Goal: Task Accomplishment & Management: Use online tool/utility

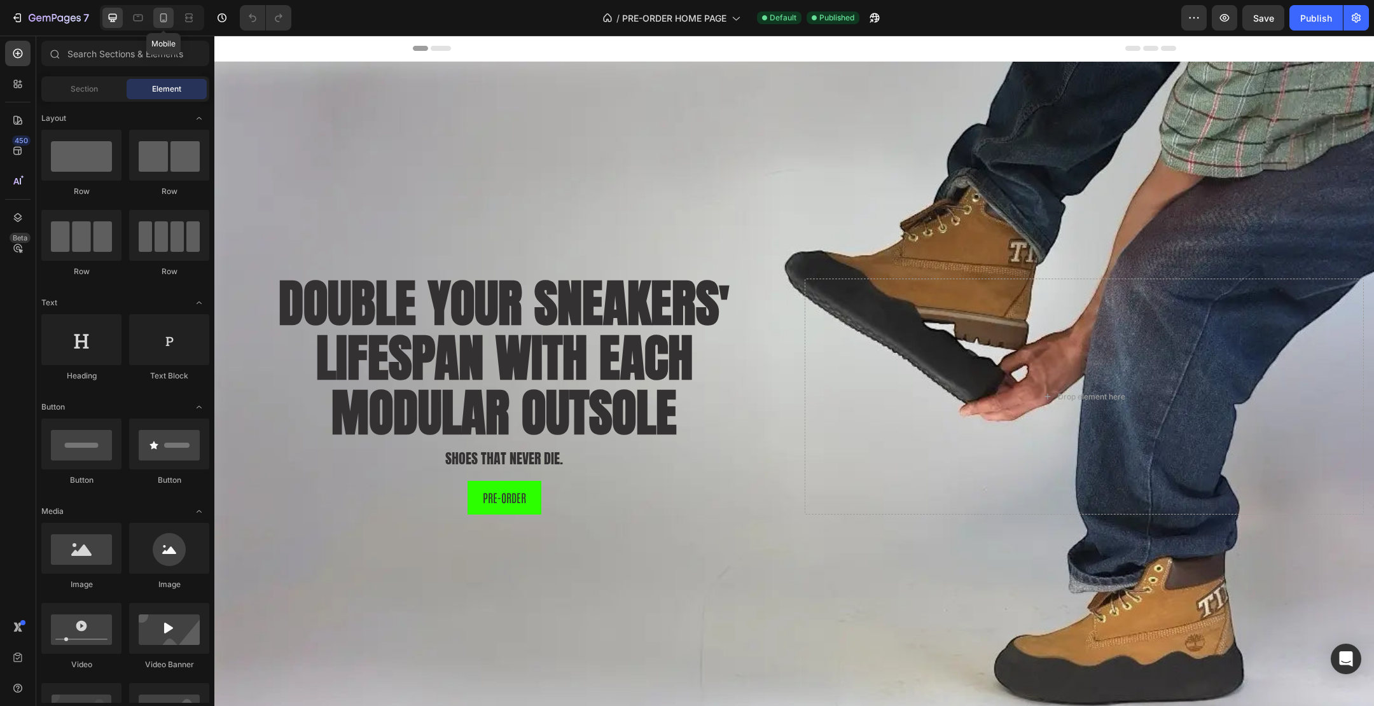
click at [169, 19] on icon at bounding box center [163, 17] width 13 height 13
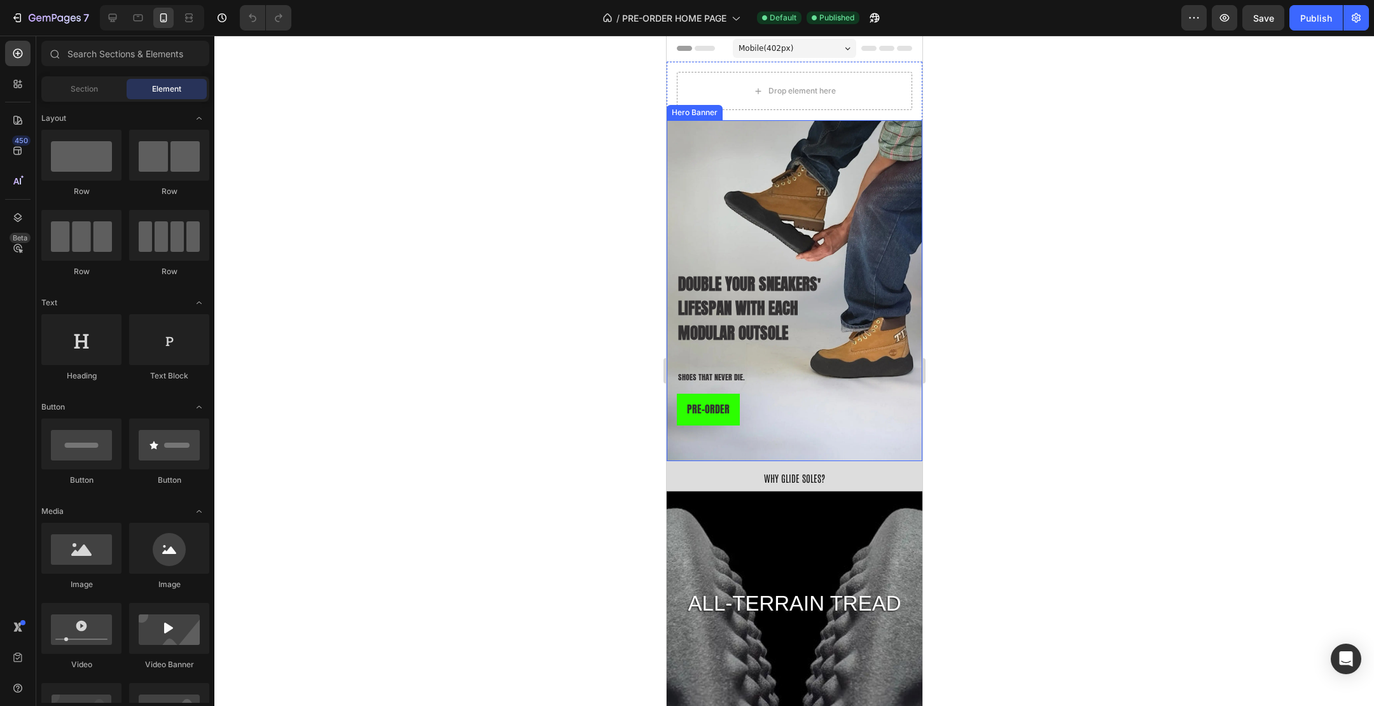
click at [820, 201] on div "DOUBLE YOUR SNEAKER LIFESPAN WITH EVERY MODULAR OUTSOLE Heading DOUBLE YOUR SNE…" at bounding box center [793, 290] width 235 height 321
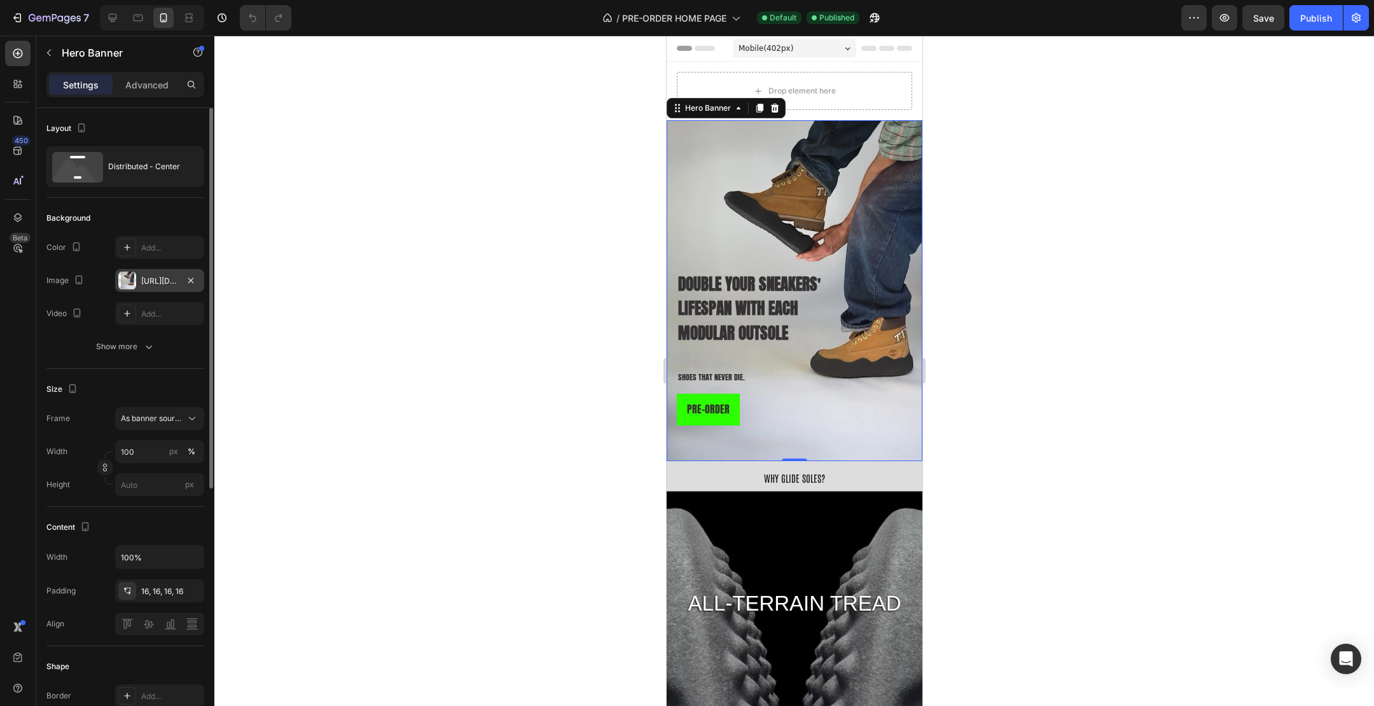
click at [176, 287] on div "[URL][DOMAIN_NAME]" at bounding box center [159, 280] width 89 height 23
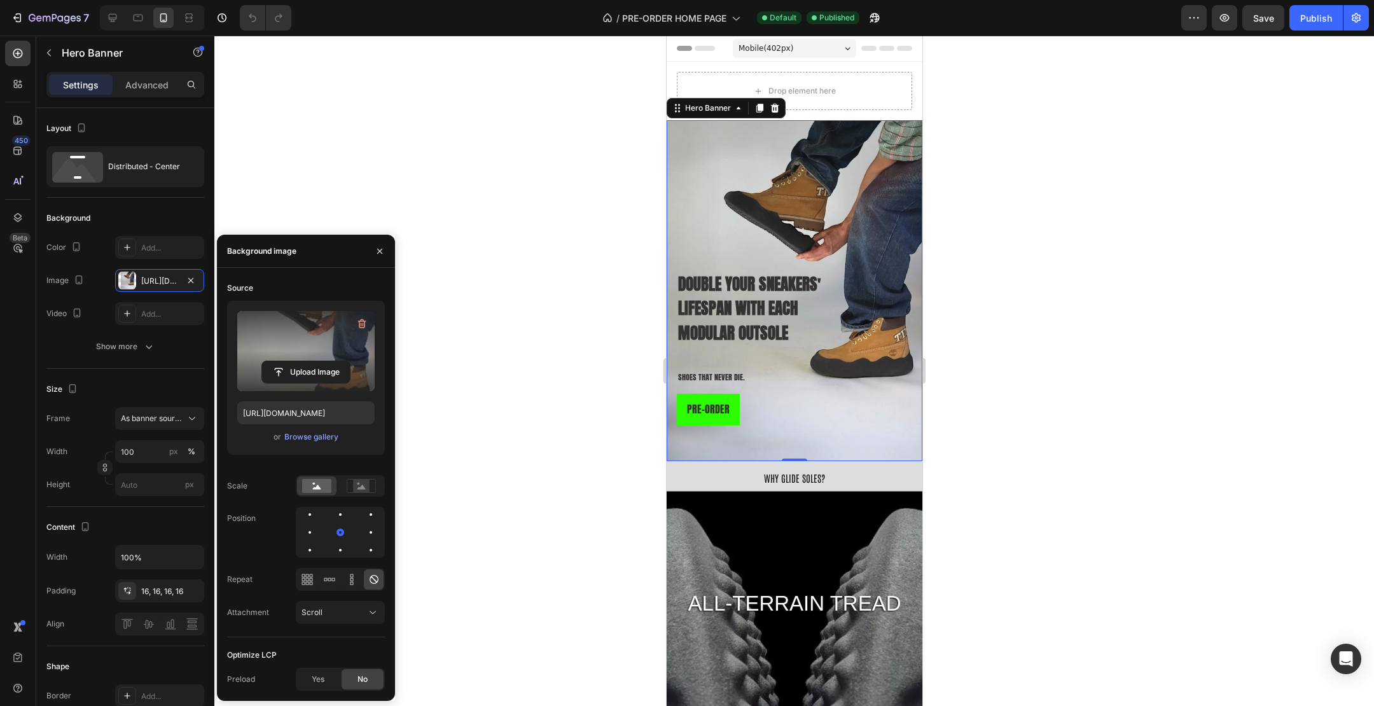
click at [319, 315] on label at bounding box center [305, 351] width 137 height 80
click at [319, 361] on input "file" at bounding box center [306, 372] width 88 height 22
click at [298, 372] on input "file" at bounding box center [306, 372] width 88 height 22
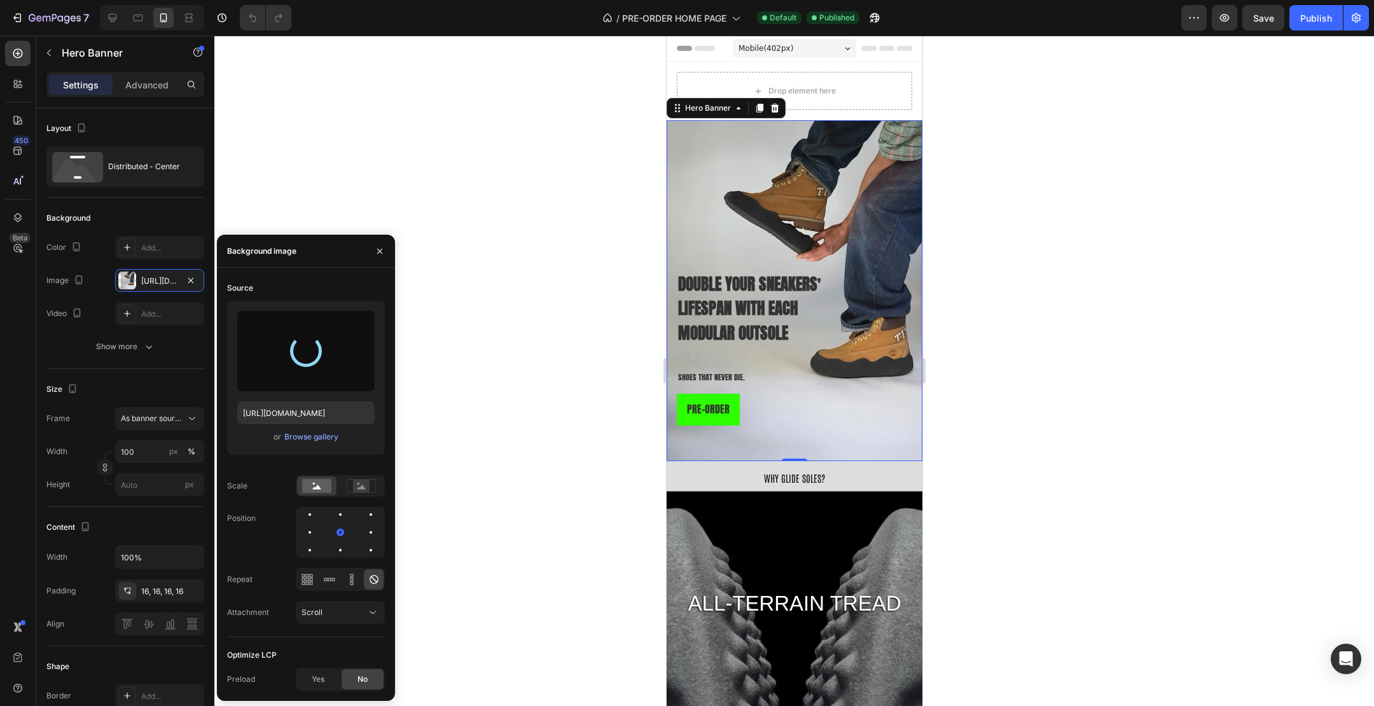
type input "[URL][DOMAIN_NAME]"
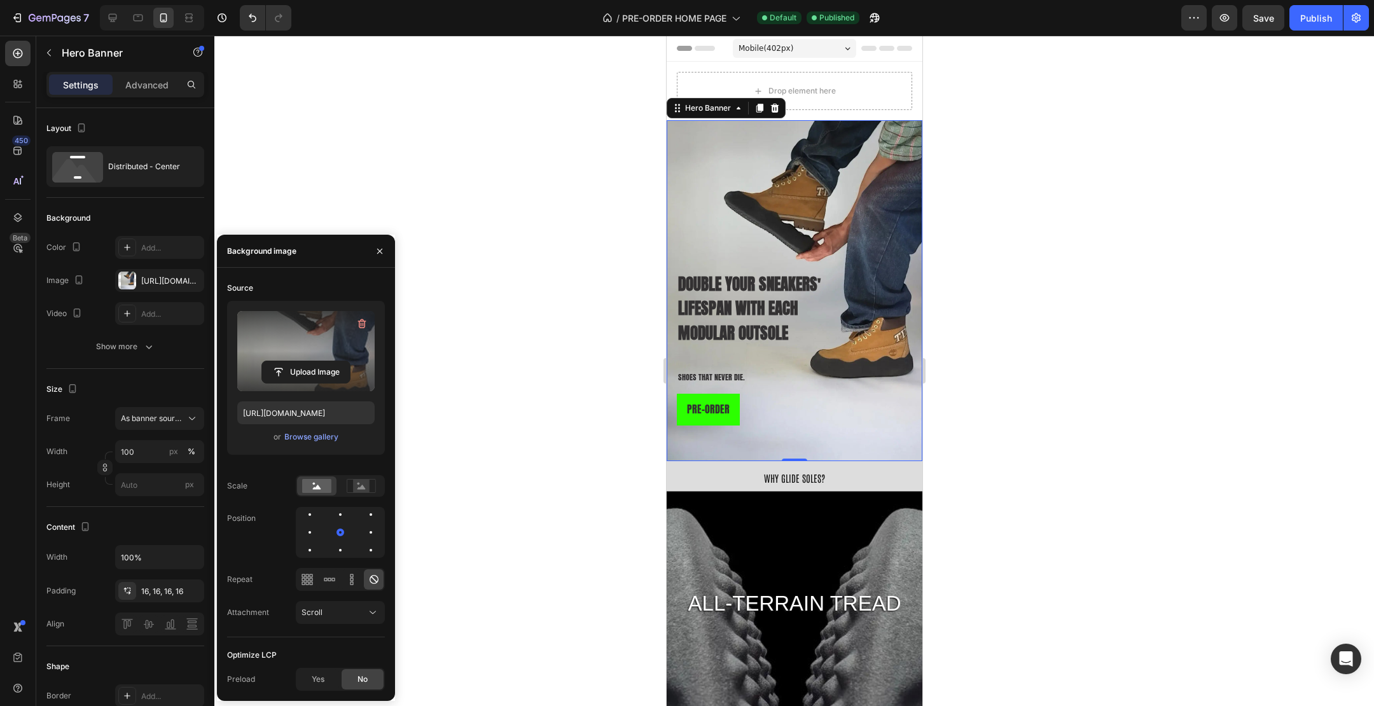
click at [972, 409] on div at bounding box center [794, 371] width 1160 height 671
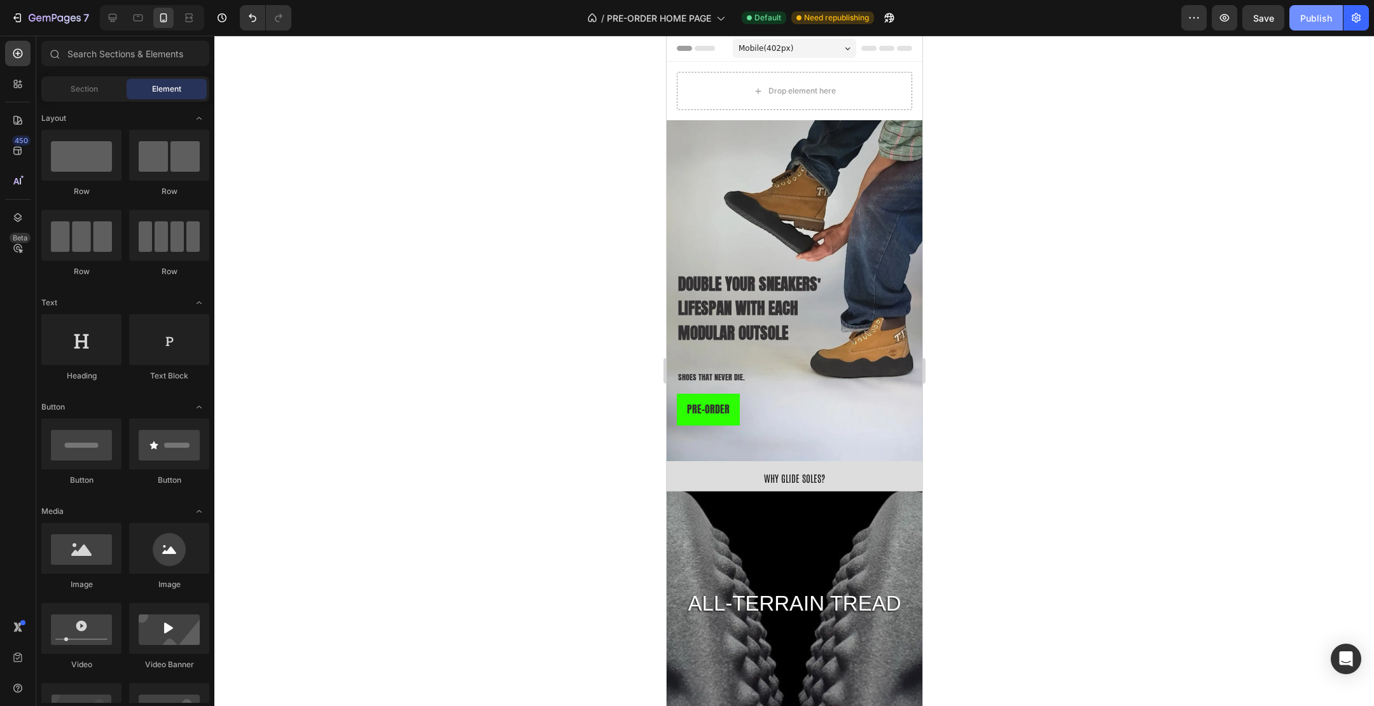
click at [1321, 22] on div "Publish" at bounding box center [1316, 17] width 32 height 13
click at [1043, 214] on div at bounding box center [794, 371] width 1160 height 671
click at [881, 81] on div "Drop element here" at bounding box center [793, 91] width 235 height 38
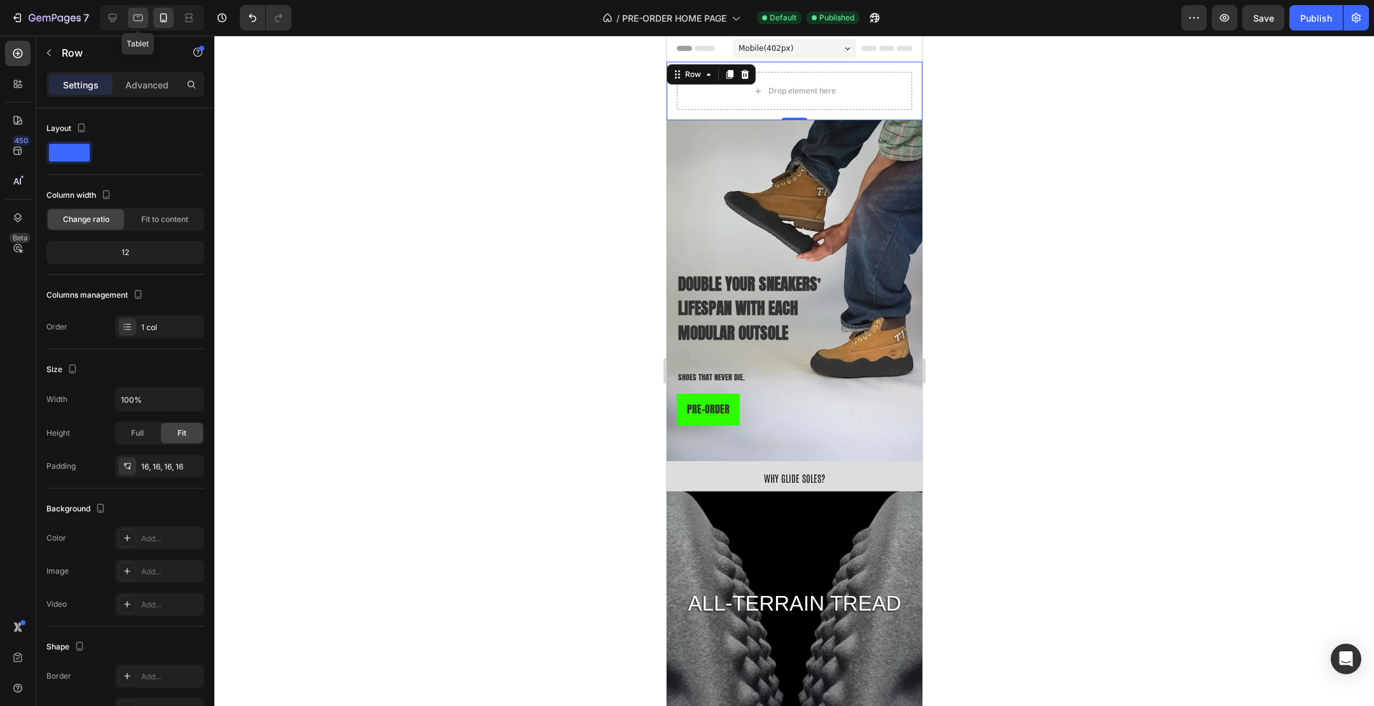
click at [139, 22] on icon at bounding box center [138, 17] width 13 height 13
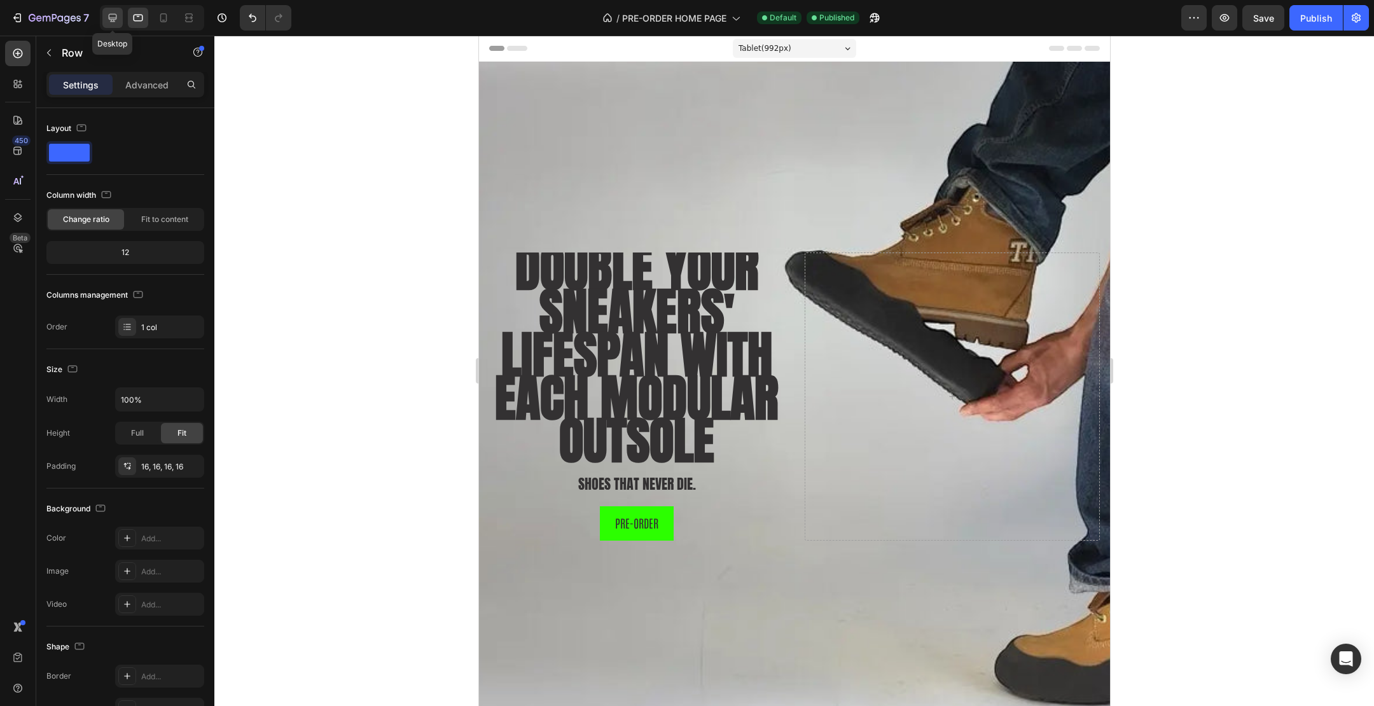
click at [102, 18] on div at bounding box center [112, 18] width 20 height 20
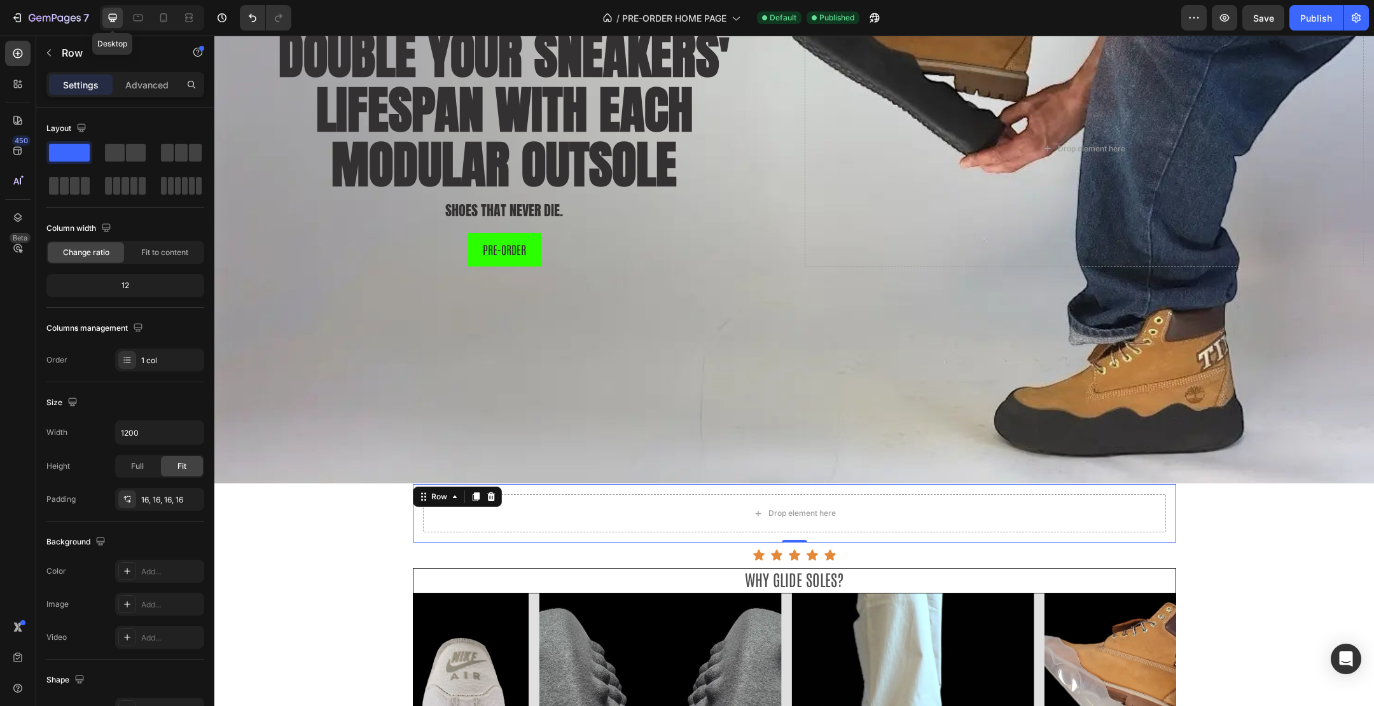
scroll to position [651, 0]
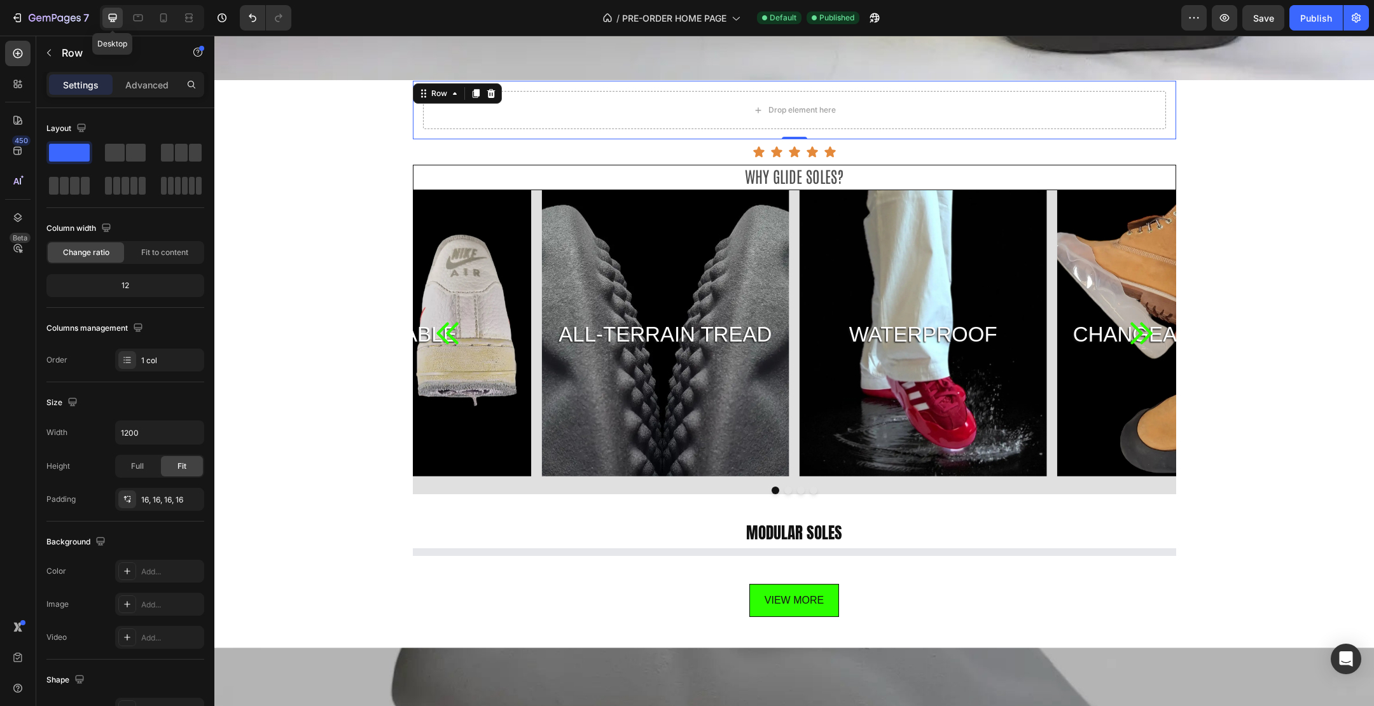
click at [107, 18] on icon at bounding box center [112, 17] width 13 height 13
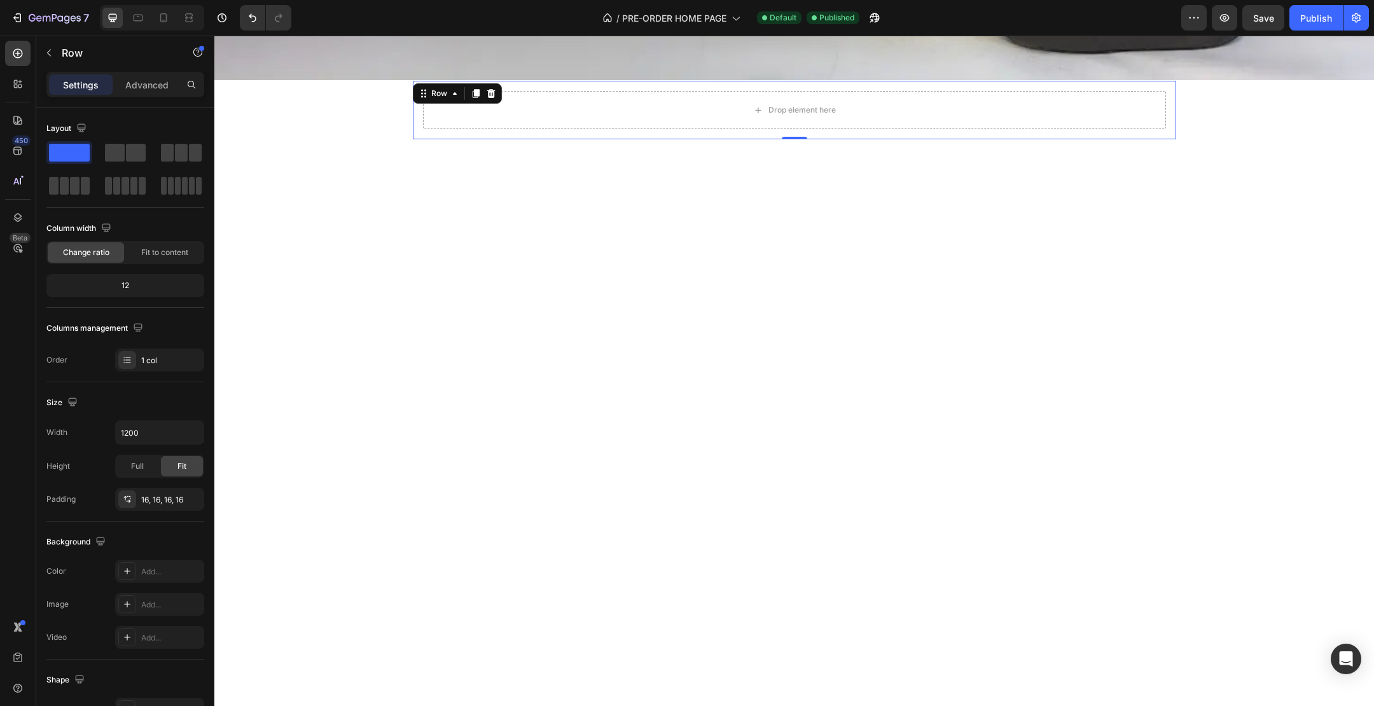
scroll to position [0, 0]
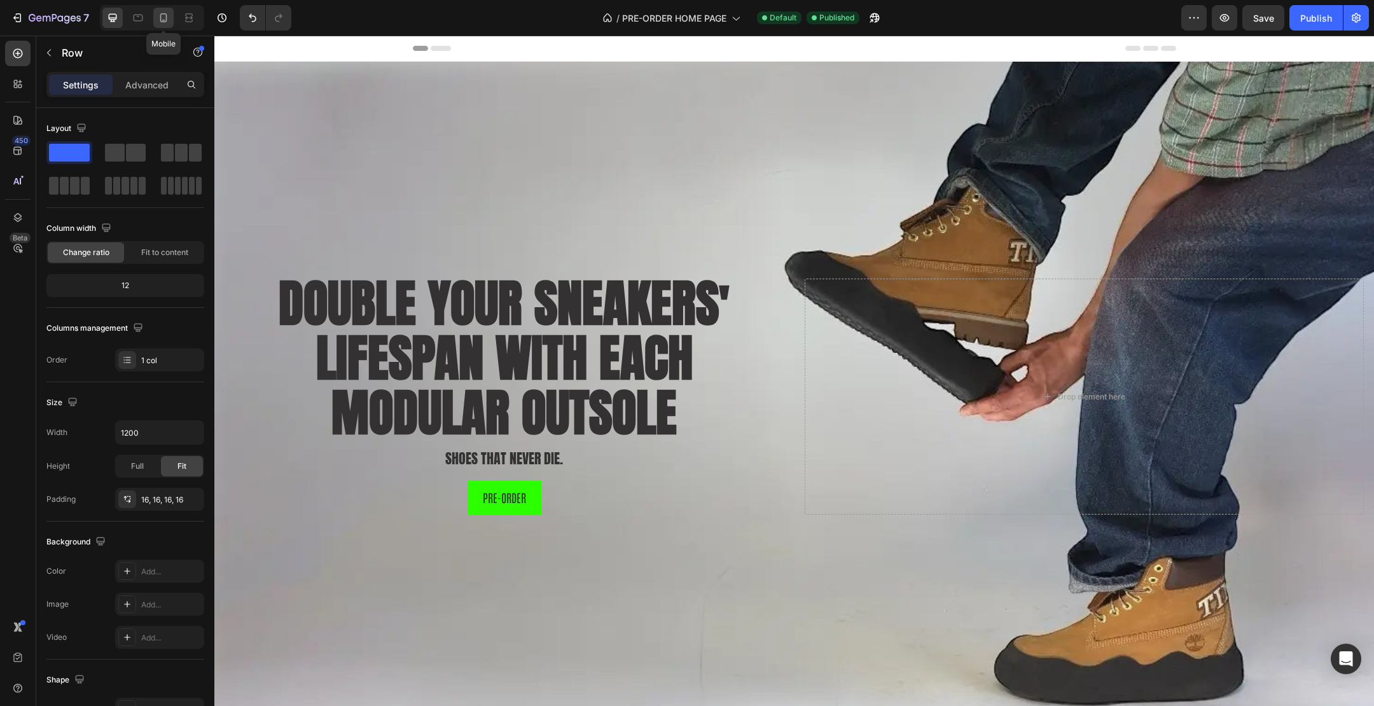
click at [166, 21] on icon at bounding box center [163, 17] width 7 height 9
type input "100%"
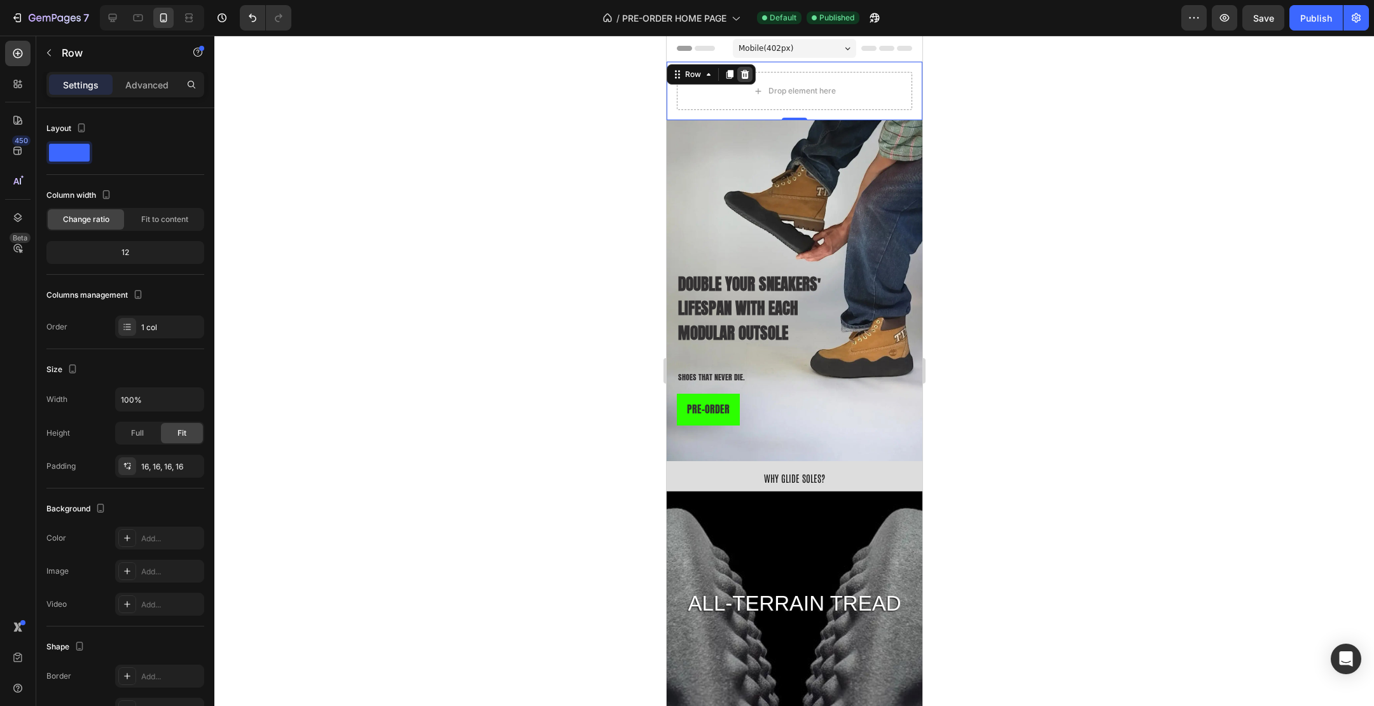
click at [744, 72] on icon at bounding box center [745, 74] width 8 height 9
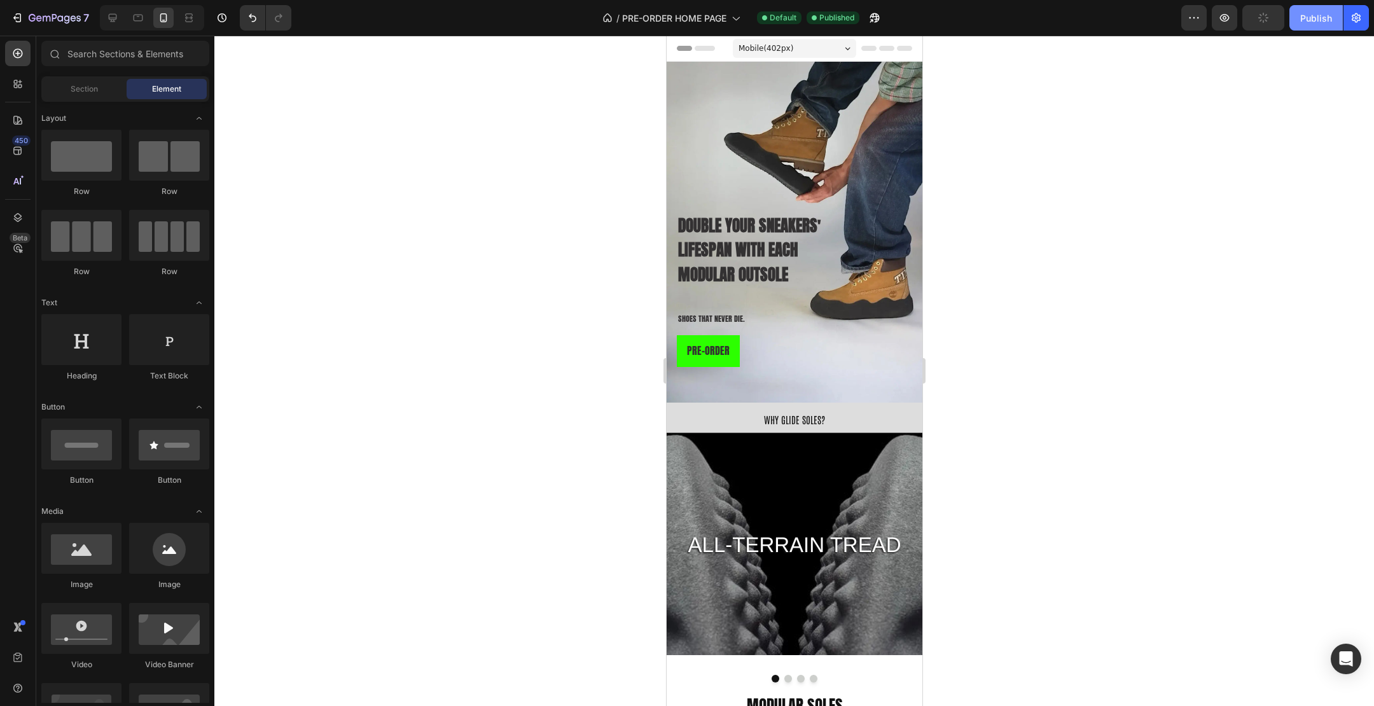
click at [1314, 24] on div "Publish" at bounding box center [1316, 17] width 32 height 13
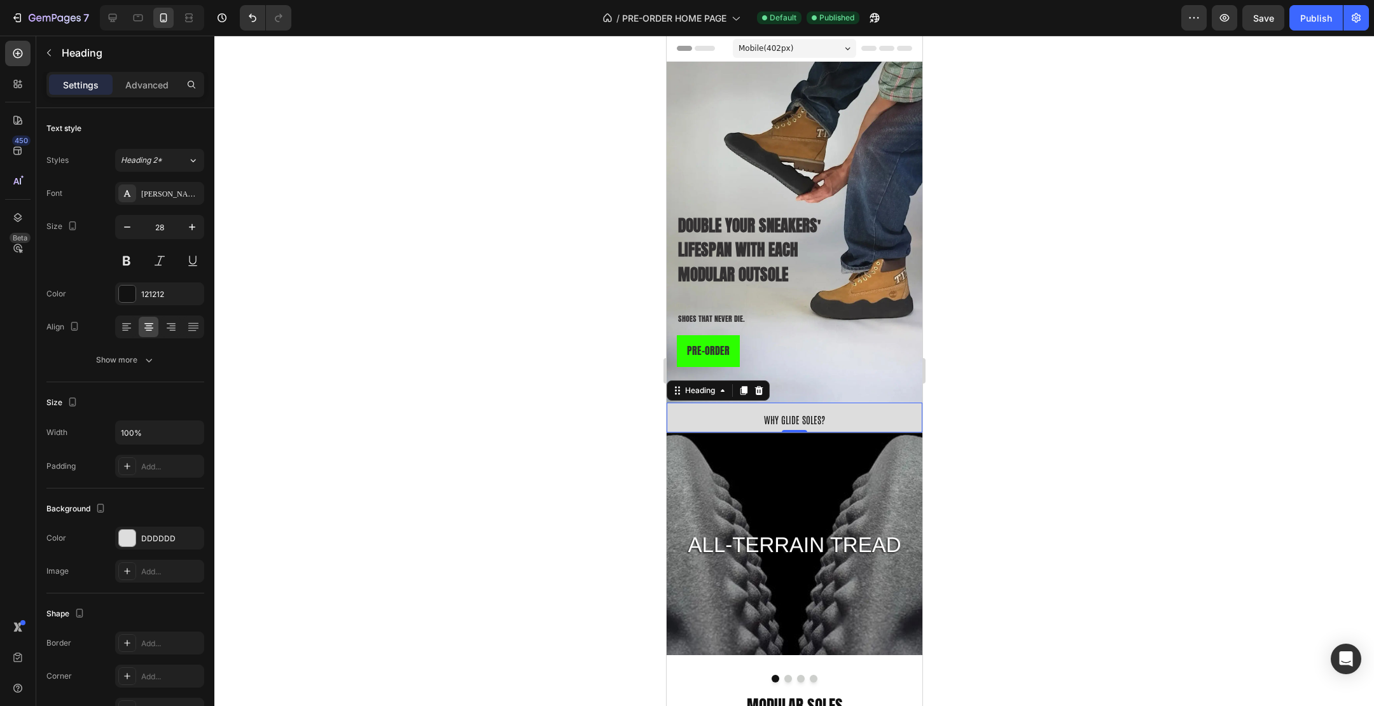
click at [141, 94] on div "Settings Advanced" at bounding box center [125, 84] width 158 height 25
click at [140, 87] on p "Advanced" at bounding box center [146, 84] width 43 height 13
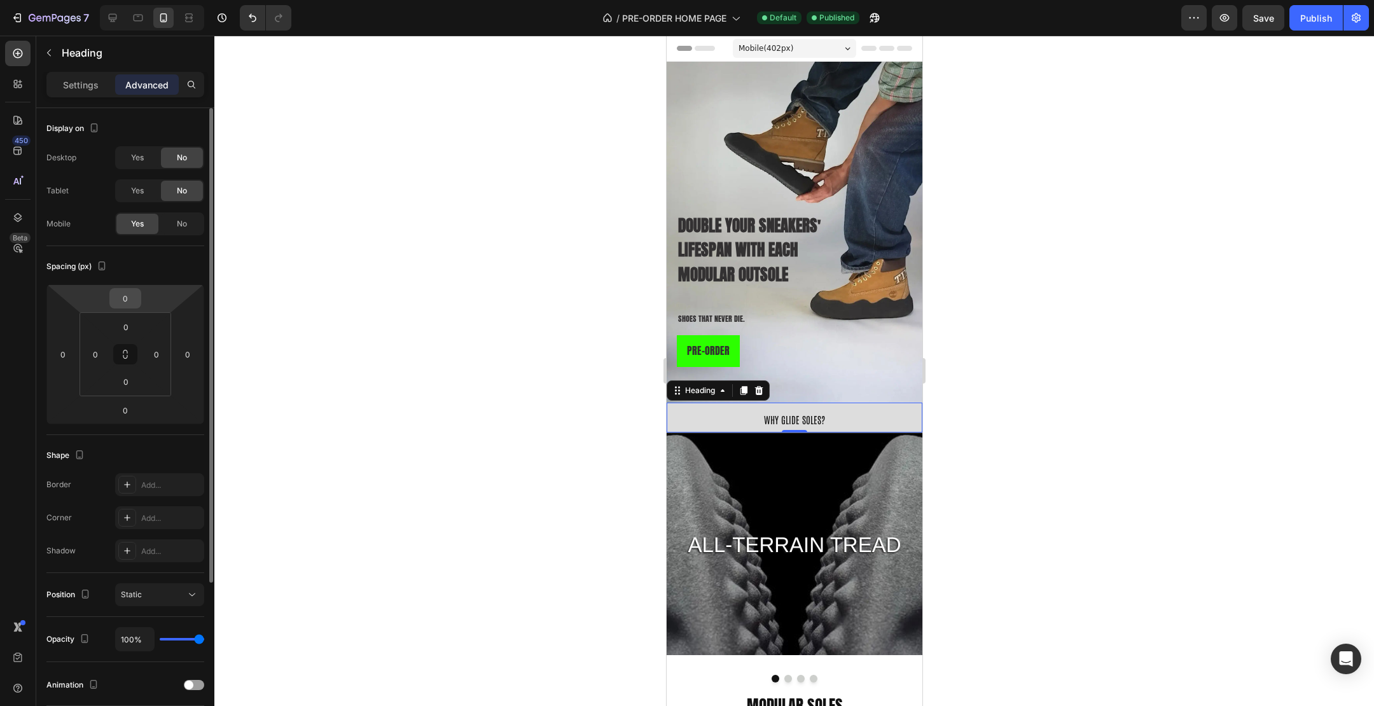
click at [129, 300] on input "0" at bounding box center [125, 298] width 25 height 19
type input "-5"
click at [132, 331] on input "0" at bounding box center [125, 326] width 25 height 19
type input "0"
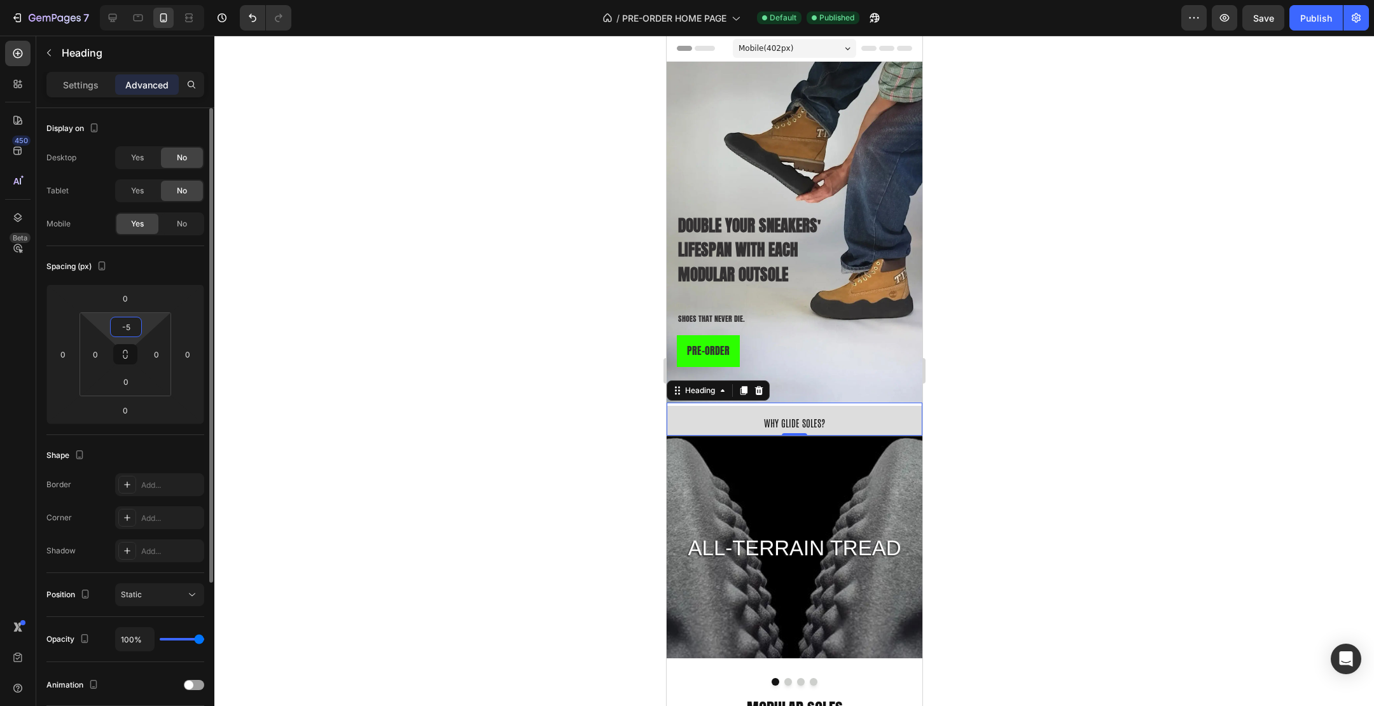
type input "-"
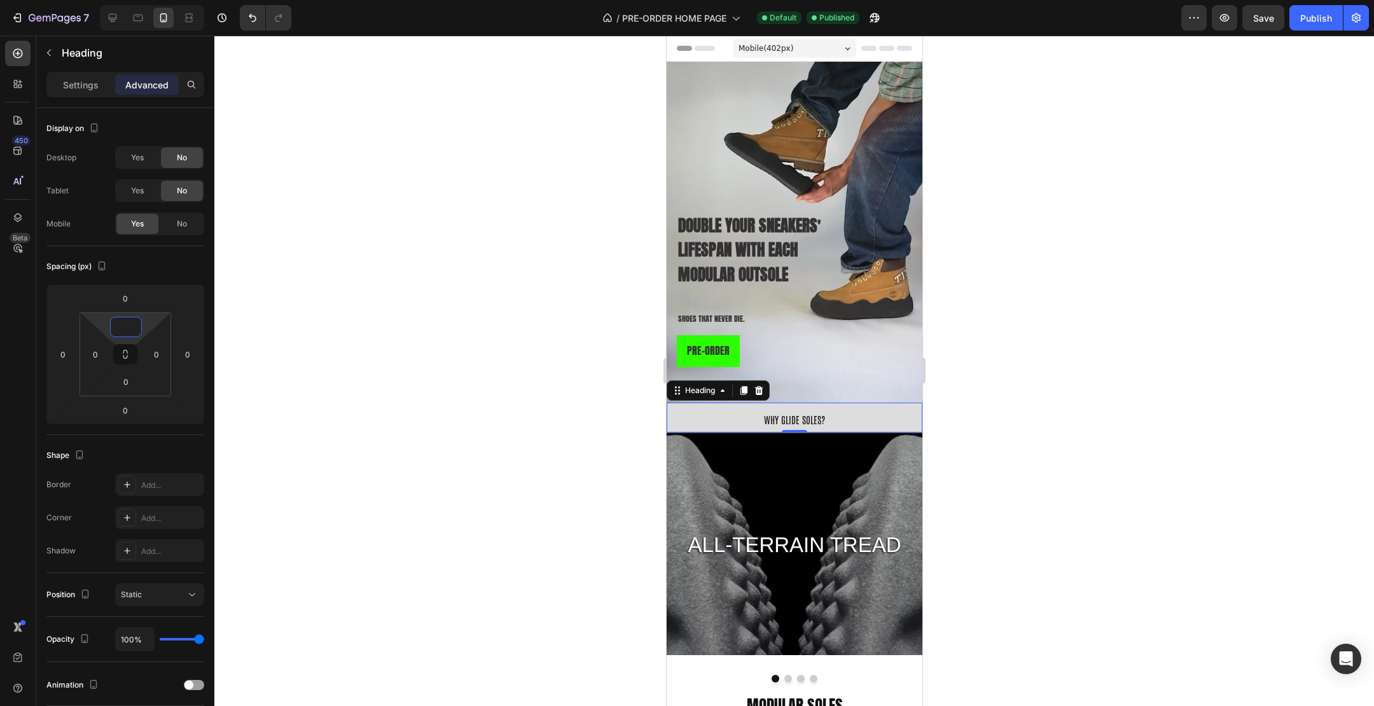
click at [742, 415] on h2 "WHY GLIDE SOLES?" at bounding box center [794, 418] width 256 height 30
type input "0"
click at [76, 84] on p "Settings" at bounding box center [81, 84] width 36 height 13
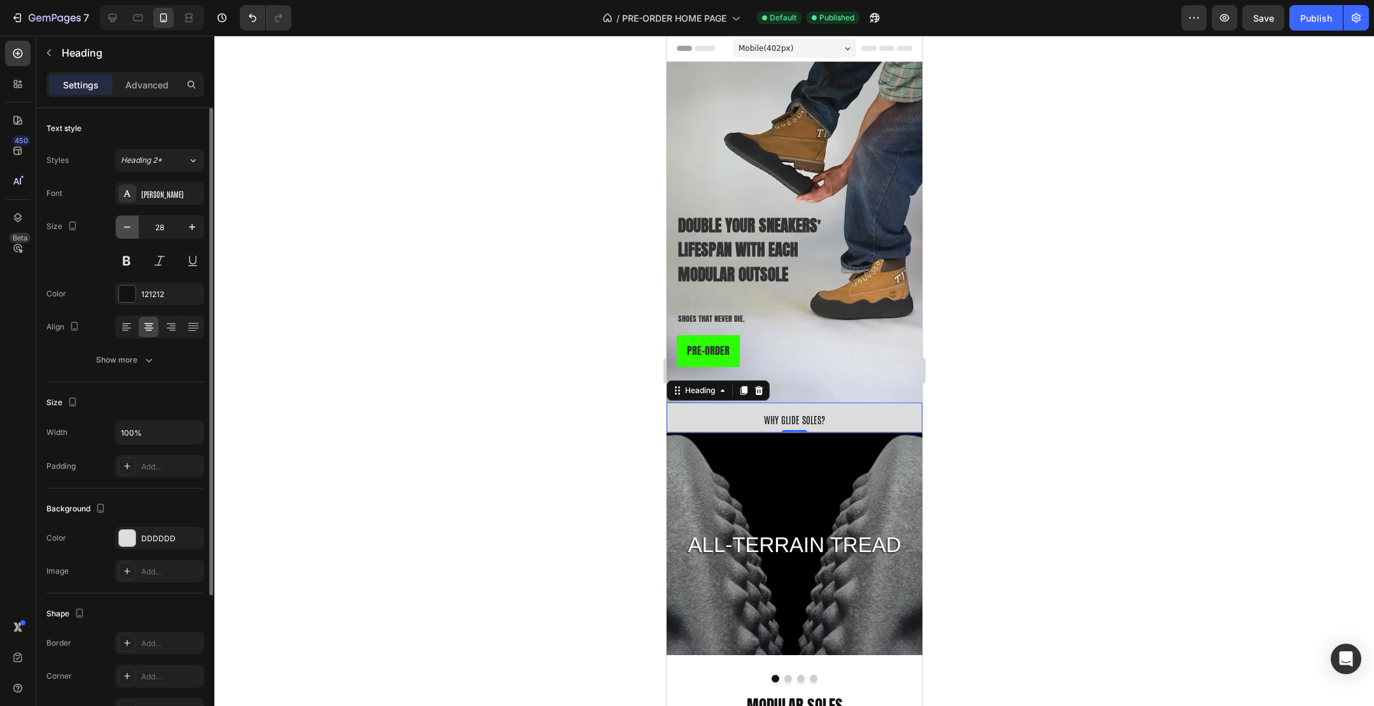
click at [123, 228] on icon "button" at bounding box center [127, 227] width 13 height 13
click at [123, 227] on icon "button" at bounding box center [127, 227] width 13 height 13
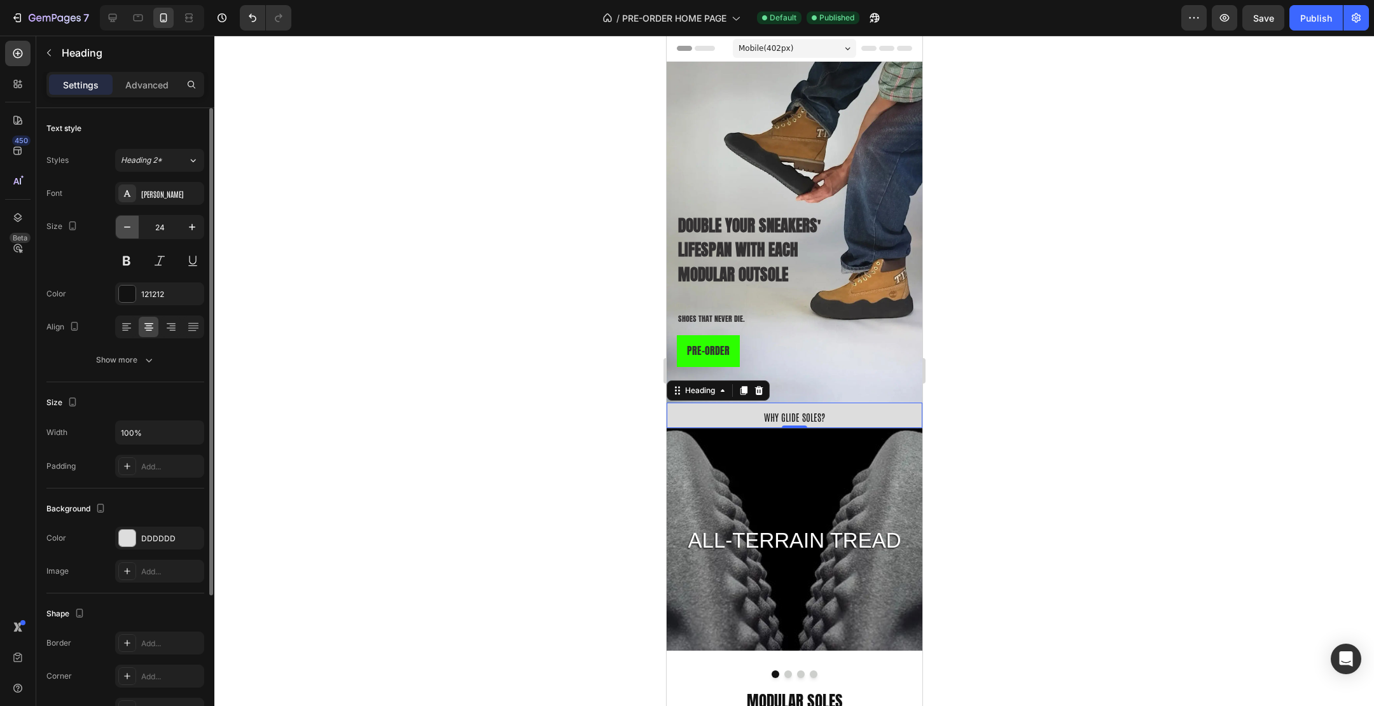
click at [123, 227] on icon "button" at bounding box center [127, 227] width 13 height 13
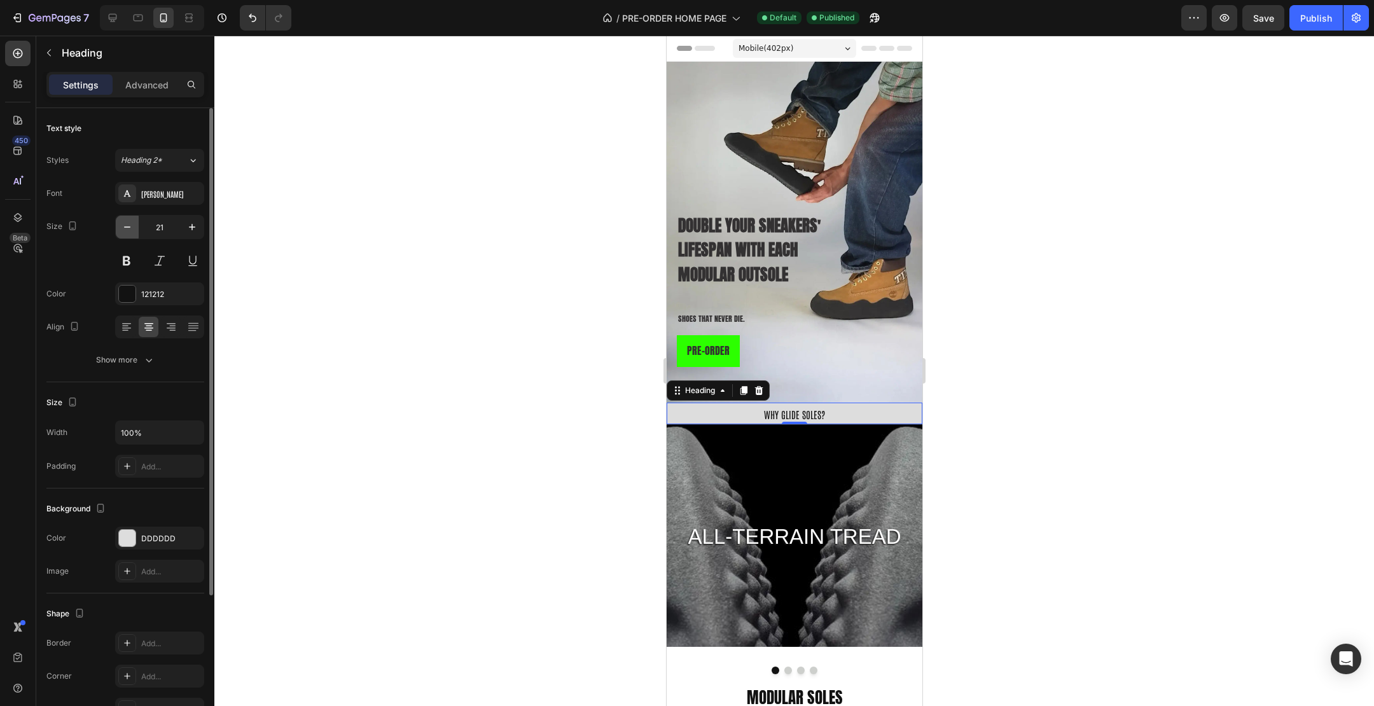
click at [123, 227] on icon "button" at bounding box center [127, 227] width 13 height 13
click at [197, 231] on icon "button" at bounding box center [192, 227] width 13 height 13
type input "23"
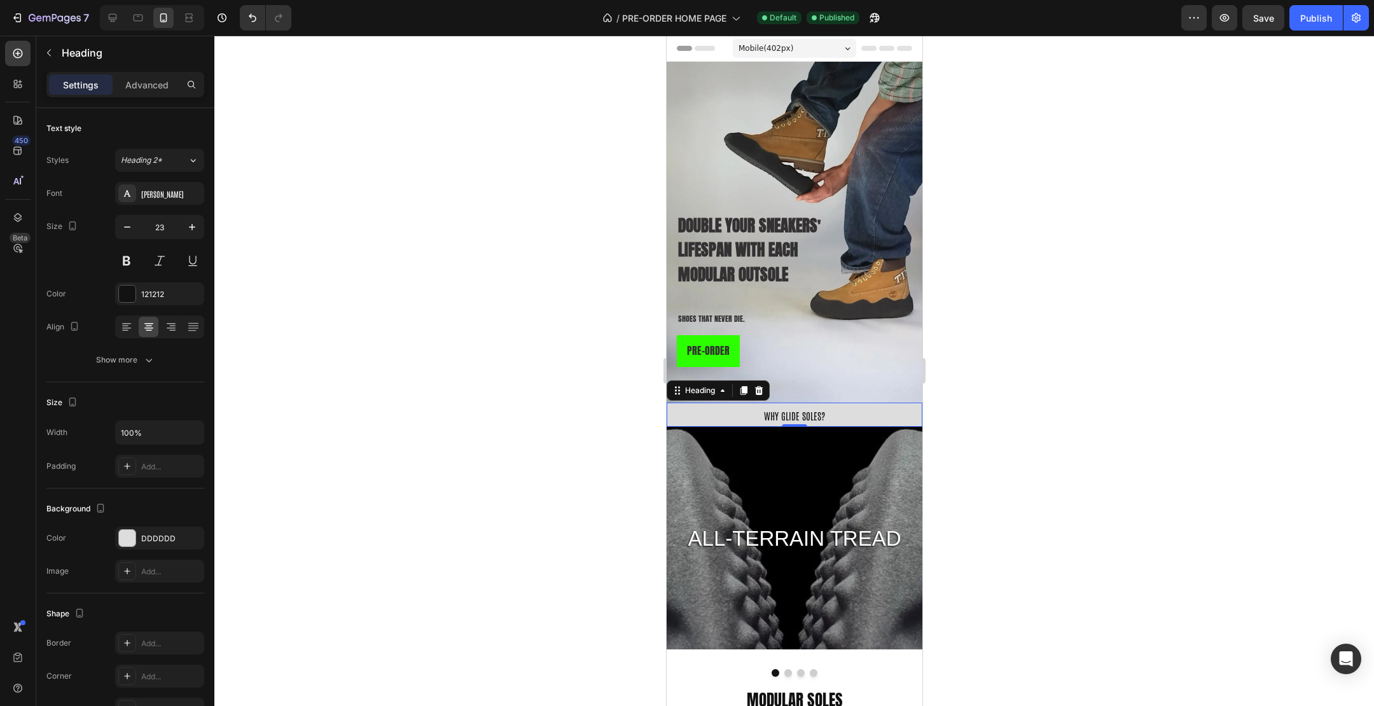
click at [450, 233] on div at bounding box center [794, 371] width 1160 height 671
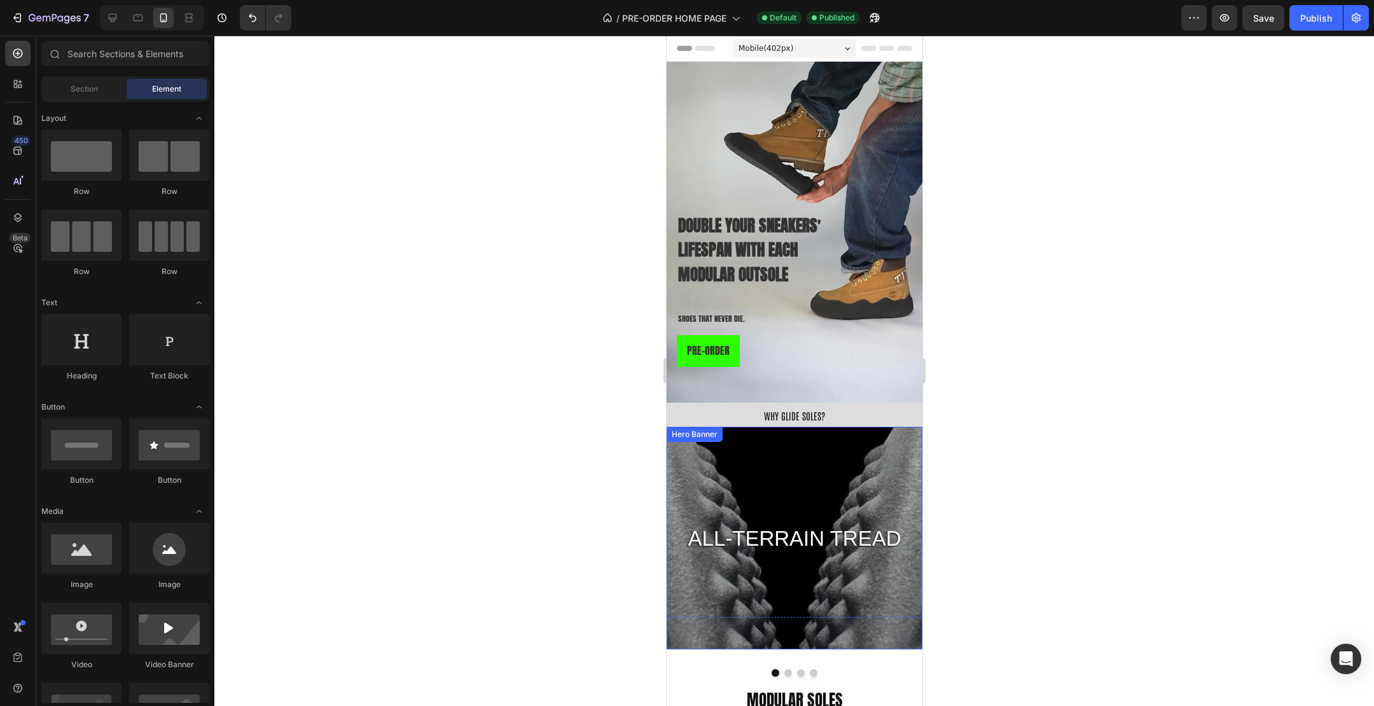
click at [749, 427] on div "Background Image" at bounding box center [794, 579] width 307 height 401
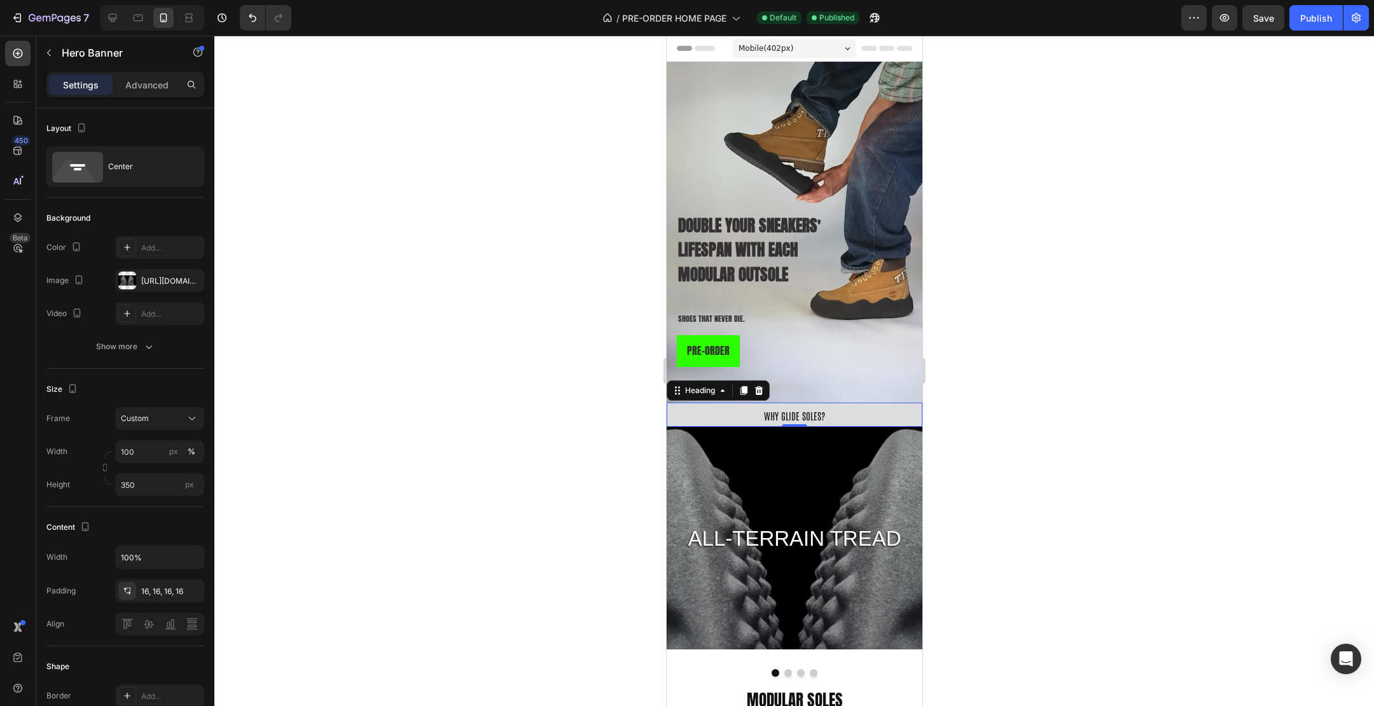
click at [786, 417] on span "WHY GLIDE SOLES?" at bounding box center [793, 416] width 61 height 12
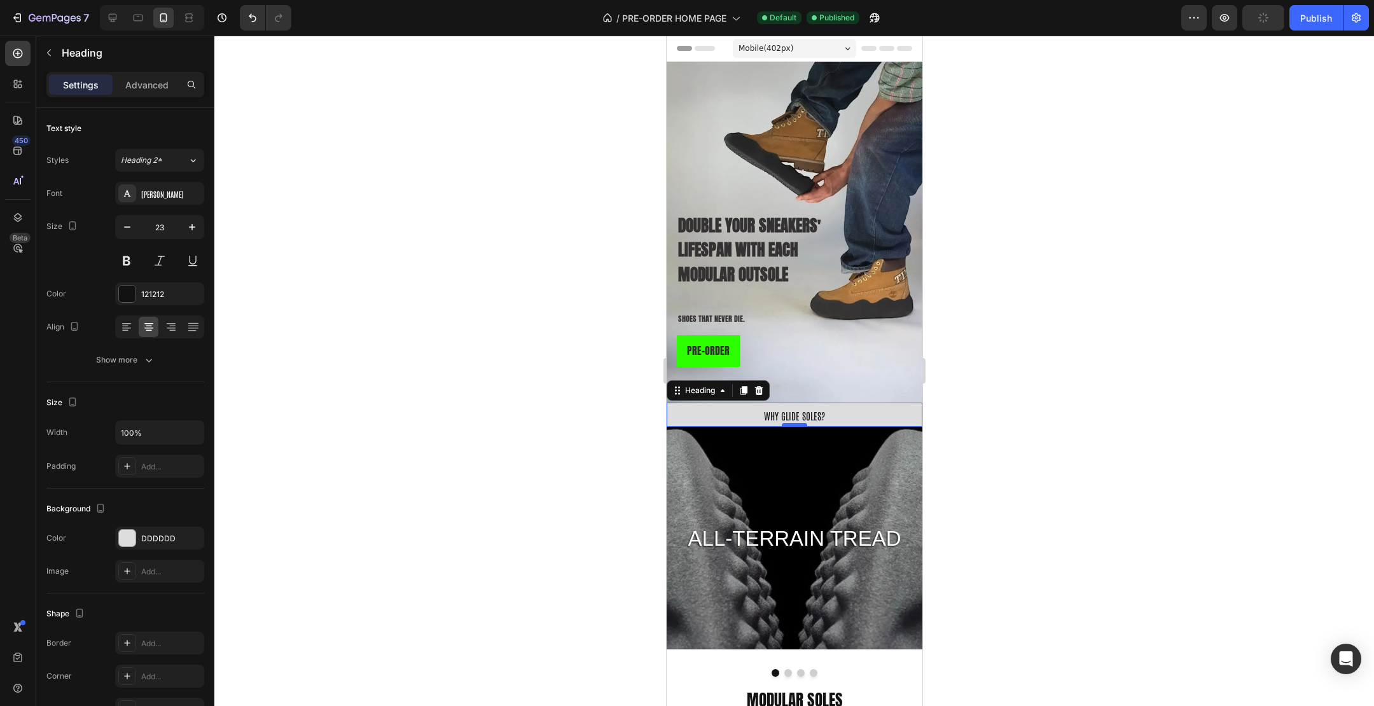
click at [797, 427] on div "0" at bounding box center [794, 427] width 256 height 0
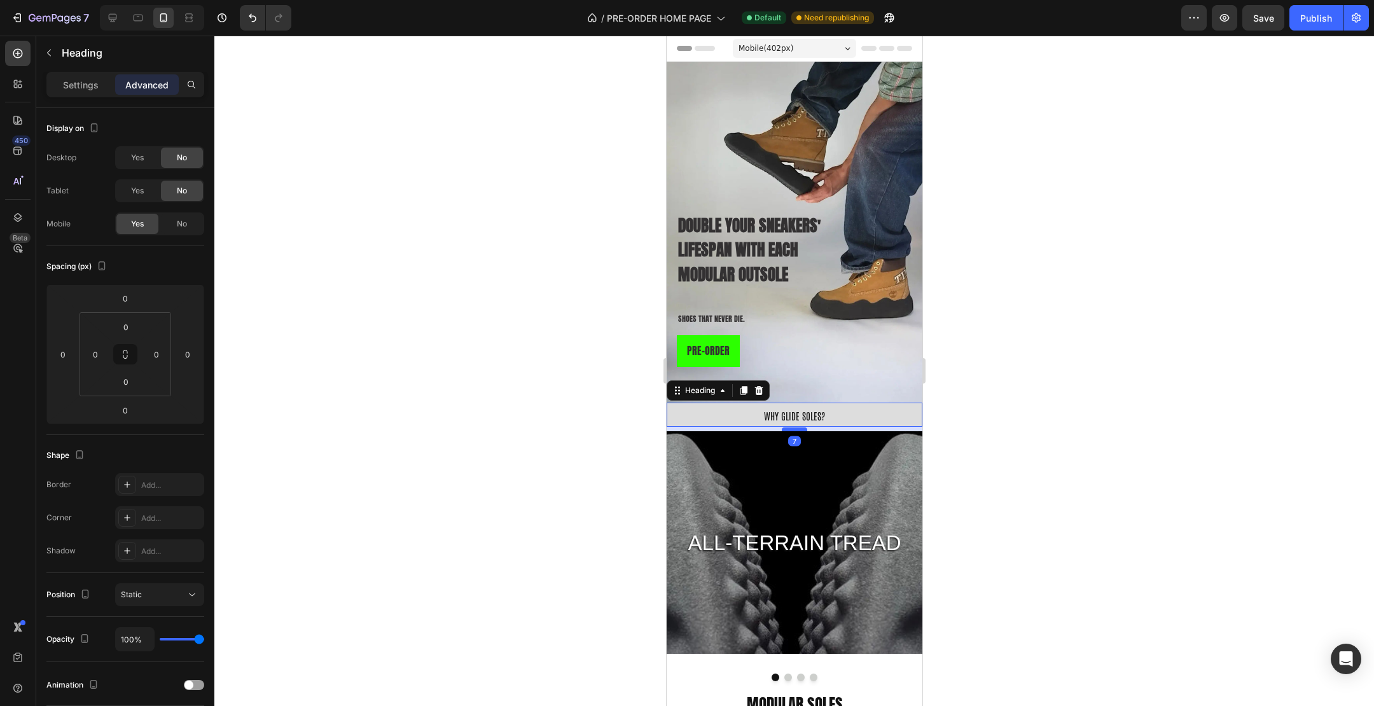
click at [798, 428] on div at bounding box center [793, 430] width 25 height 4
type input "7"
click at [1084, 358] on div at bounding box center [794, 371] width 1160 height 671
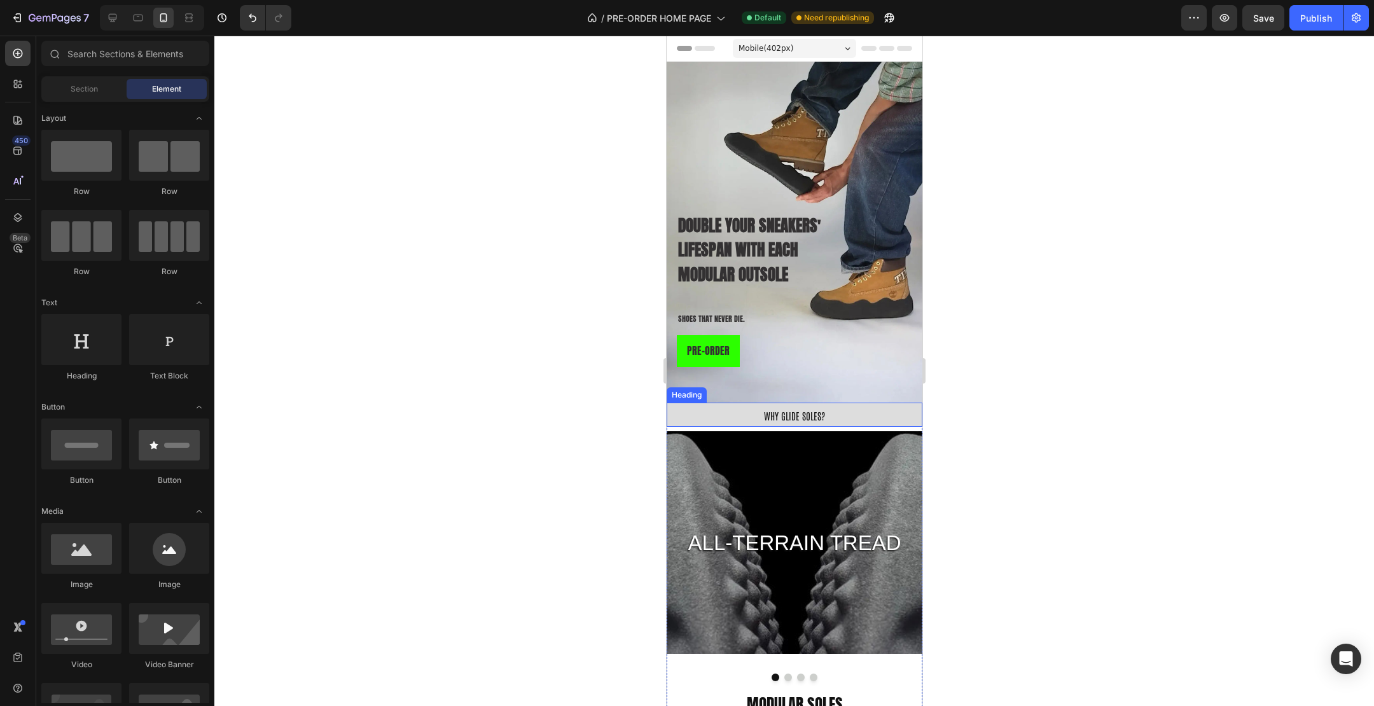
click at [837, 409] on p "⁠⁠⁠⁠⁠⁠⁠ WHY GLIDE SOLES?" at bounding box center [793, 415] width 253 height 22
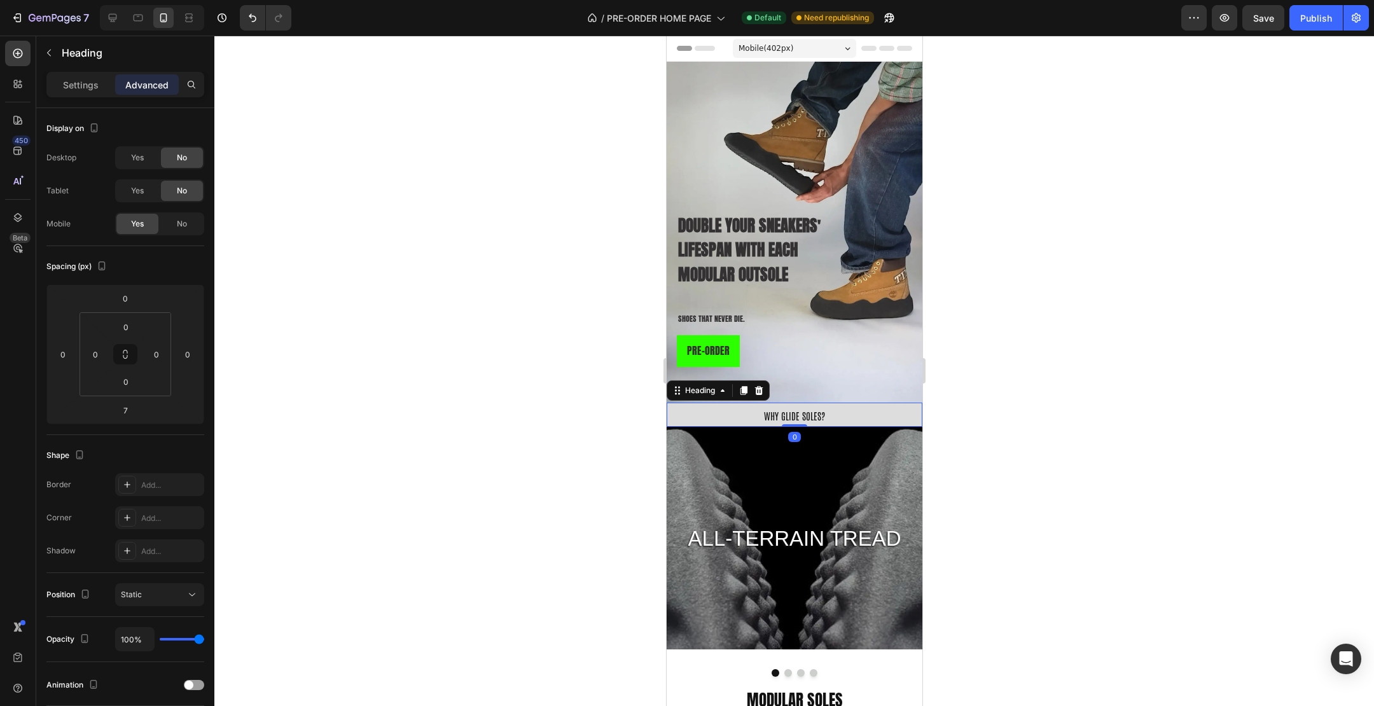
drag, startPoint x: 795, startPoint y: 428, endPoint x: 804, endPoint y: 415, distance: 15.7
click at [804, 415] on div "⁠⁠⁠⁠⁠⁠⁠ WHY GLIDE SOLES? Heading 0" at bounding box center [794, 415] width 256 height 24
type input "0"
click at [1038, 356] on div at bounding box center [794, 371] width 1160 height 671
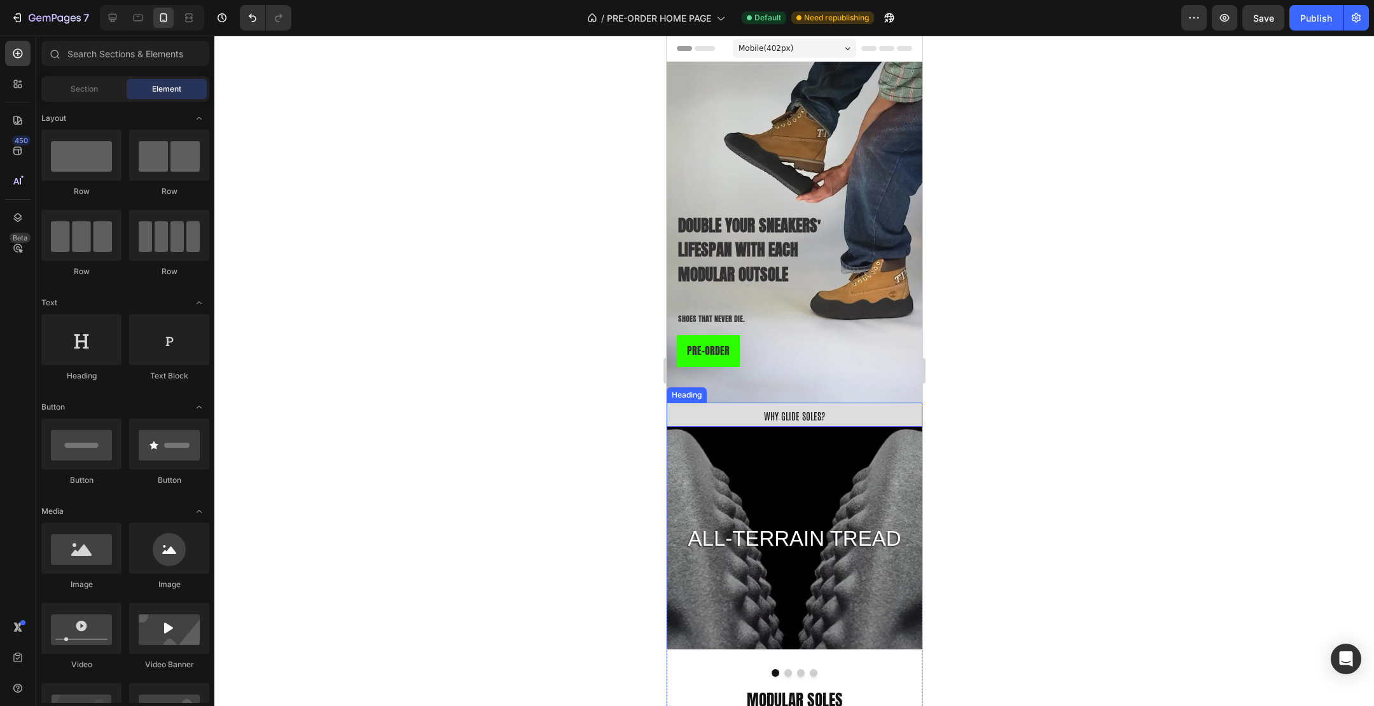
click at [801, 412] on span "WHY GLIDE SOLES?" at bounding box center [793, 416] width 61 height 12
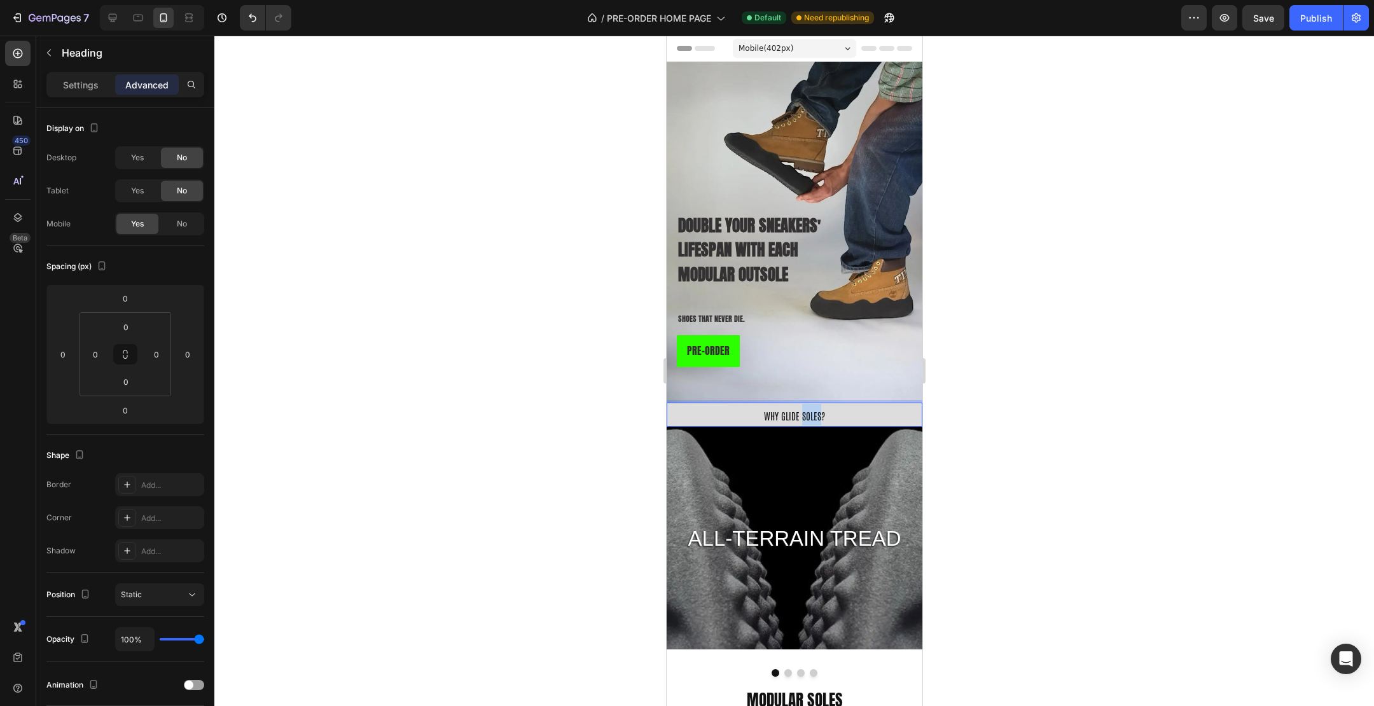
click at [812, 415] on span "WHY GLIDE SOLES?" at bounding box center [793, 416] width 61 height 12
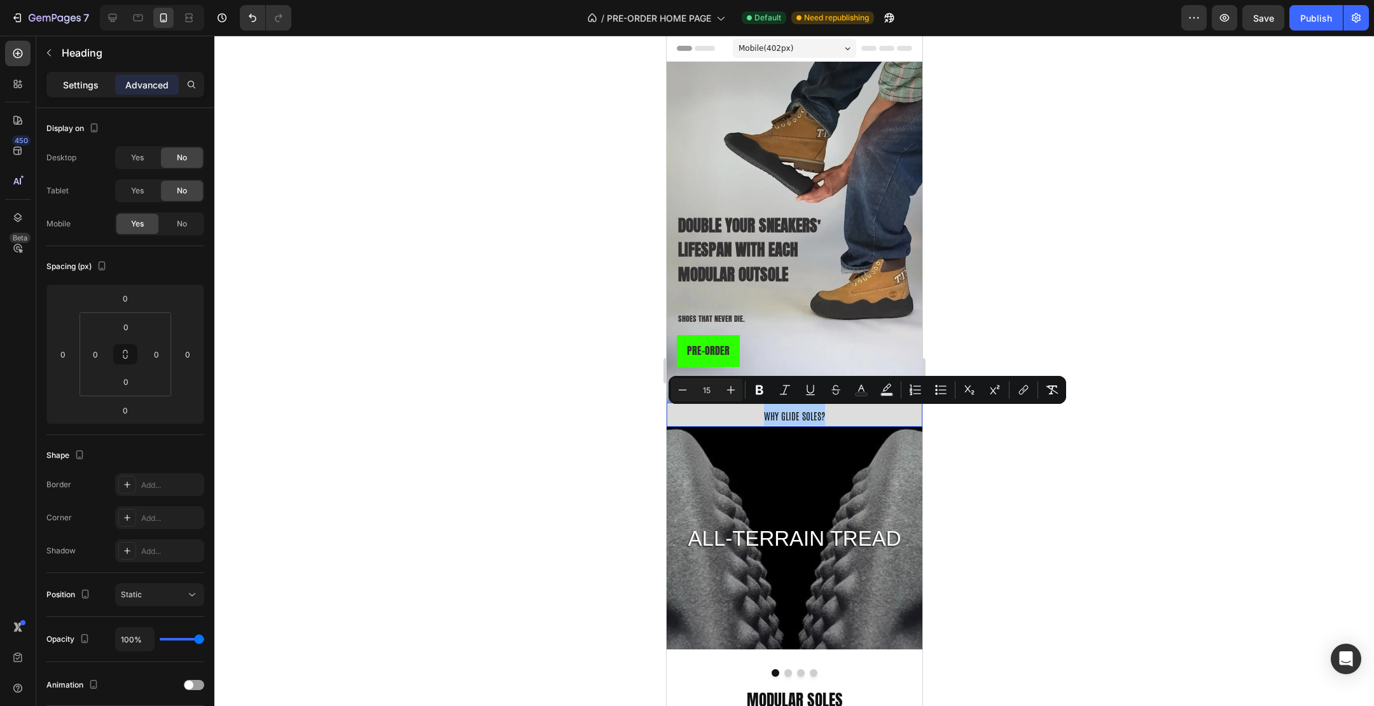
click at [83, 82] on p "Settings" at bounding box center [81, 84] width 36 height 13
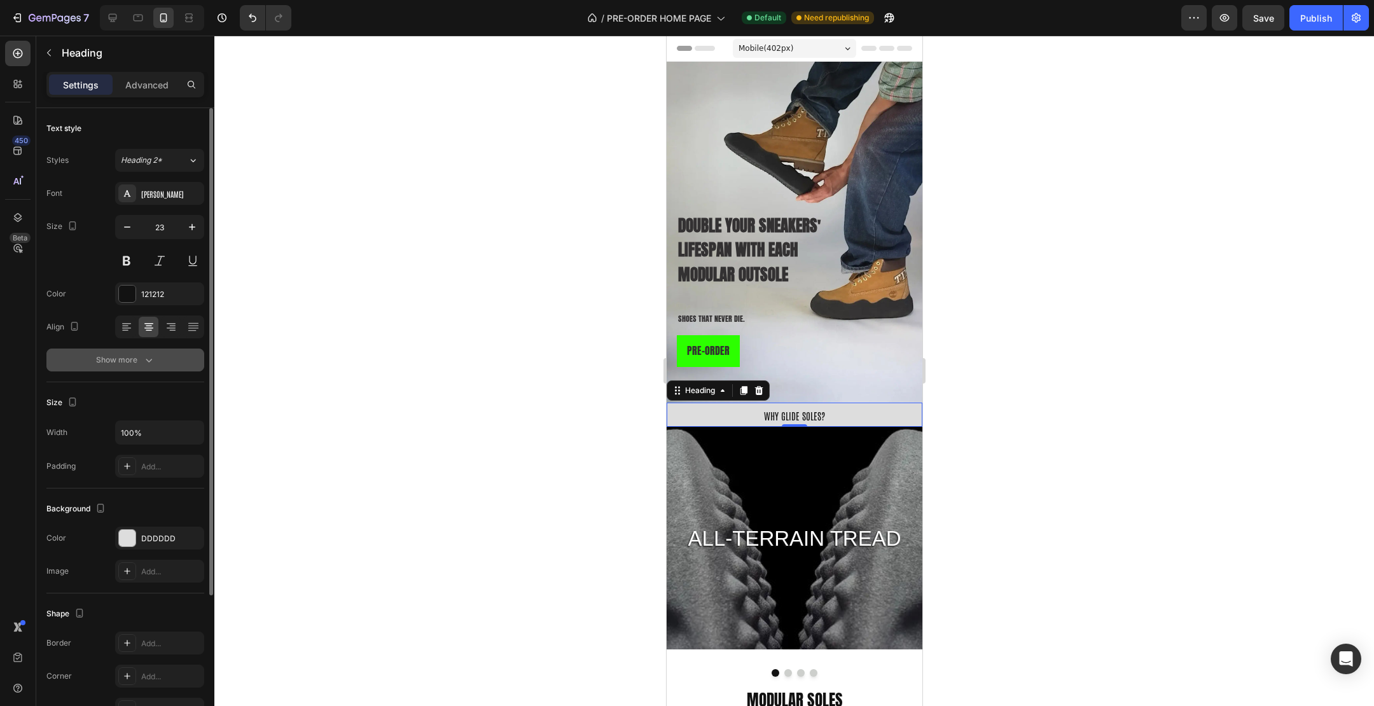
click at [129, 359] on div "Show more" at bounding box center [125, 360] width 59 height 13
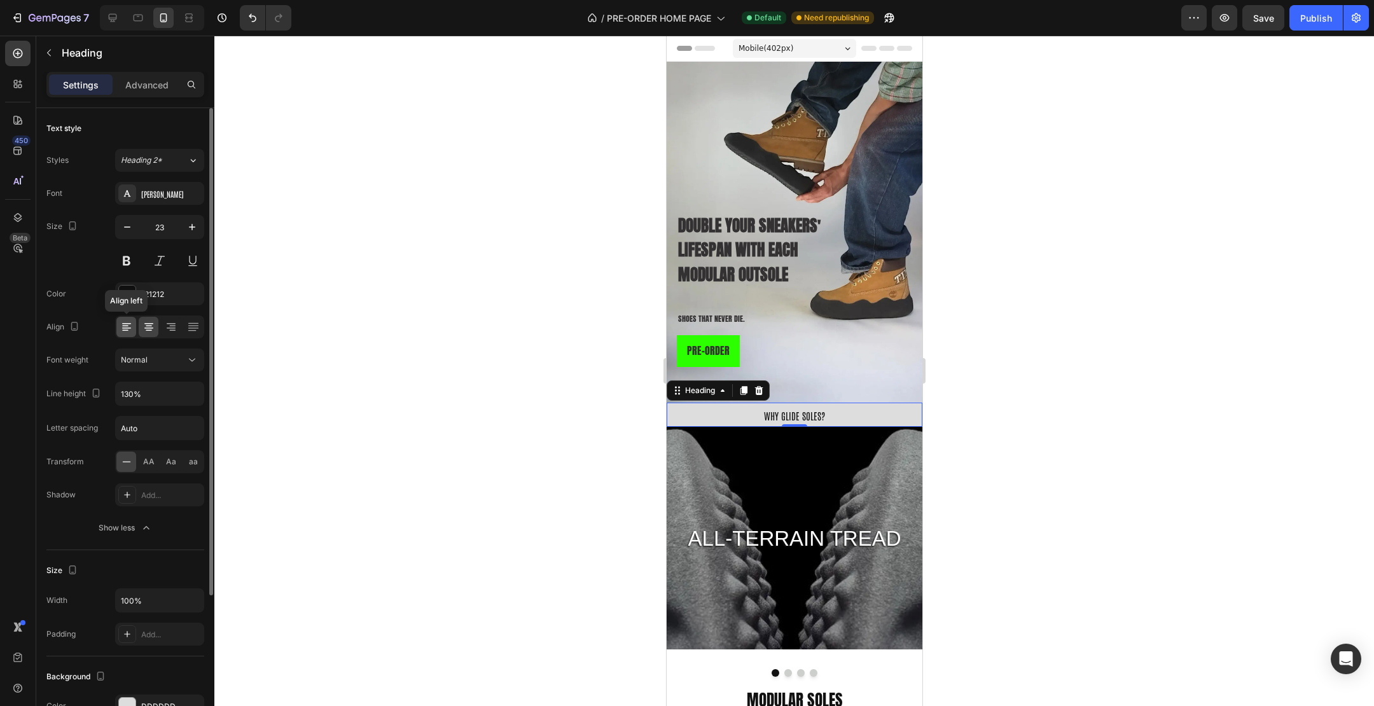
click at [130, 323] on icon at bounding box center [126, 327] width 13 height 13
click at [165, 319] on div at bounding box center [171, 327] width 20 height 20
click at [151, 325] on icon at bounding box center [149, 327] width 13 height 13
click at [136, 232] on button "button" at bounding box center [127, 227] width 23 height 23
click at [198, 223] on icon "button" at bounding box center [192, 227] width 13 height 13
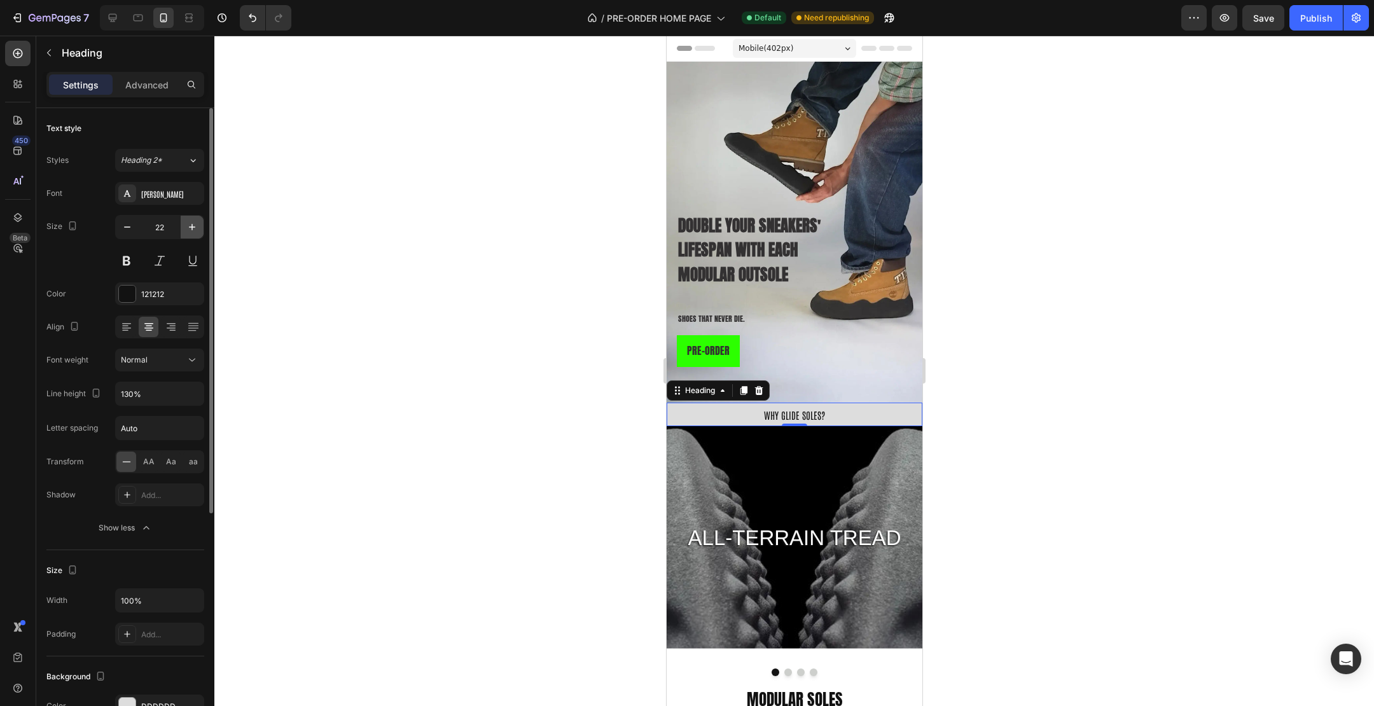
type input "23"
click at [408, 274] on div at bounding box center [794, 371] width 1160 height 671
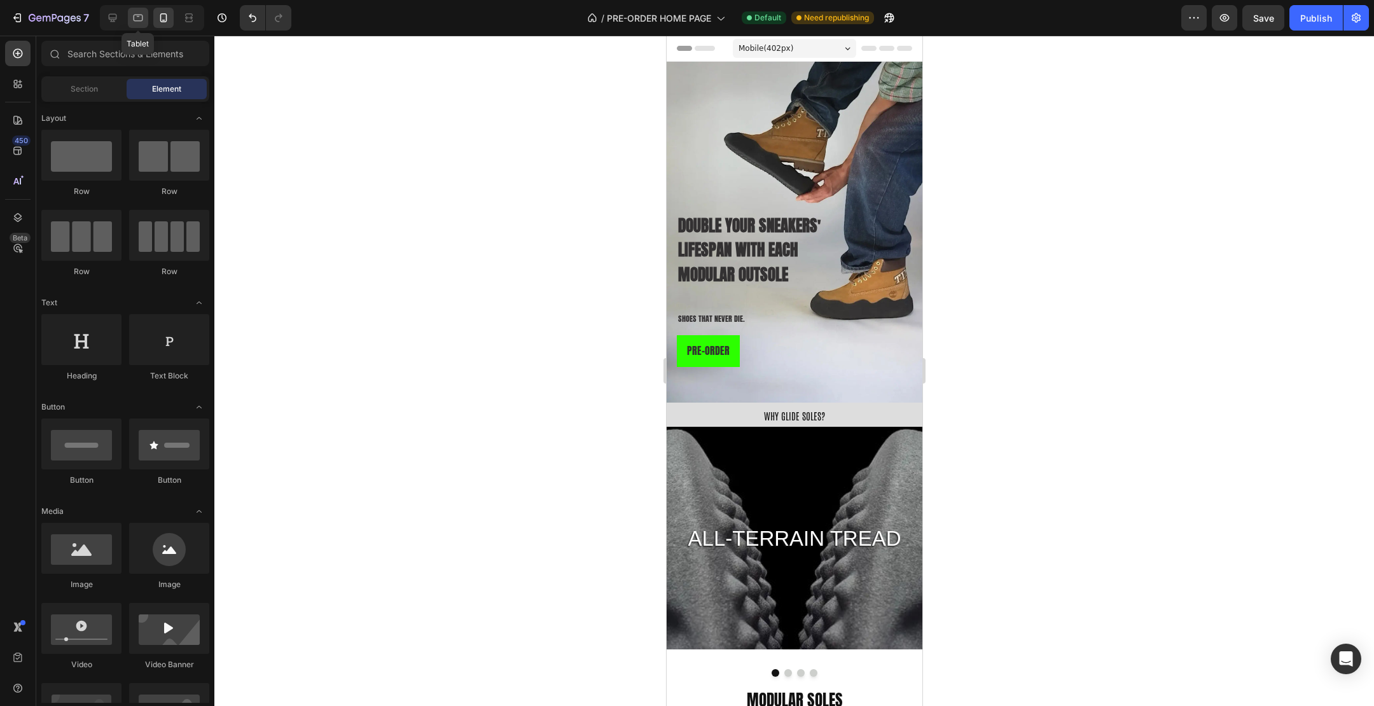
click at [143, 22] on icon at bounding box center [138, 17] width 13 height 13
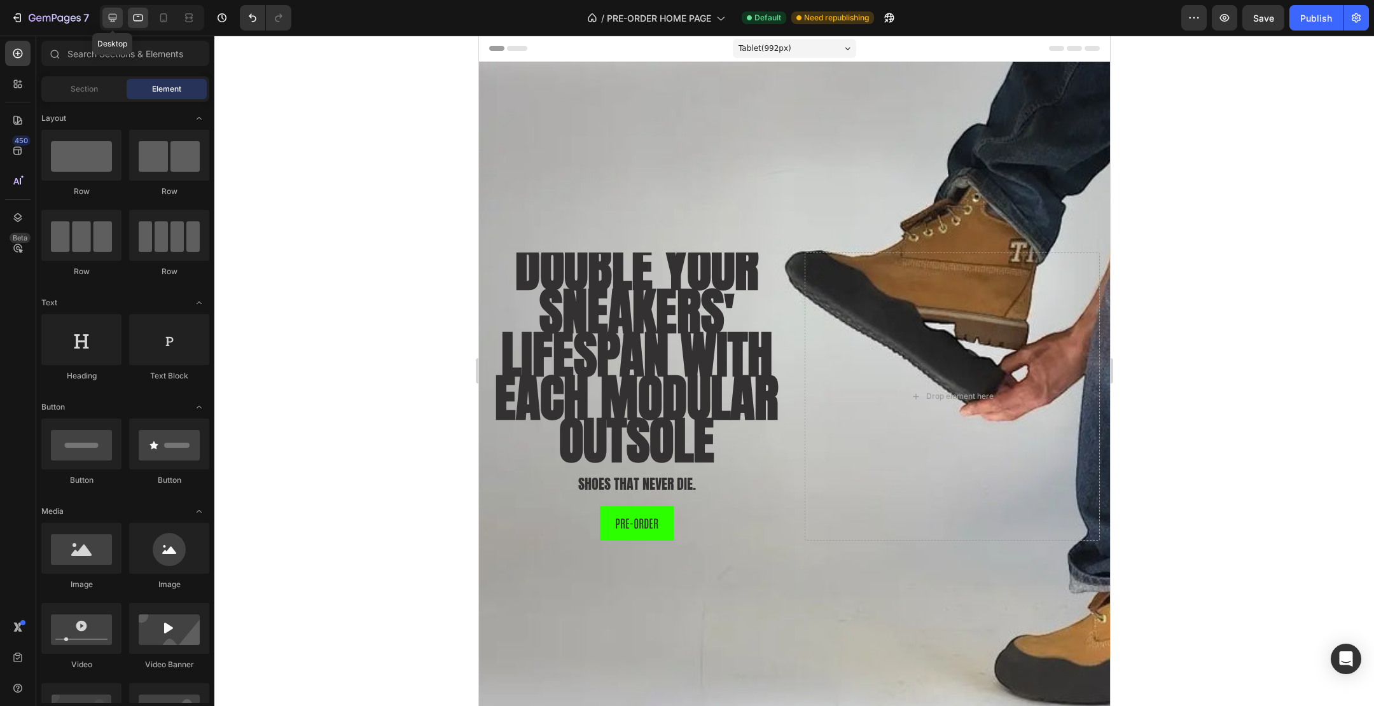
click at [116, 19] on icon at bounding box center [112, 17] width 13 height 13
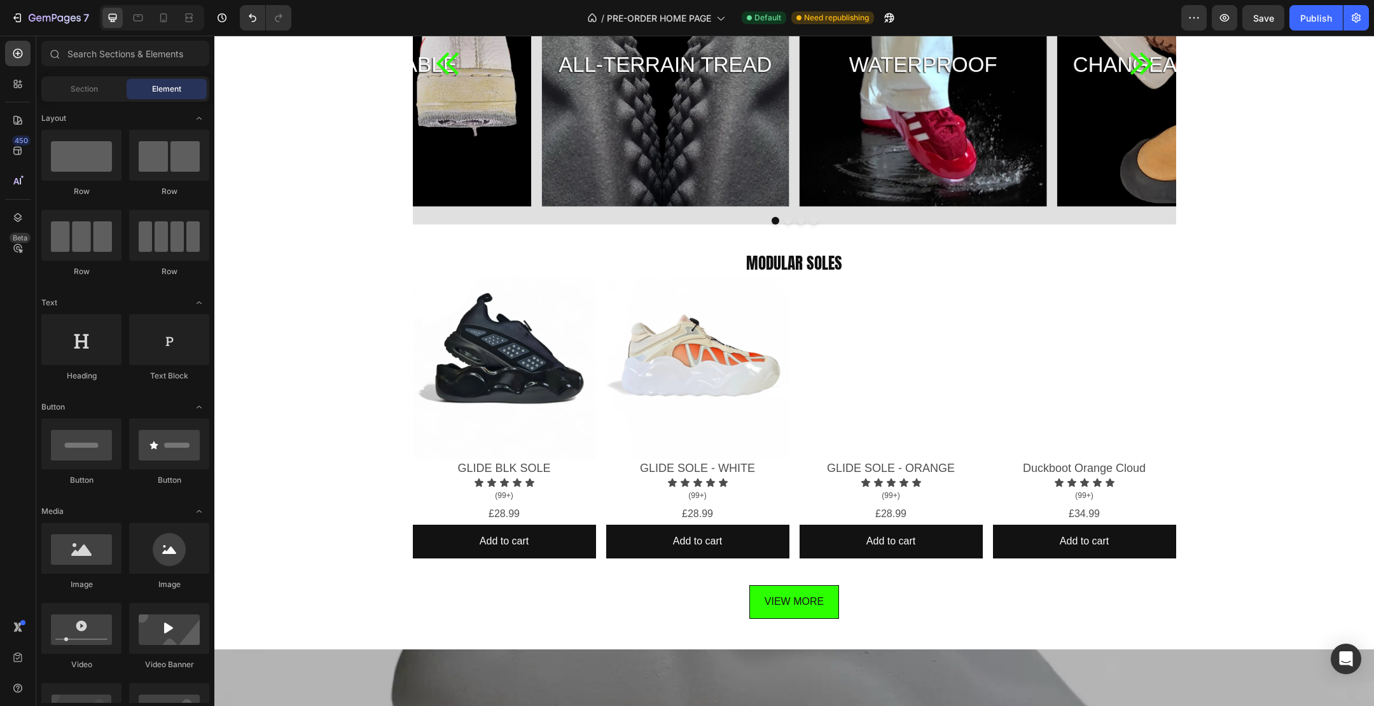
scroll to position [868, 0]
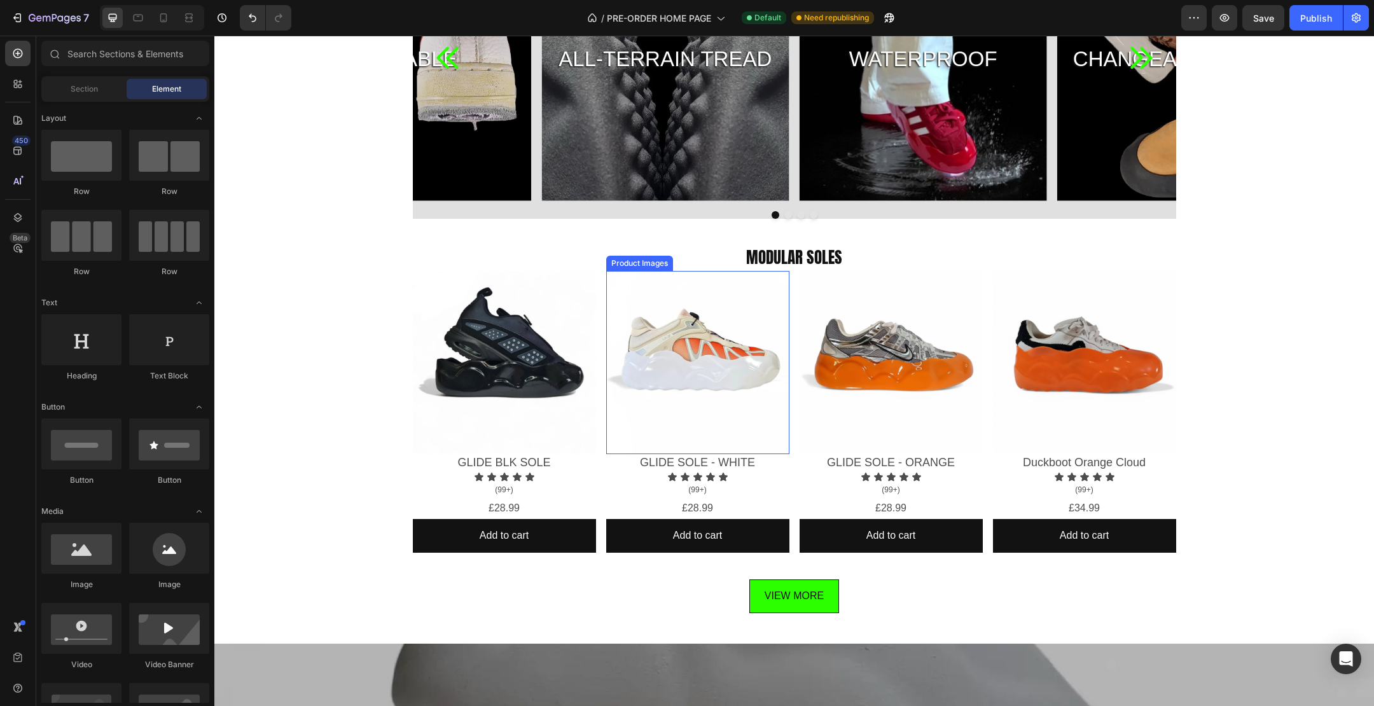
click at [627, 296] on img at bounding box center [697, 362] width 183 height 183
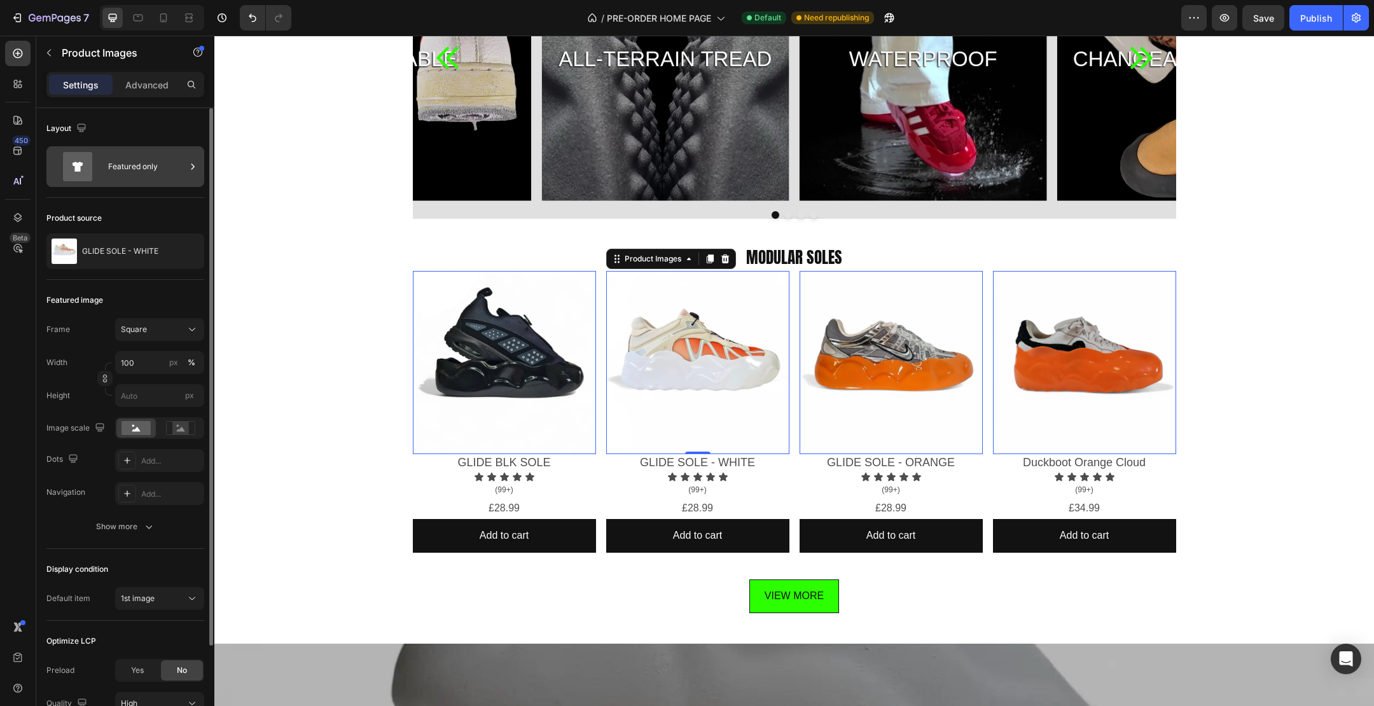
click at [177, 168] on div "Featured only" at bounding box center [147, 166] width 78 height 29
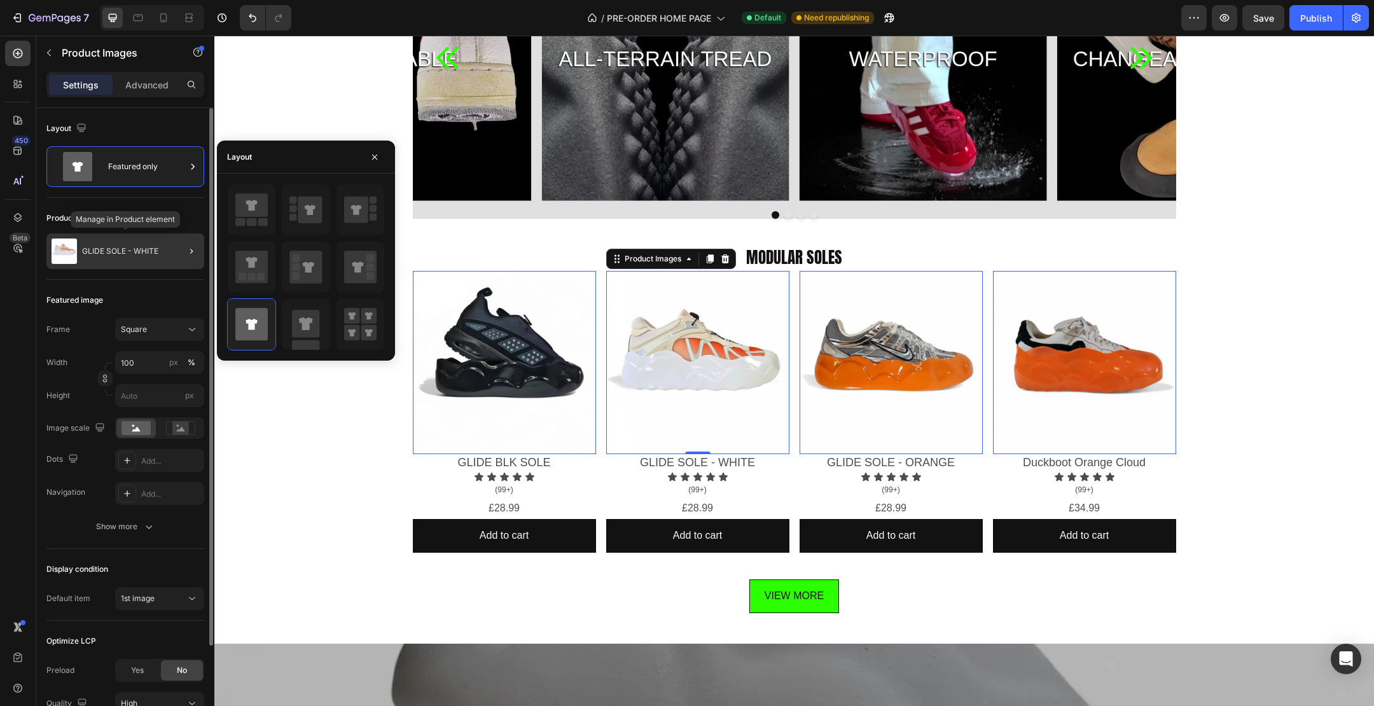
click at [158, 260] on div "GLIDE SOLE - WHITE" at bounding box center [125, 251] width 158 height 36
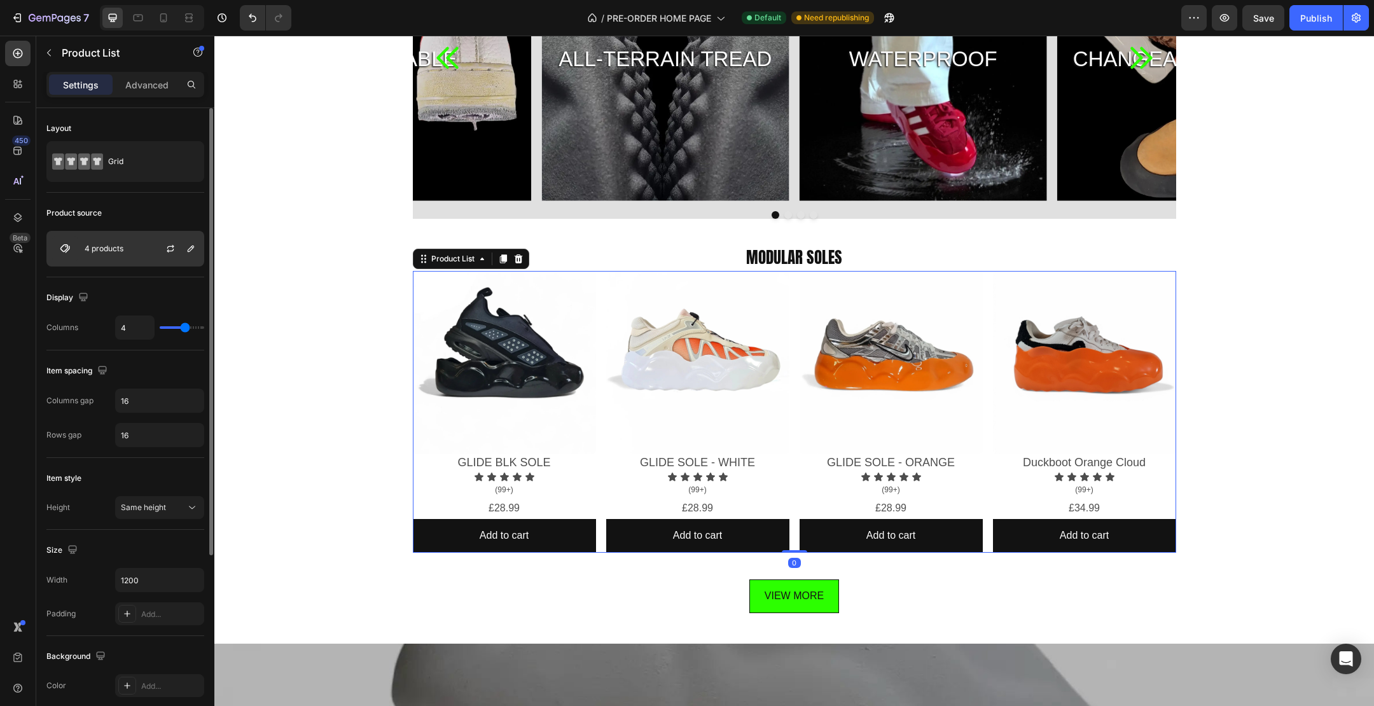
click at [108, 256] on div "4 products" at bounding box center [125, 249] width 158 height 36
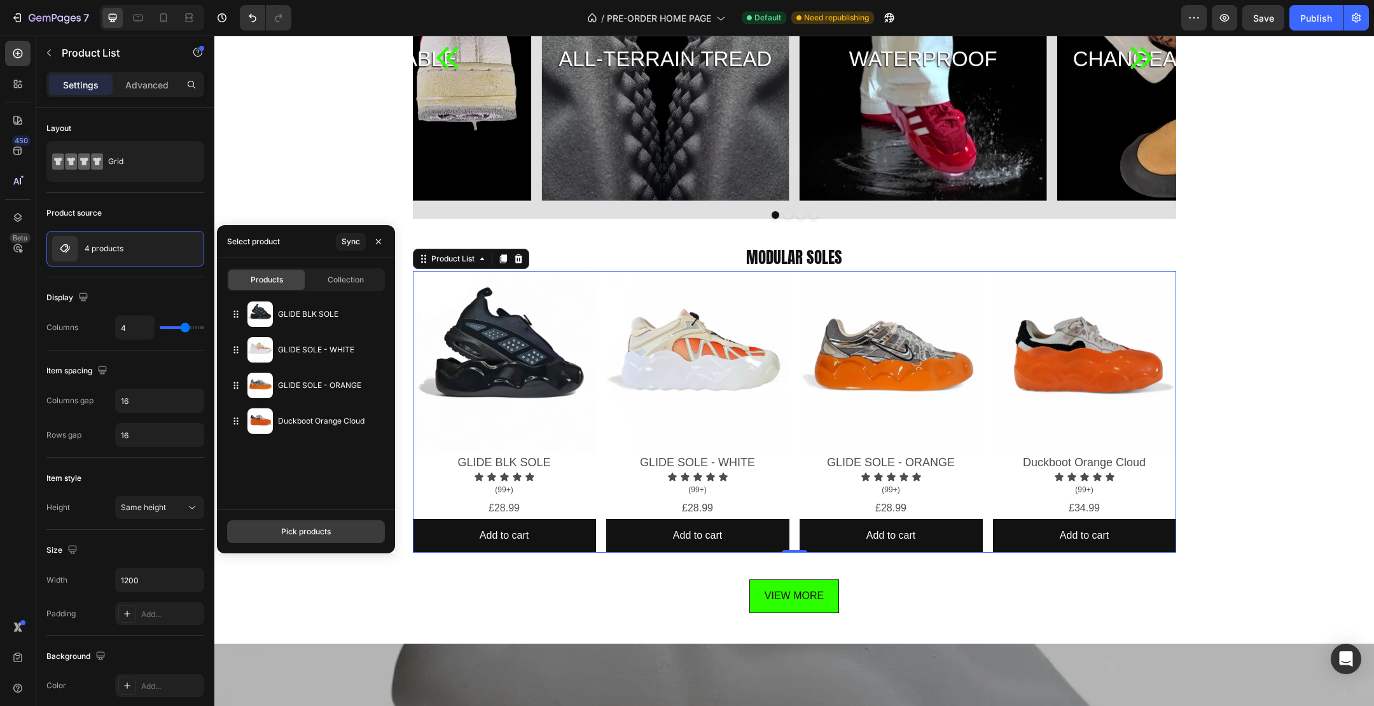
click at [306, 526] on div "Pick products" at bounding box center [306, 531] width 50 height 11
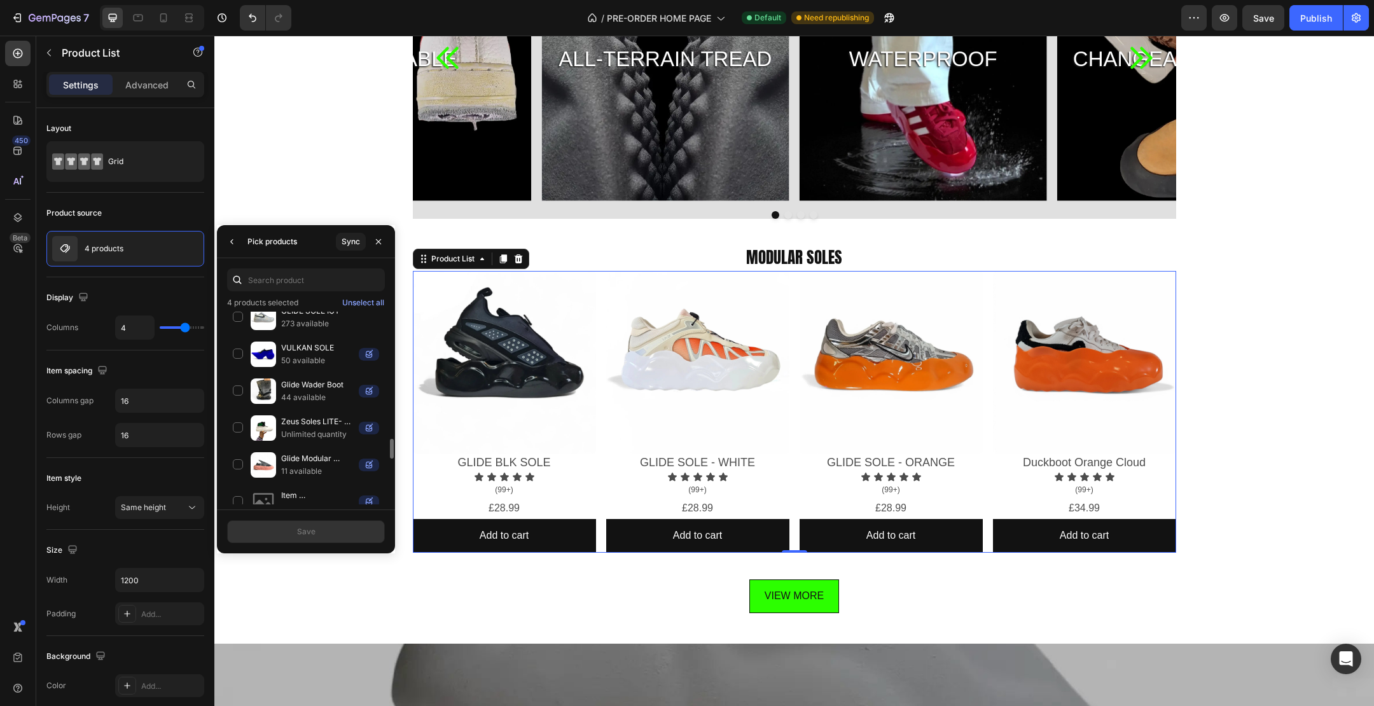
scroll to position [1066, 0]
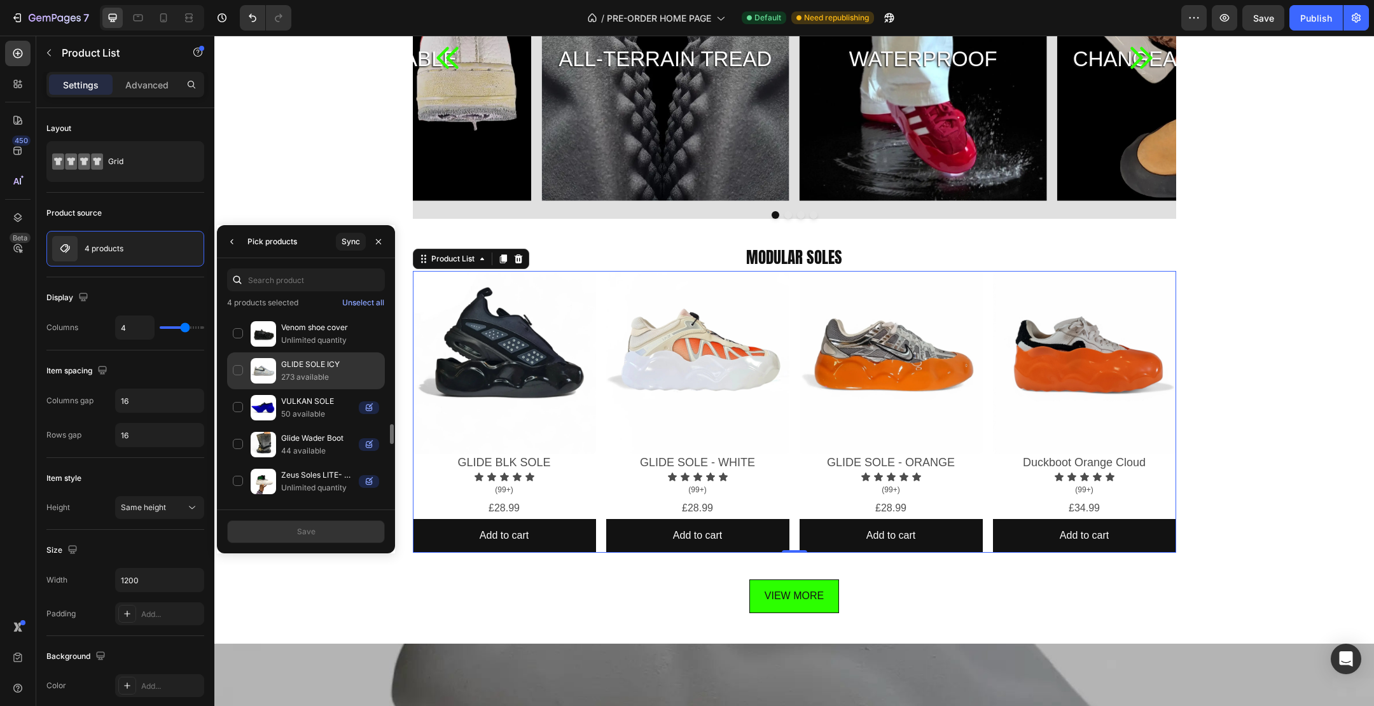
click at [293, 358] on p "GLIDE SOLE ICY" at bounding box center [330, 364] width 98 height 13
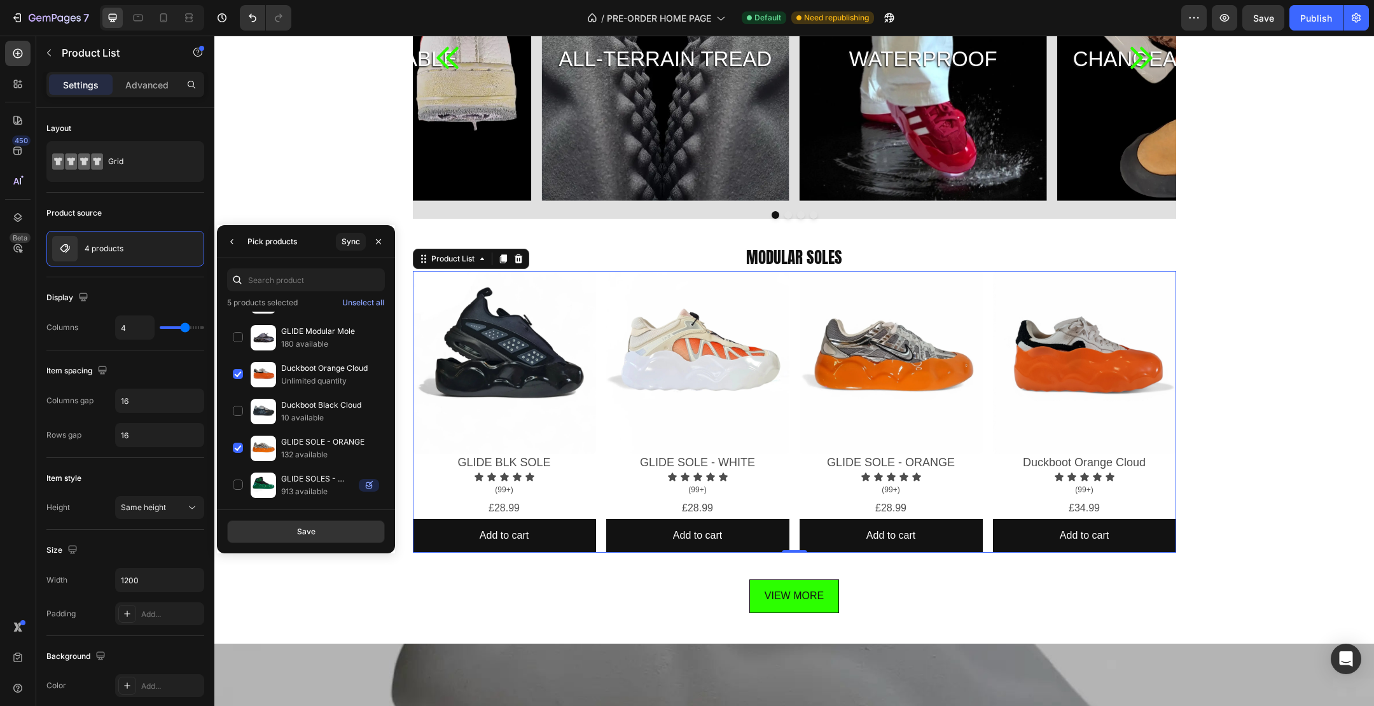
scroll to position [0, 0]
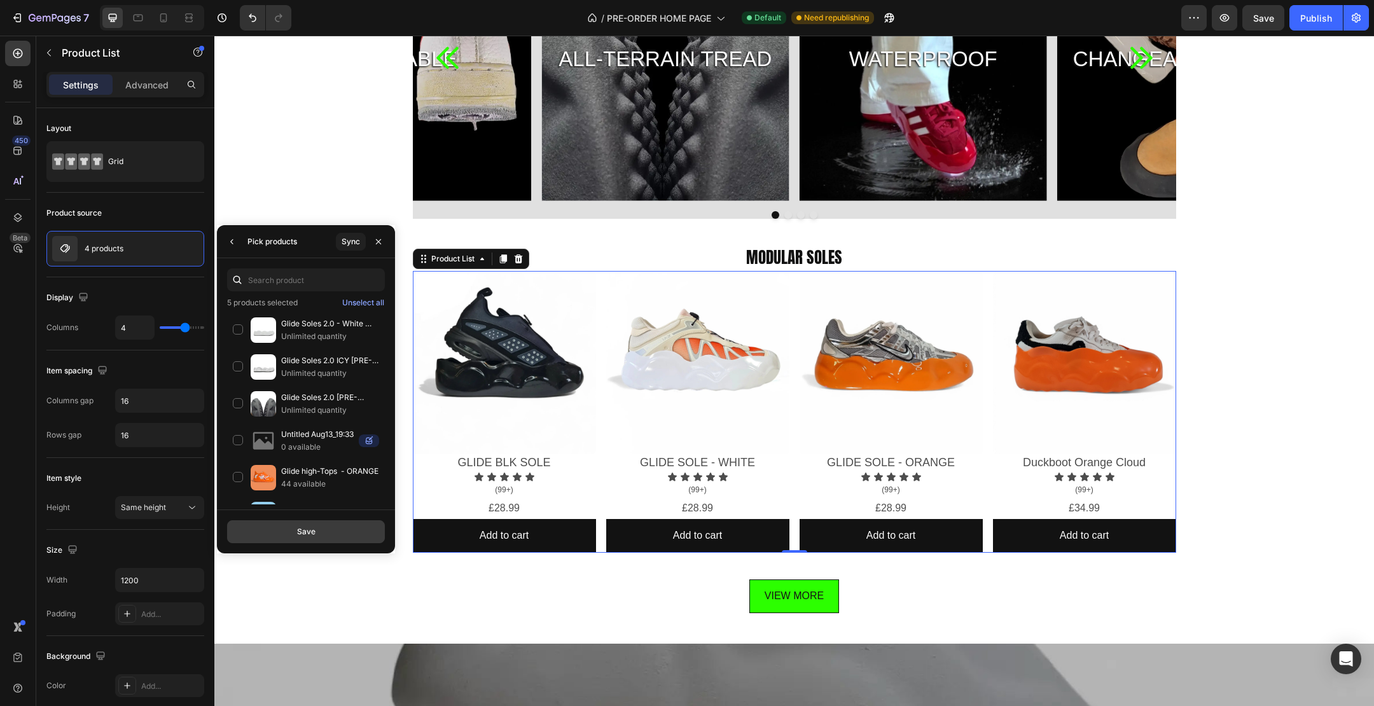
click at [321, 533] on button "Save" at bounding box center [306, 531] width 158 height 23
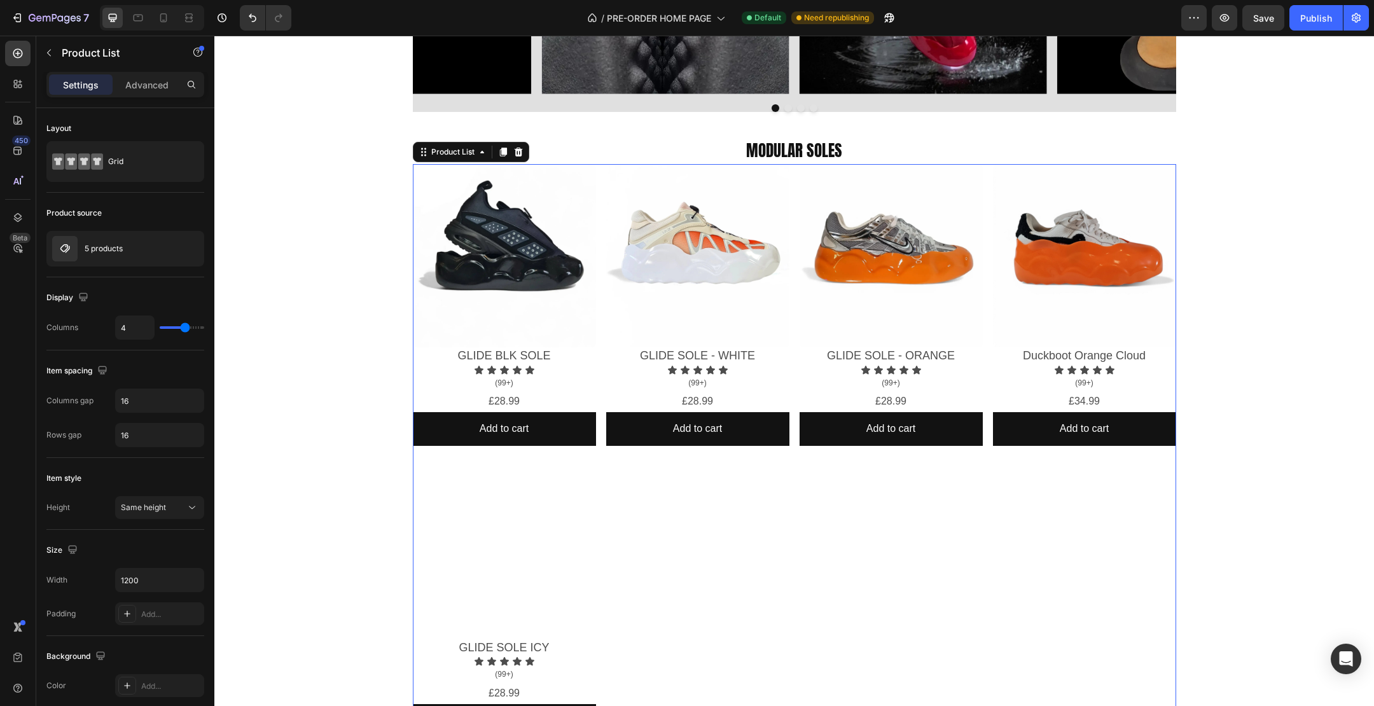
scroll to position [984, 0]
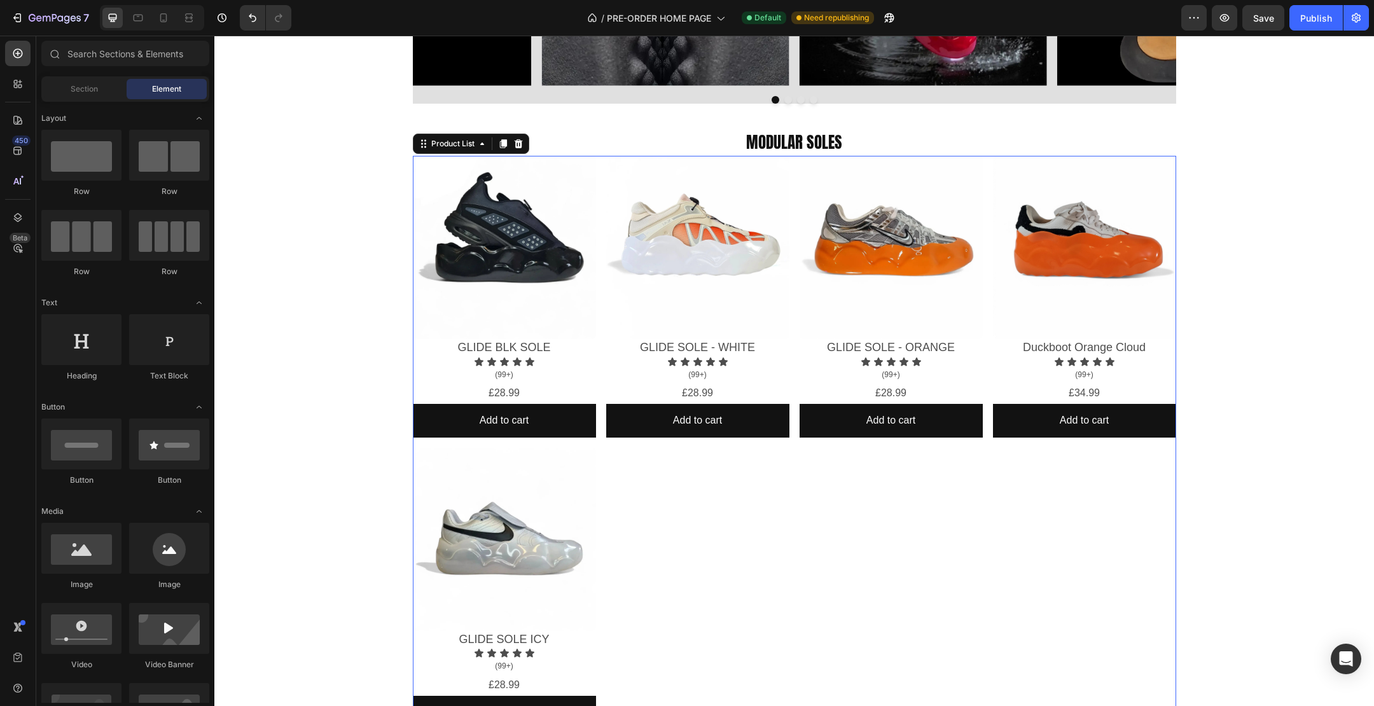
click at [364, 160] on div "Icon Icon Icon Icon Icon Icon List WHY GLIDE SOLES? Text Block WHY GLIDE SOLES?…" at bounding box center [794, 497] width 1160 height 2839
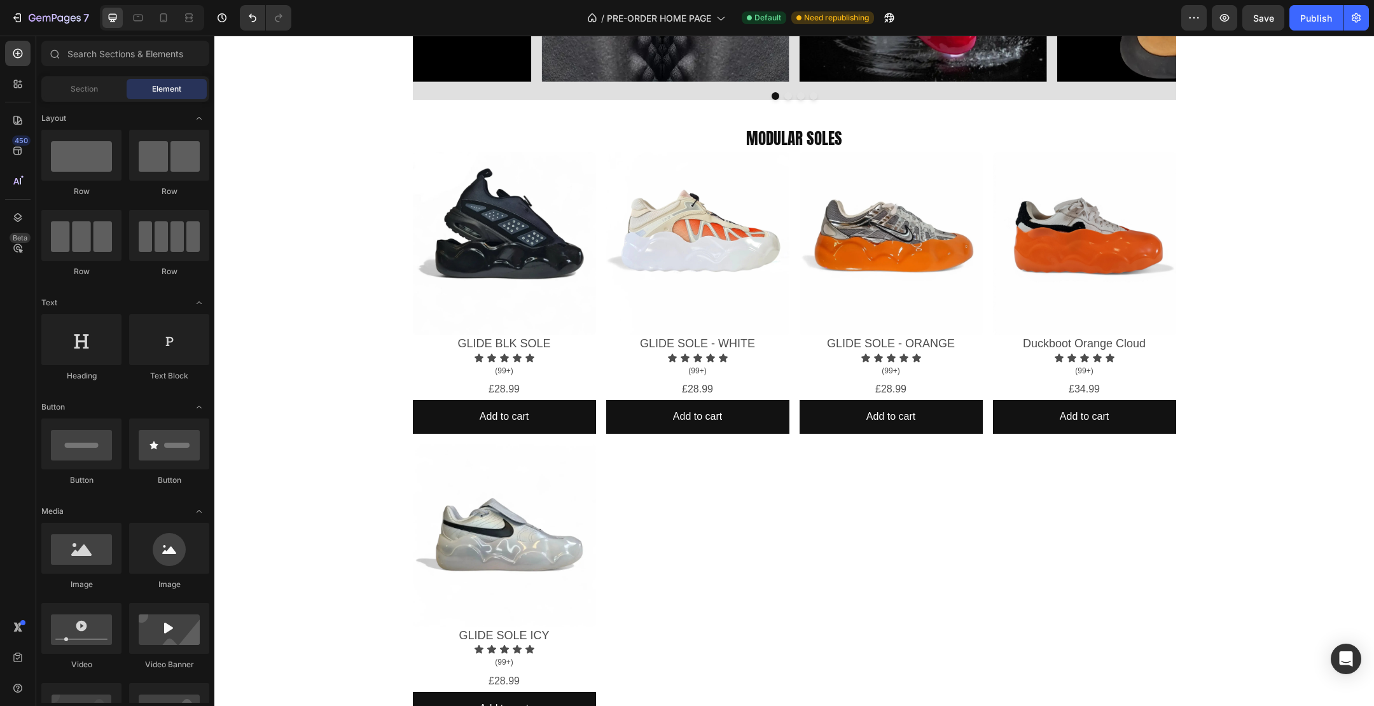
scroll to position [985, 0]
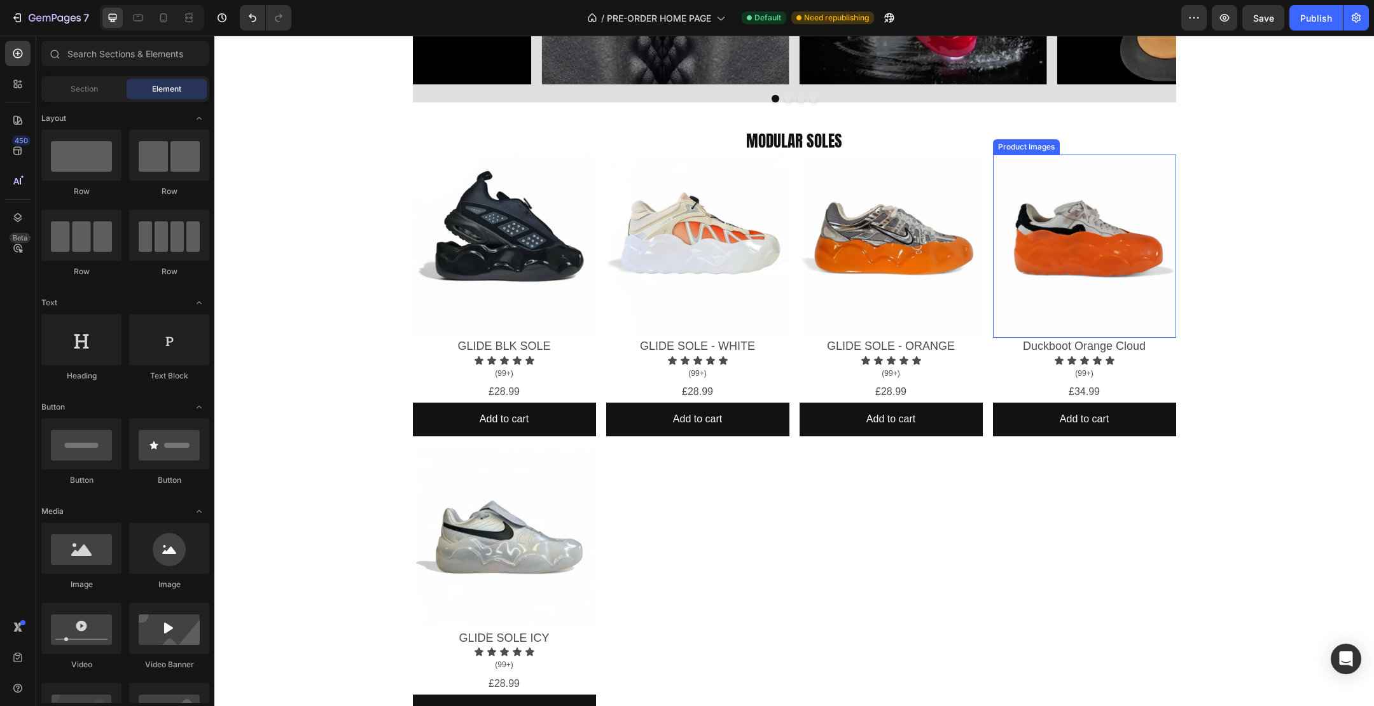
click at [1134, 174] on img at bounding box center [1084, 246] width 183 height 183
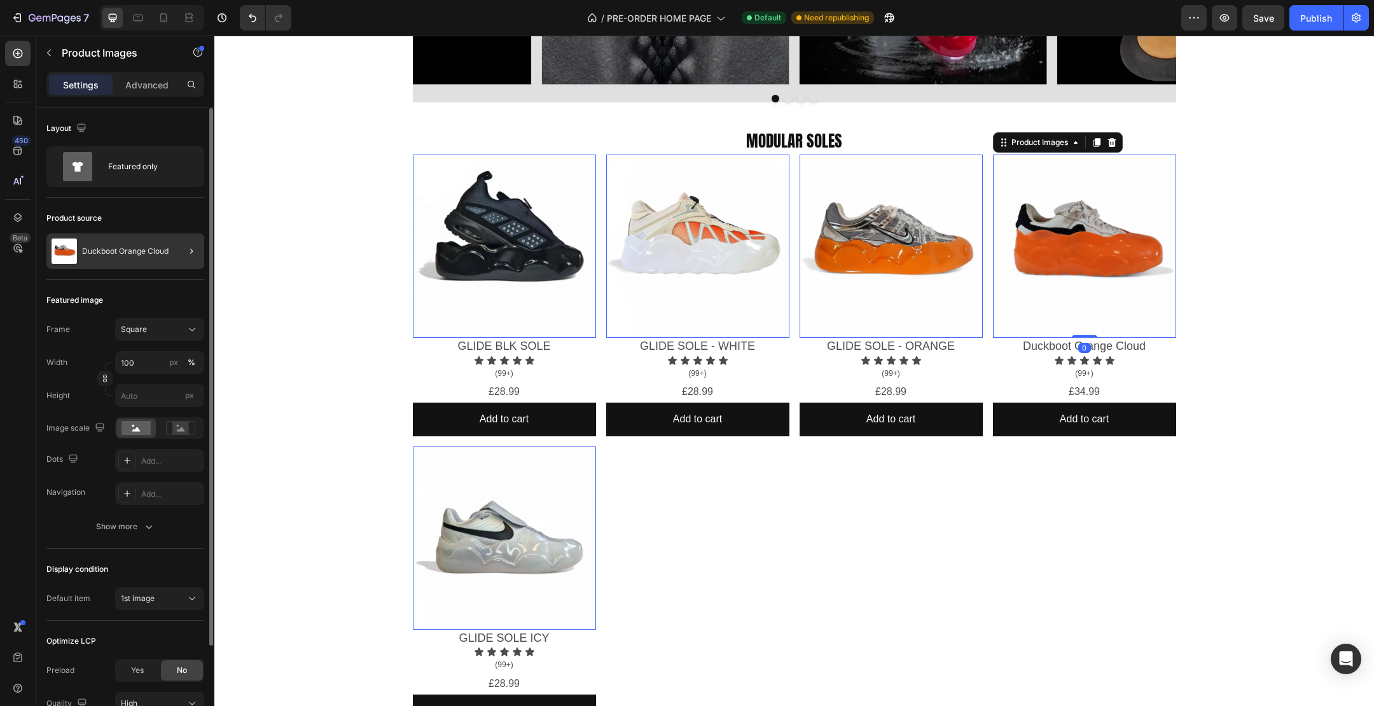
click at [175, 253] on div at bounding box center [187, 251] width 36 height 36
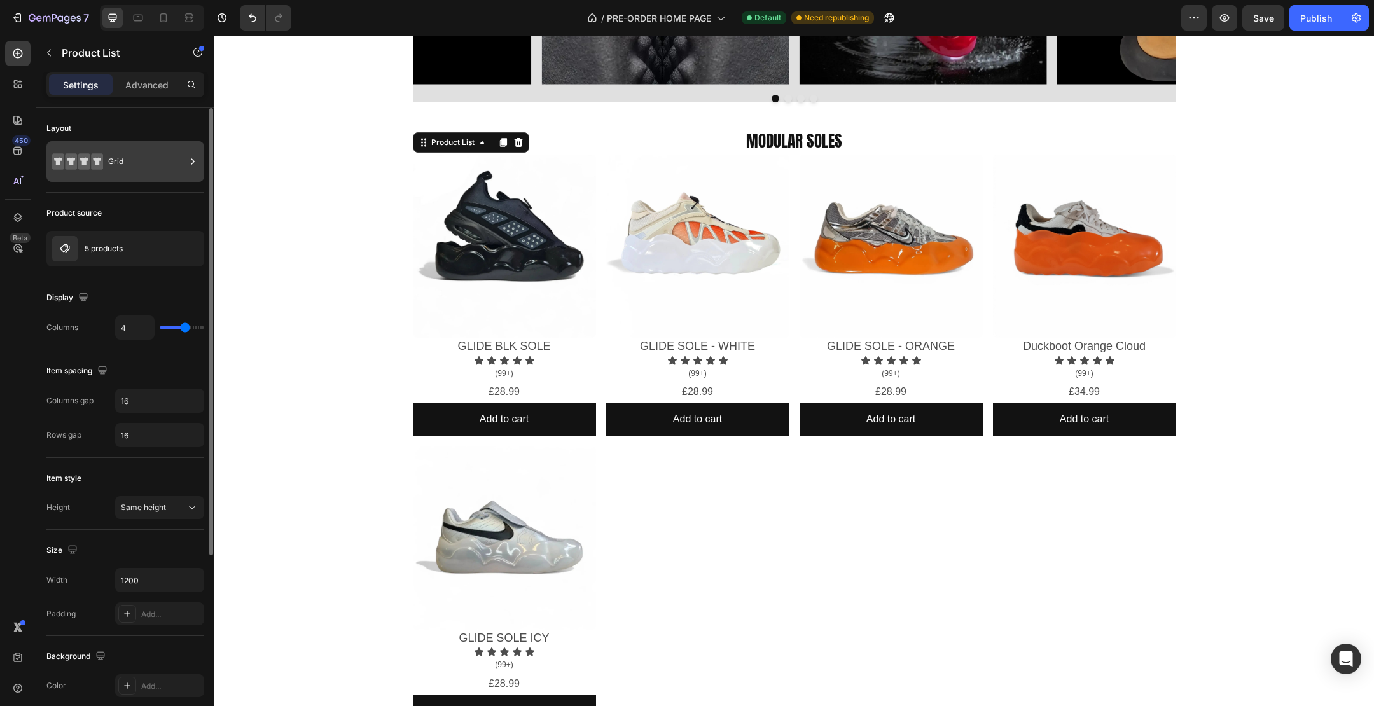
click at [151, 164] on div "Grid" at bounding box center [147, 161] width 78 height 29
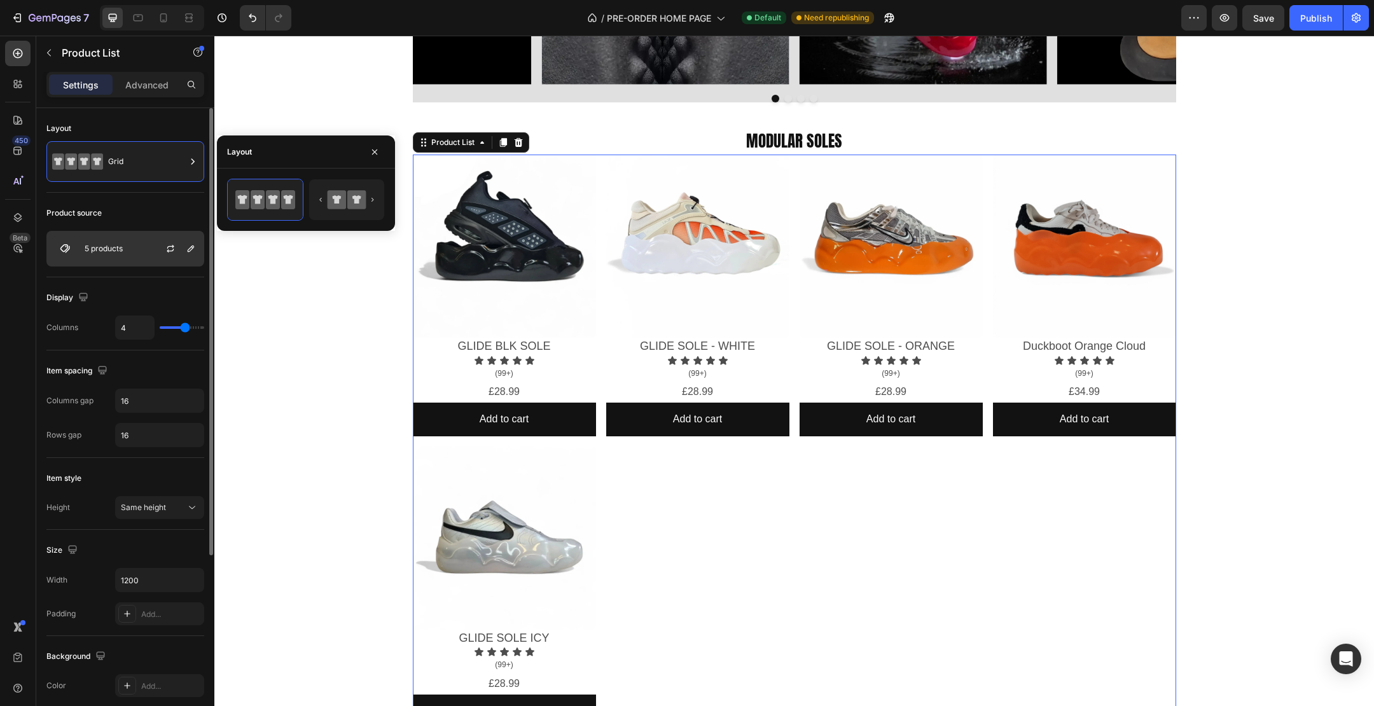
click at [141, 254] on div "5 products" at bounding box center [125, 249] width 158 height 36
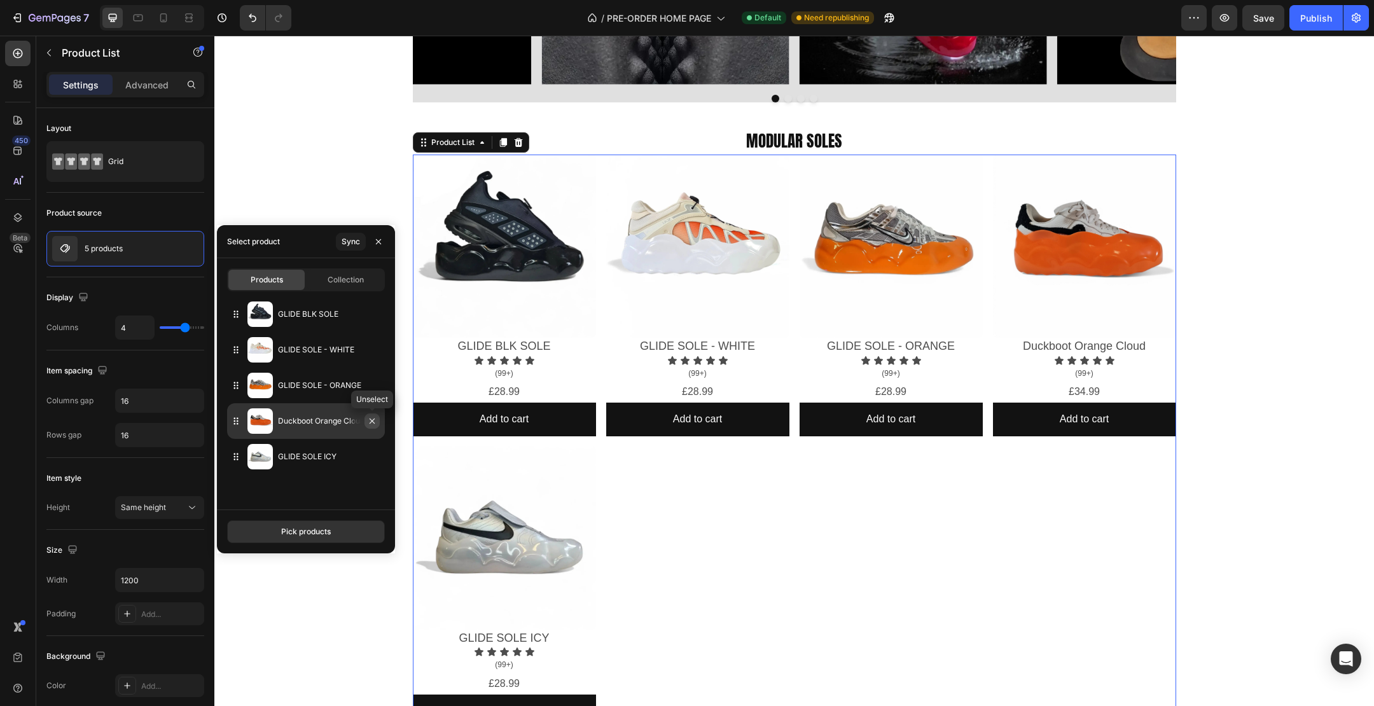
click at [371, 422] on icon "button" at bounding box center [372, 421] width 5 height 5
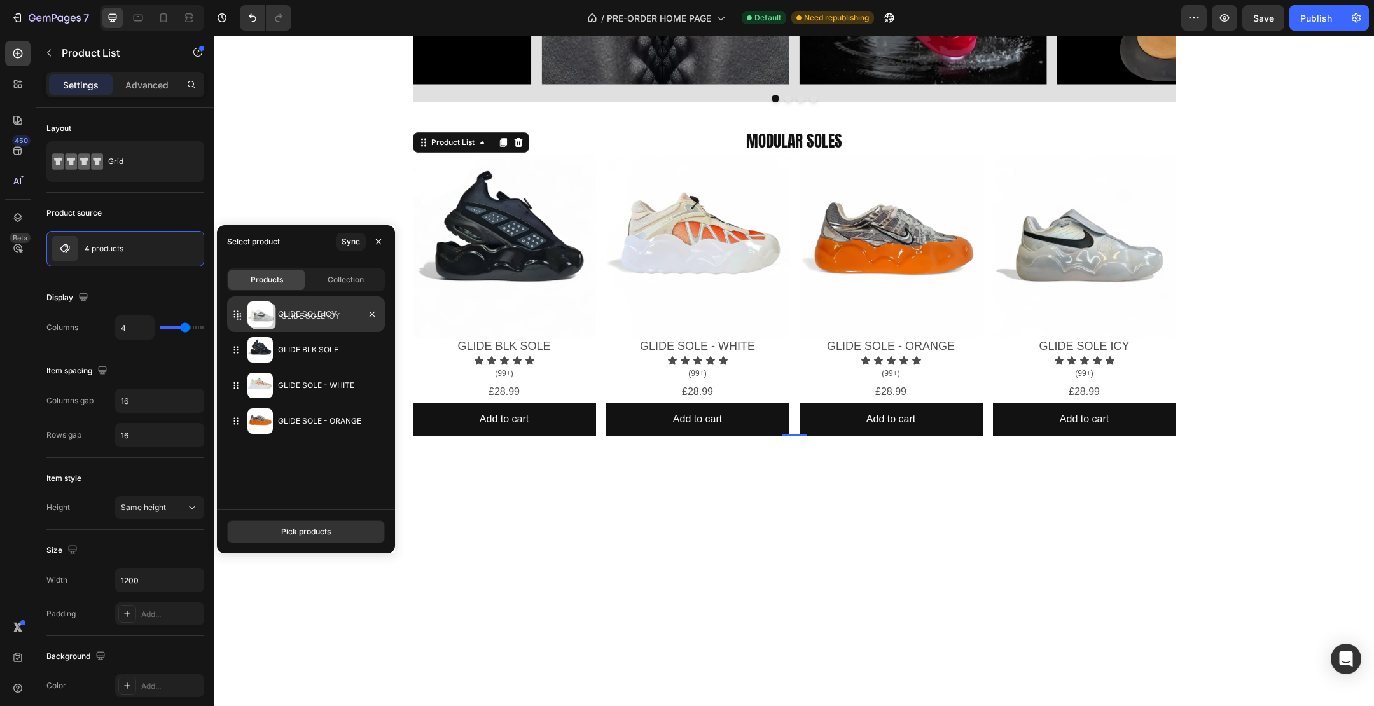
drag, startPoint x: 237, startPoint y: 422, endPoint x: 240, endPoint y: 317, distance: 105.7
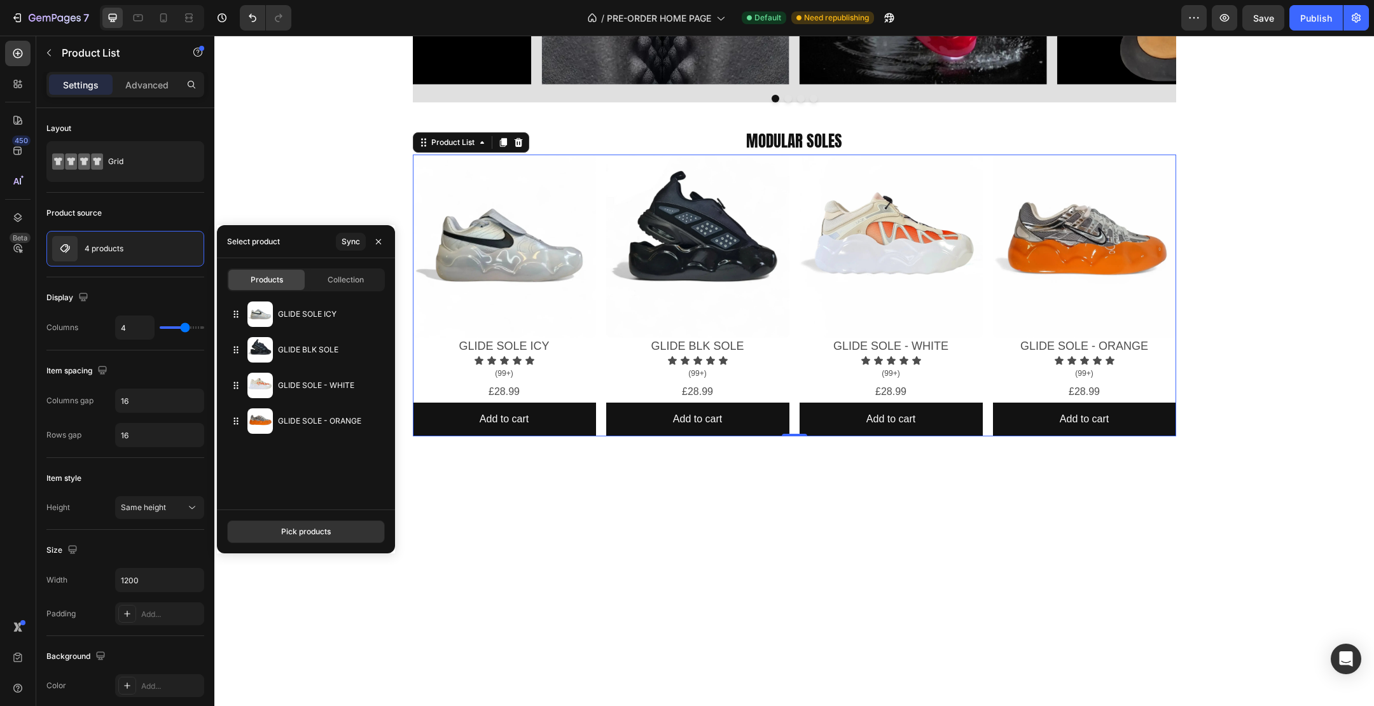
click at [646, 558] on div at bounding box center [794, 718] width 1160 height 382
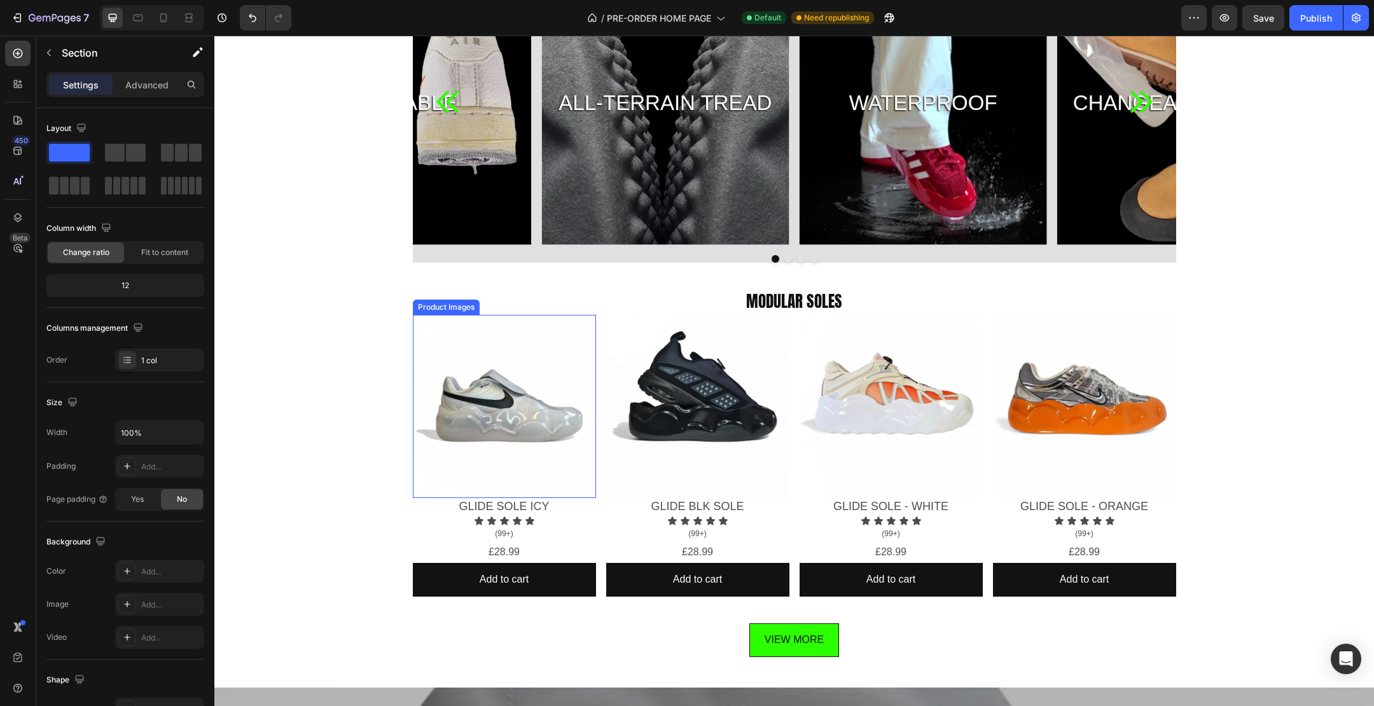
scroll to position [825, 0]
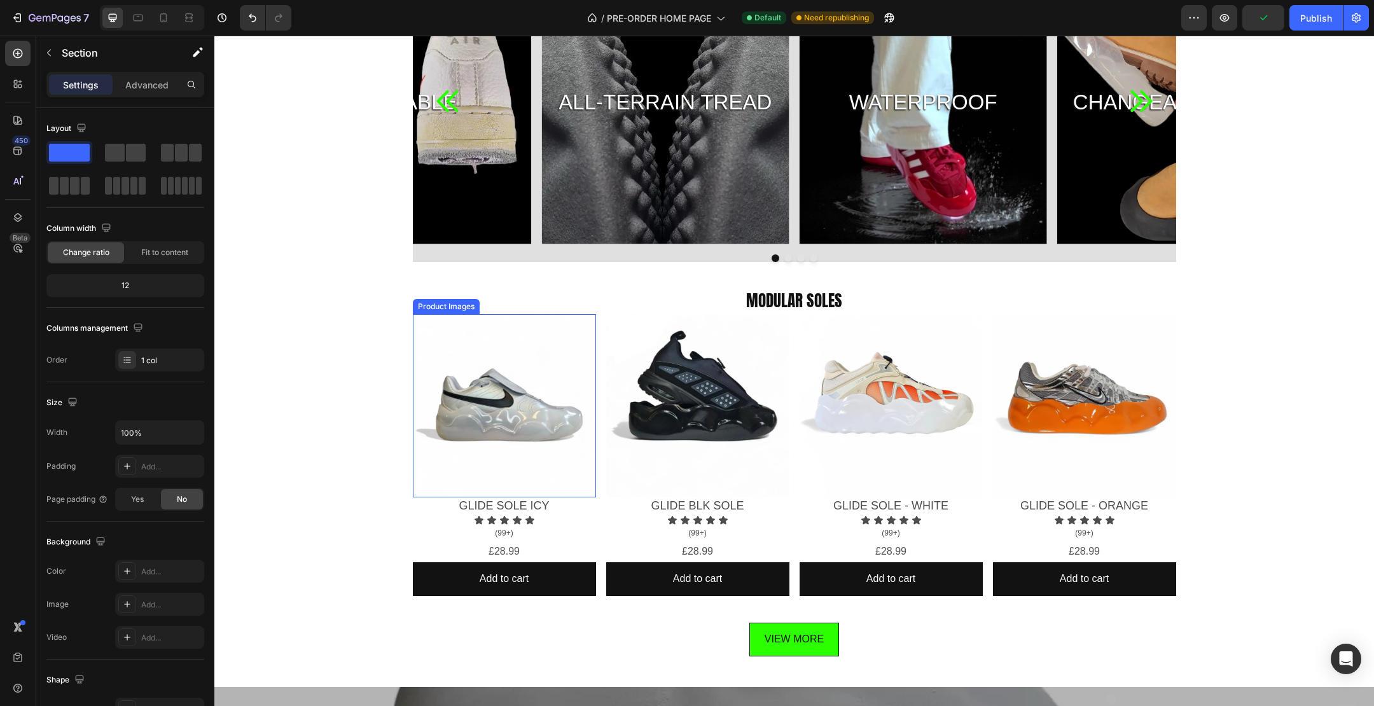
click at [487, 379] on img at bounding box center [504, 405] width 183 height 183
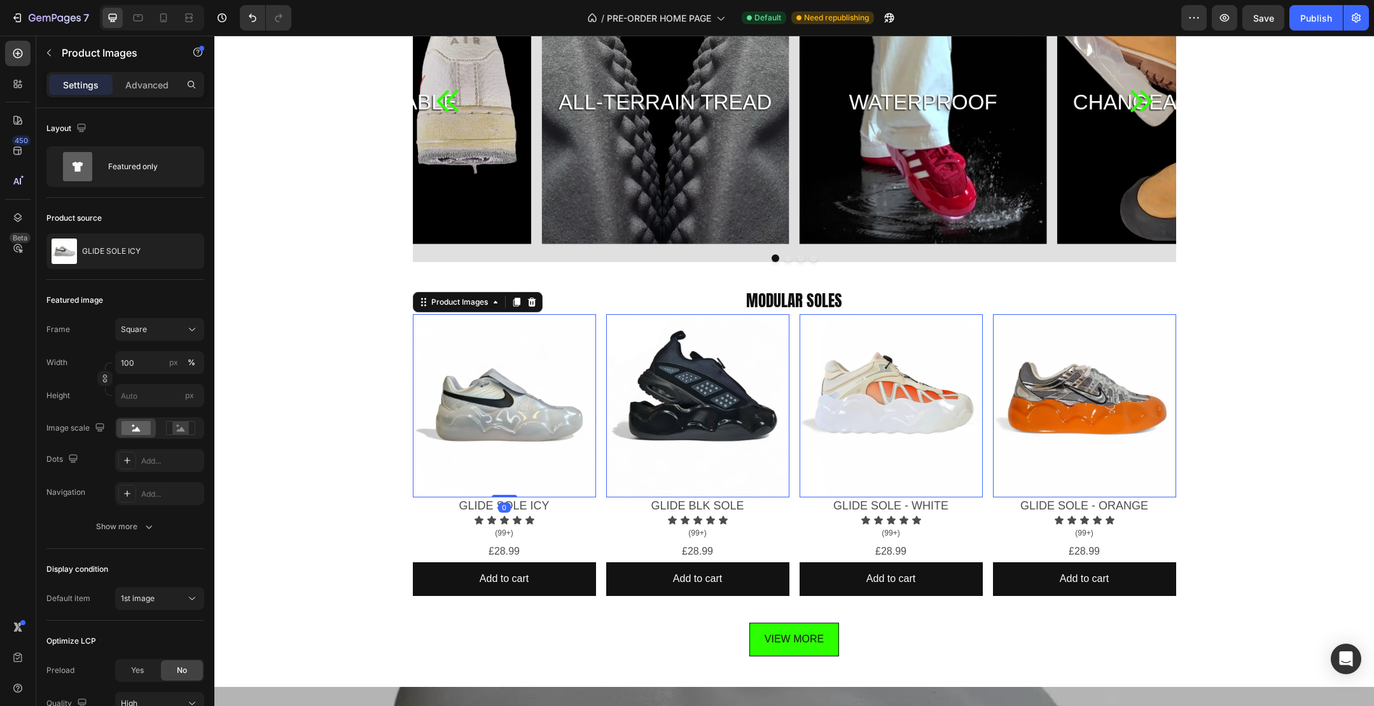
click at [468, 391] on img at bounding box center [504, 405] width 183 height 183
click at [515, 417] on img at bounding box center [504, 405] width 183 height 183
click at [1098, 387] on img at bounding box center [1084, 405] width 183 height 183
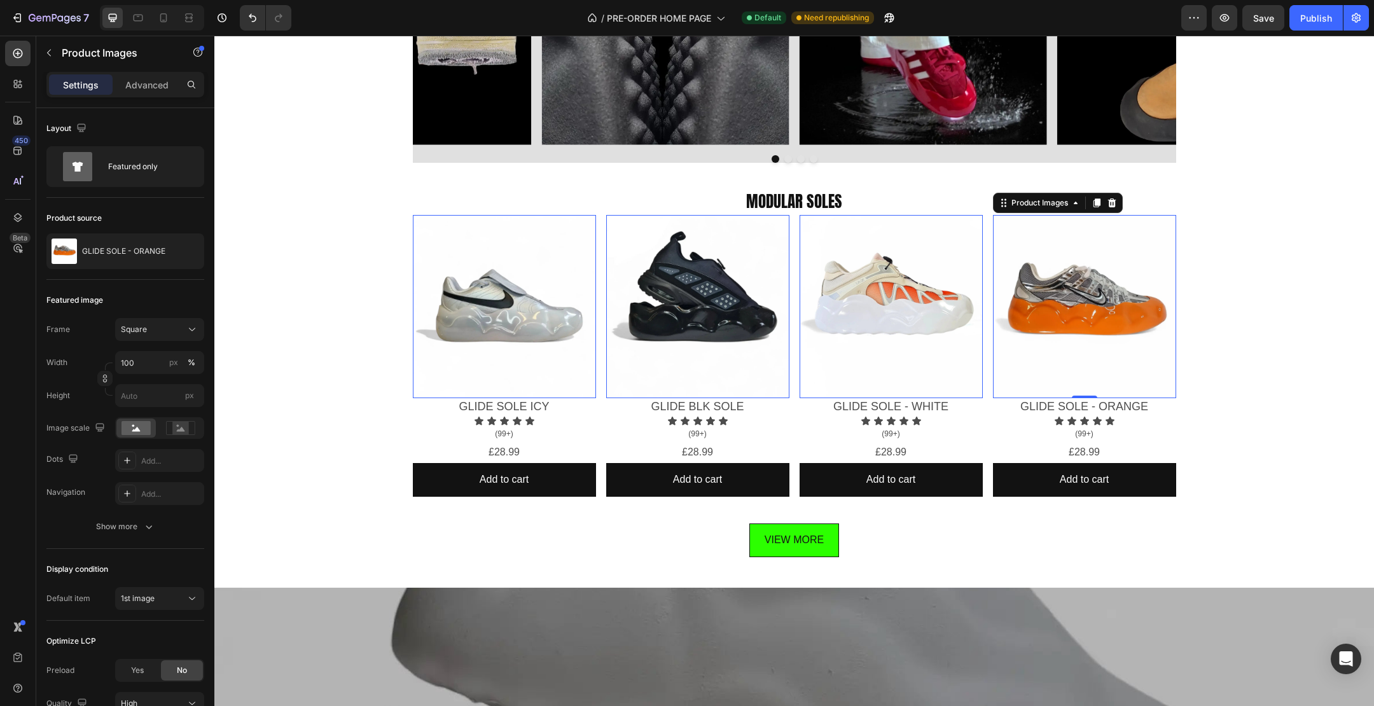
scroll to position [921, 0]
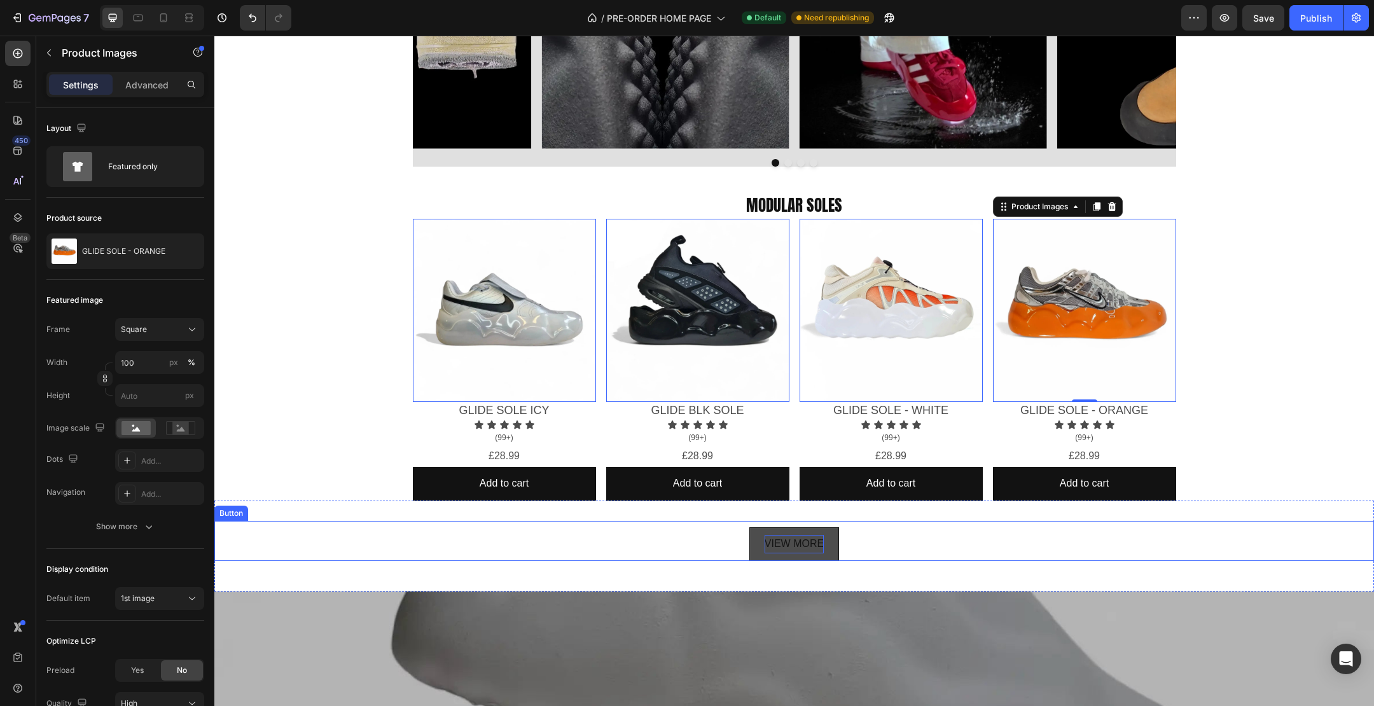
click at [805, 542] on p "VIEW MORE" at bounding box center [794, 544] width 59 height 18
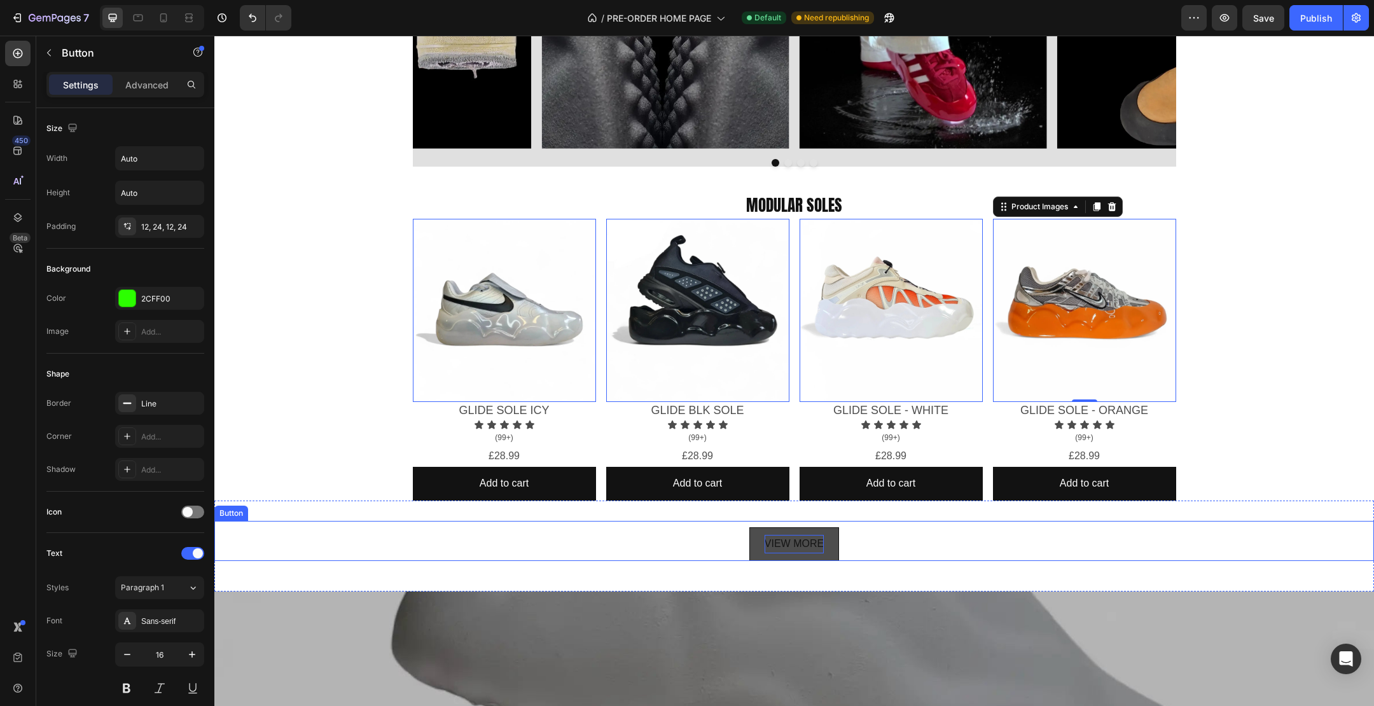
click at [805, 542] on p "VIEW MORE" at bounding box center [794, 544] width 59 height 18
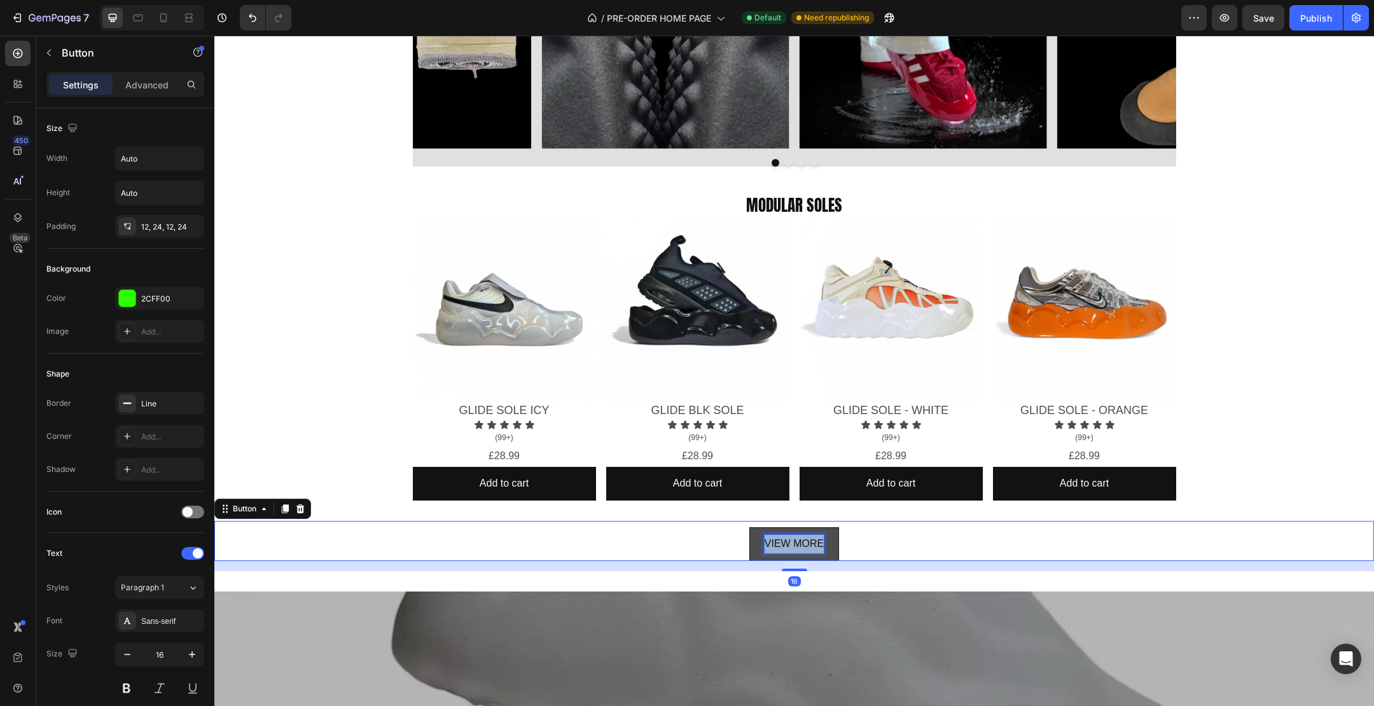
click at [805, 542] on p "VIEW MORE" at bounding box center [794, 544] width 59 height 18
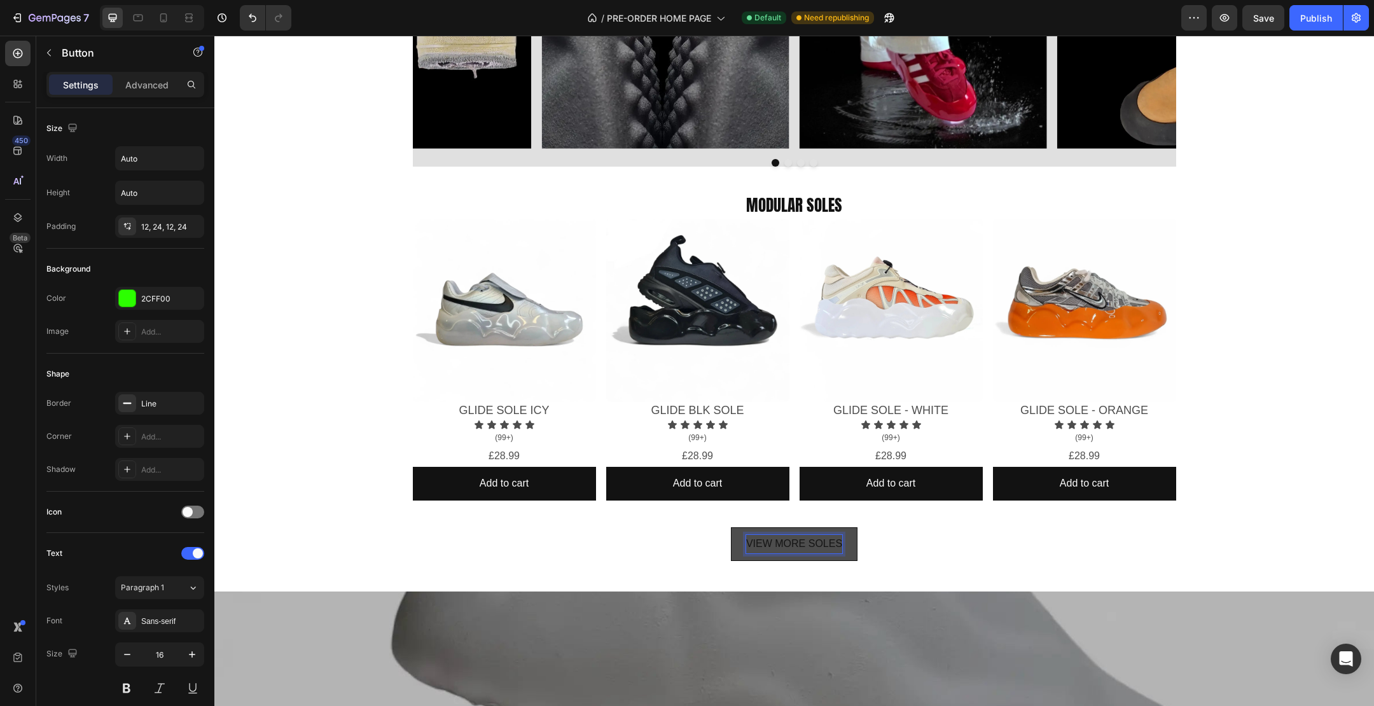
click at [352, 362] on div "Icon Icon Icon Icon Icon Icon List WHY GLIDE SOLES? Text Block WHY GLIDE SOLES?…" at bounding box center [794, 414] width 1160 height 2547
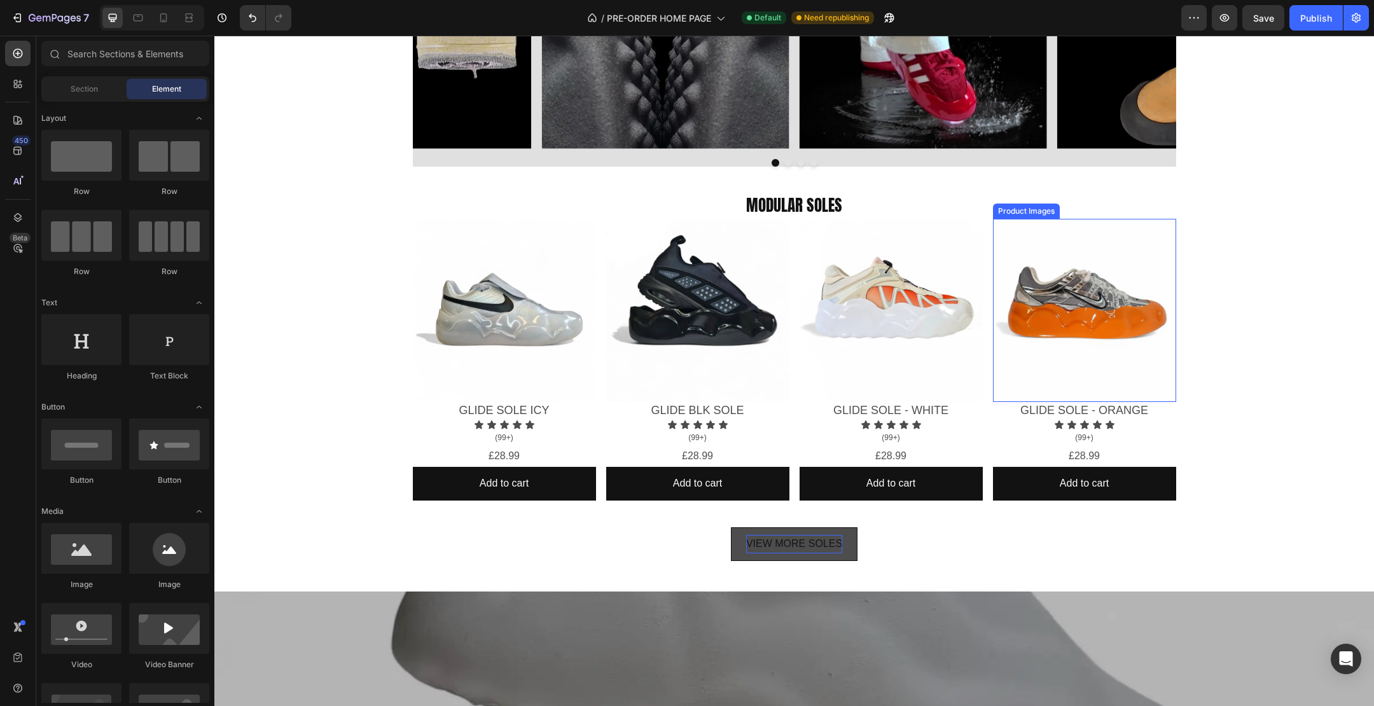
click at [1037, 291] on img at bounding box center [1084, 310] width 183 height 183
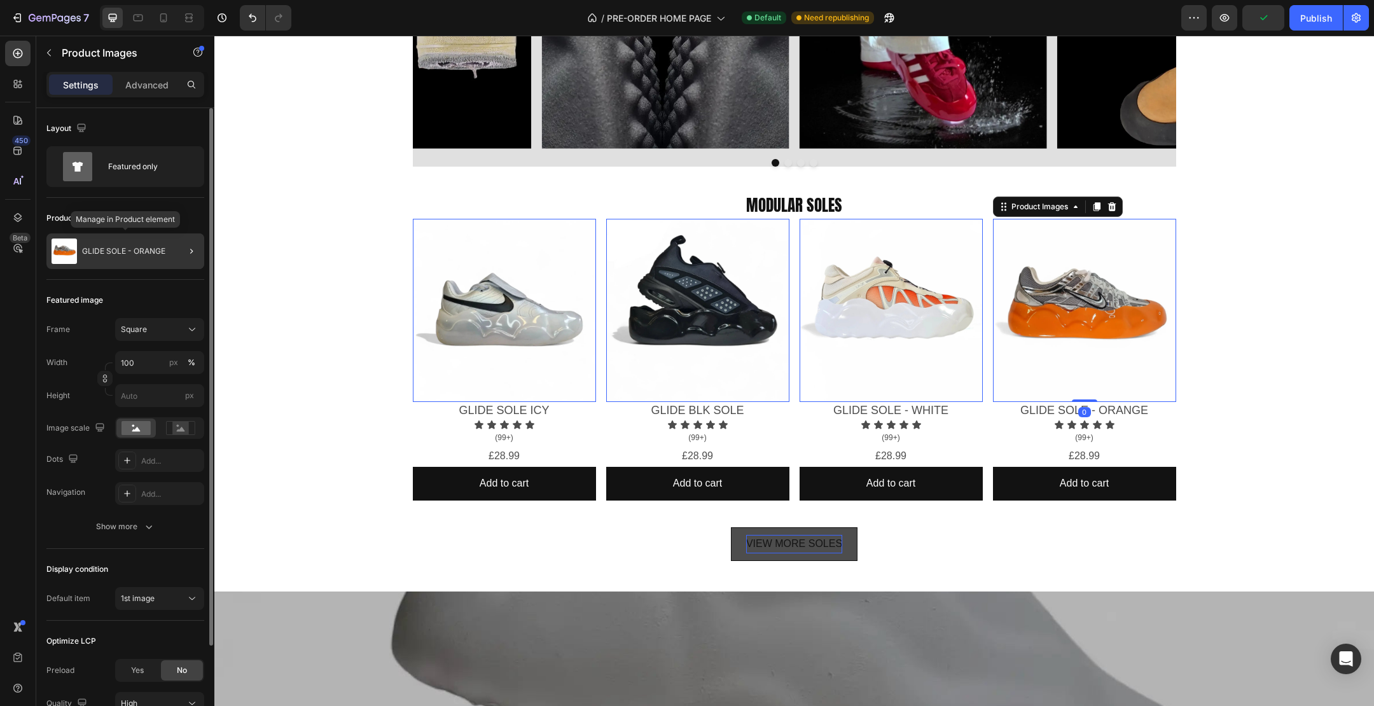
click at [151, 247] on p "GLIDE SOLE - ORANGE" at bounding box center [123, 251] width 83 height 9
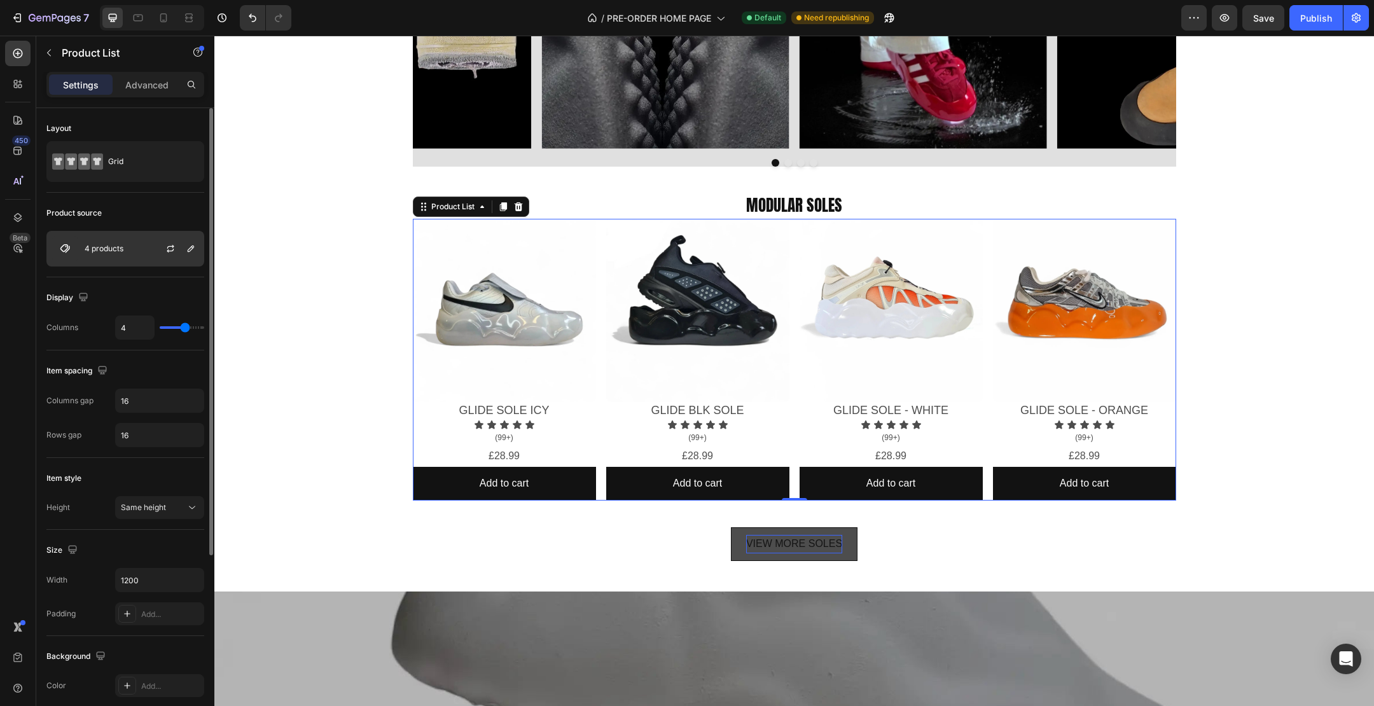
click at [118, 256] on div "4 products" at bounding box center [125, 249] width 158 height 36
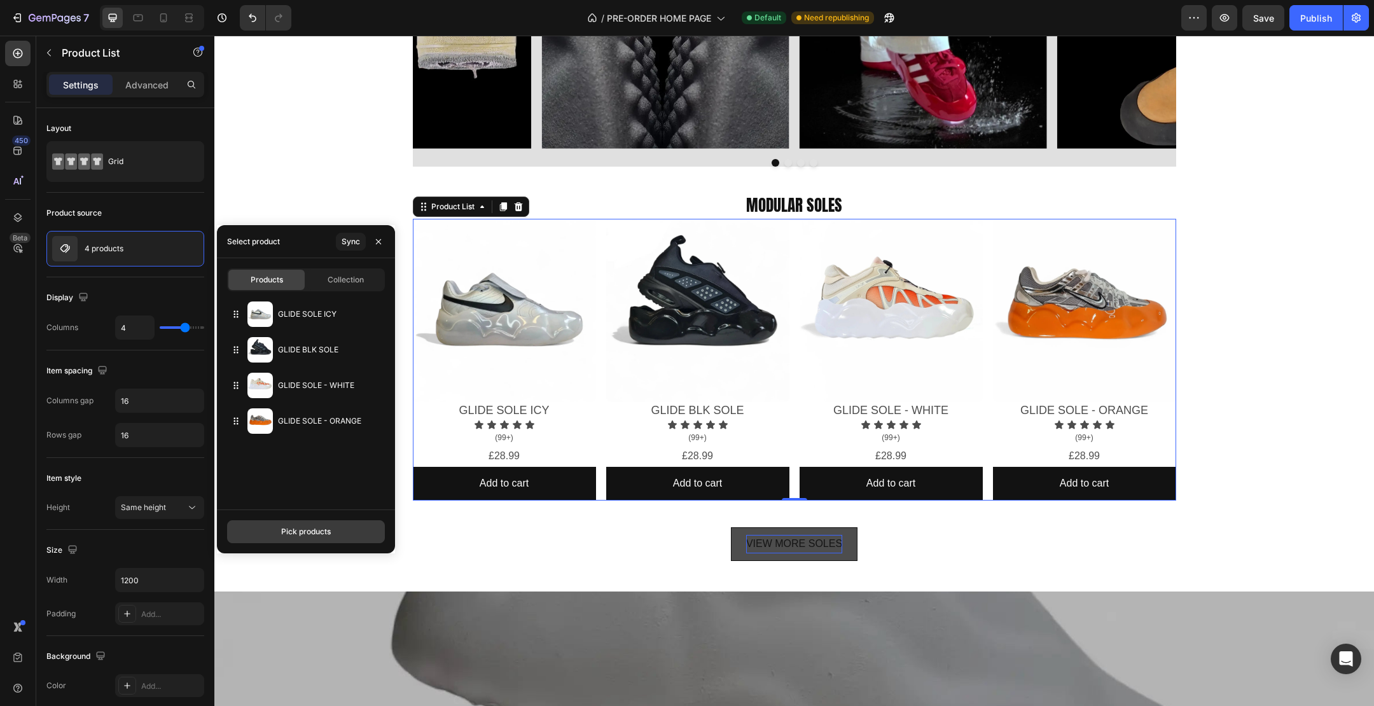
click at [316, 537] on div "Pick products" at bounding box center [306, 531] width 50 height 11
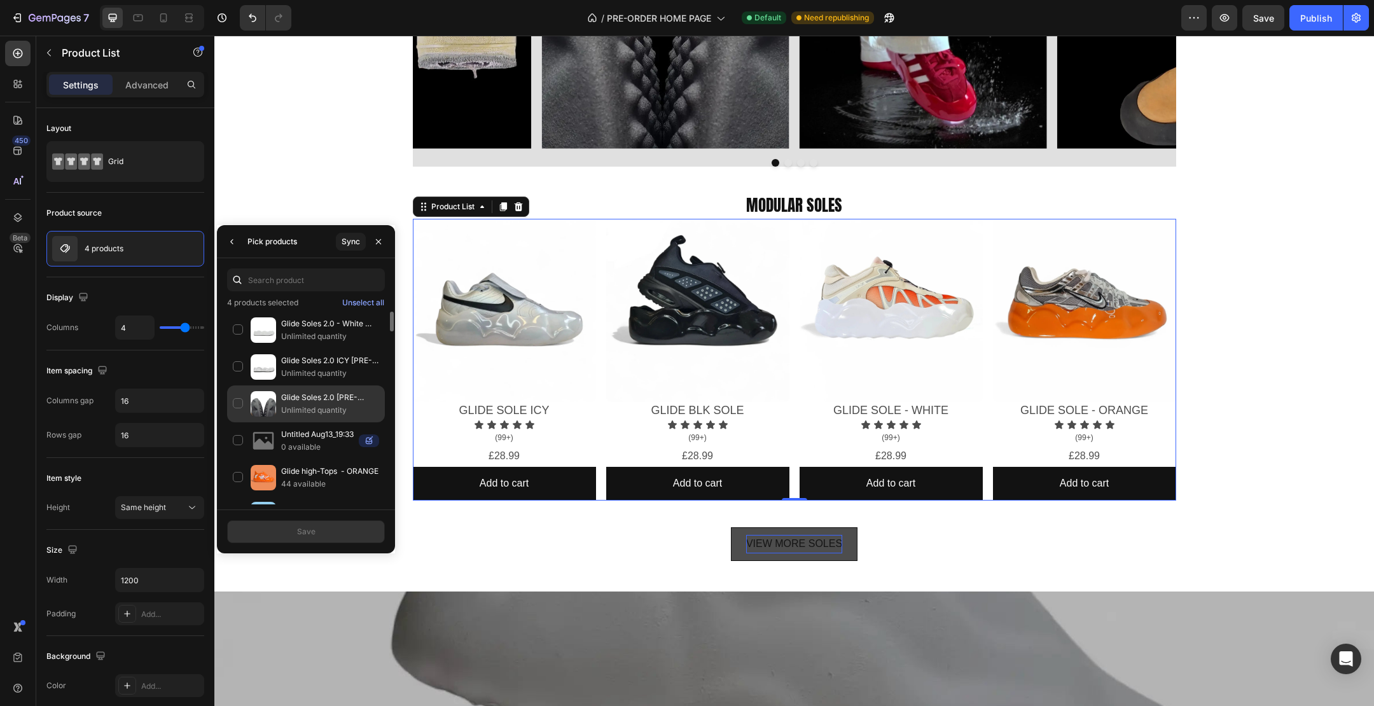
click at [237, 422] on div "Glide Soles 2.0 [PRE-ORDER] Unlimited quantity" at bounding box center [306, 440] width 158 height 37
click at [238, 349] on div "Glide Soles 2.0 - White [PRE-ORDER] Unlimited quantity" at bounding box center [306, 367] width 158 height 37
click at [331, 533] on button "Save" at bounding box center [306, 531] width 158 height 23
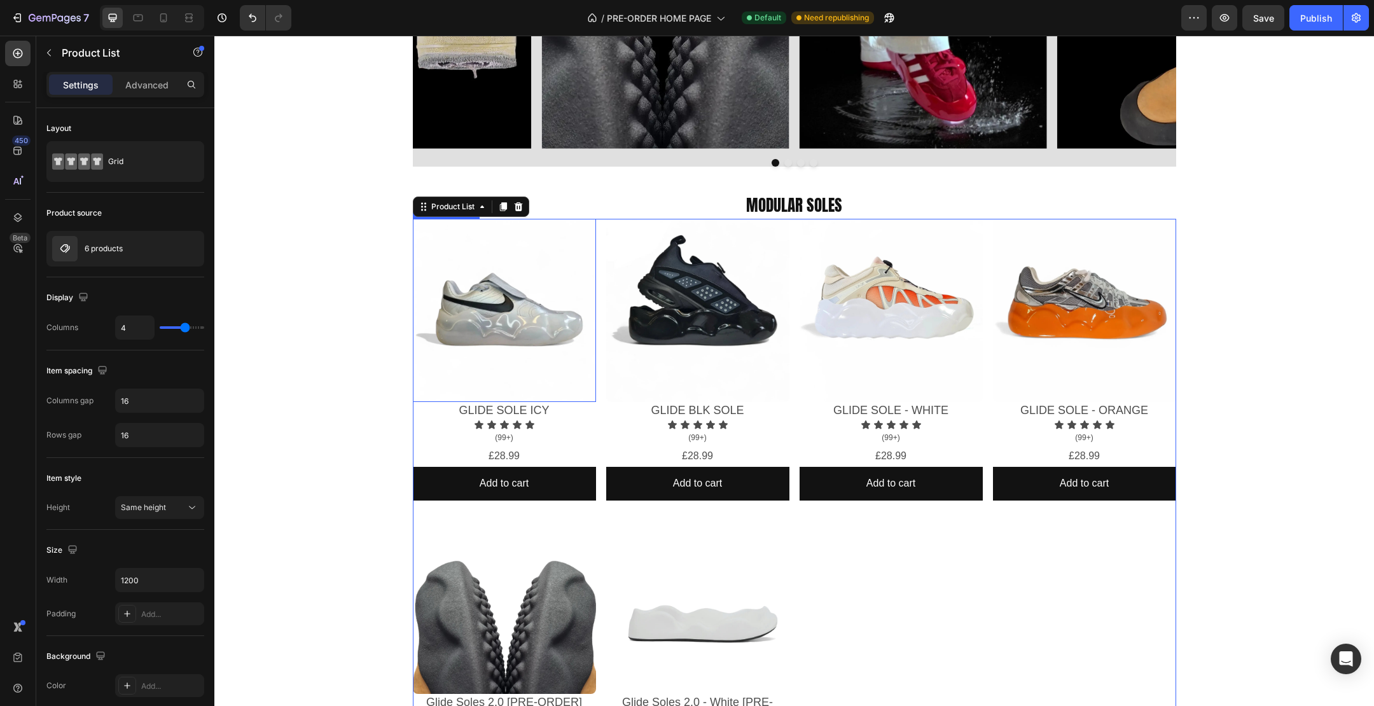
click at [476, 304] on img at bounding box center [504, 310] width 183 height 183
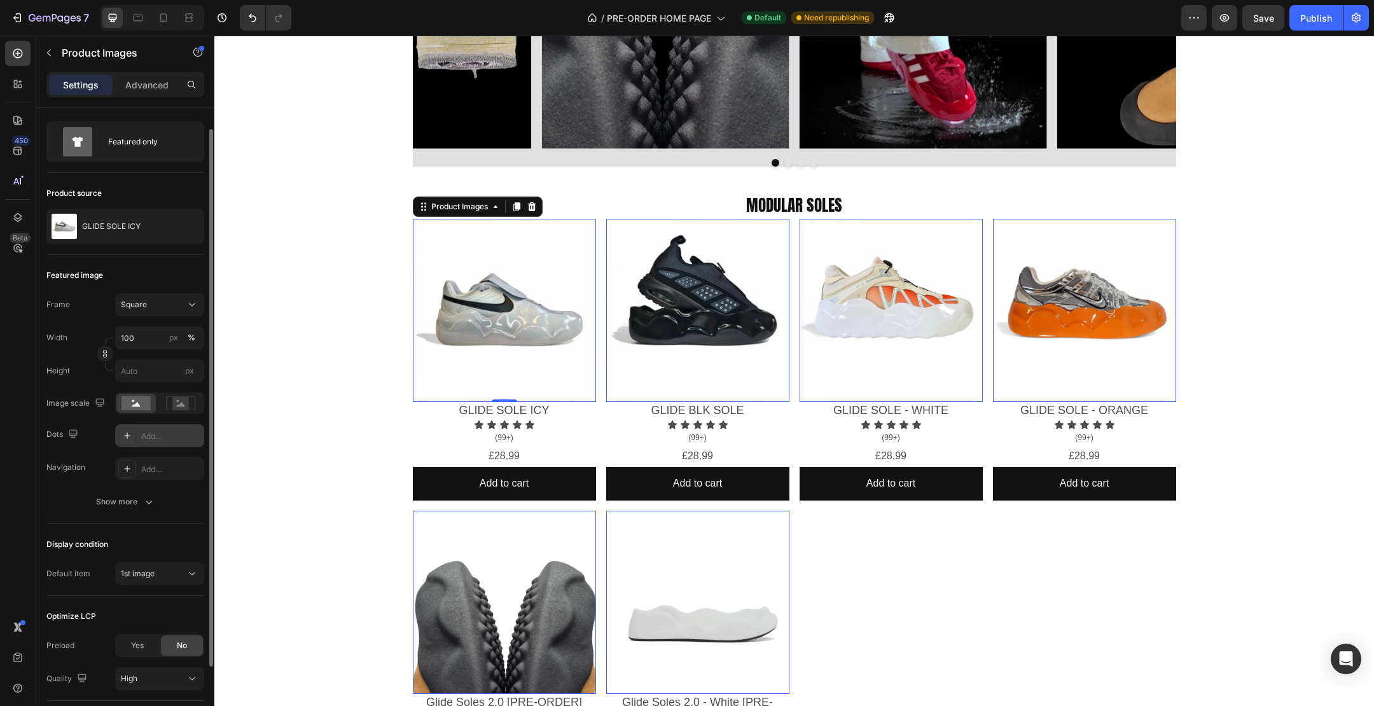
scroll to position [113, 0]
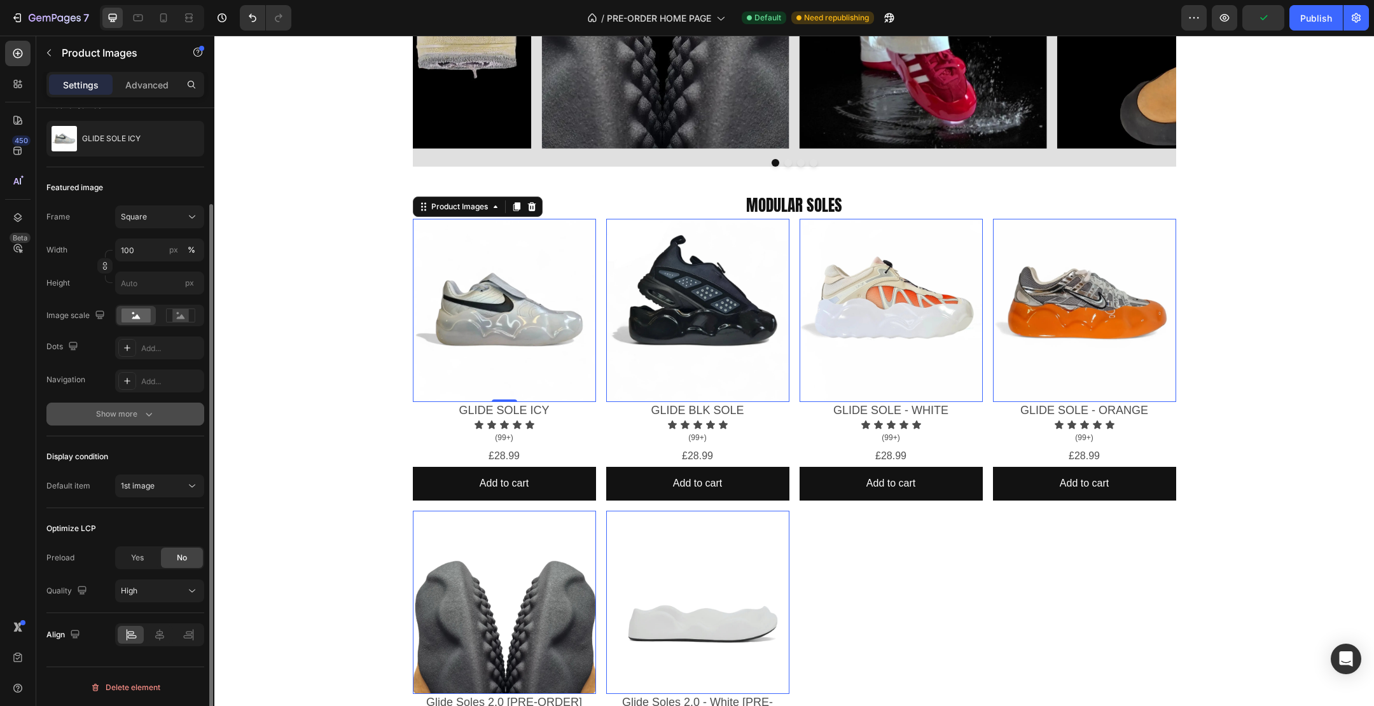
click at [115, 419] on div "Show more" at bounding box center [125, 414] width 59 height 13
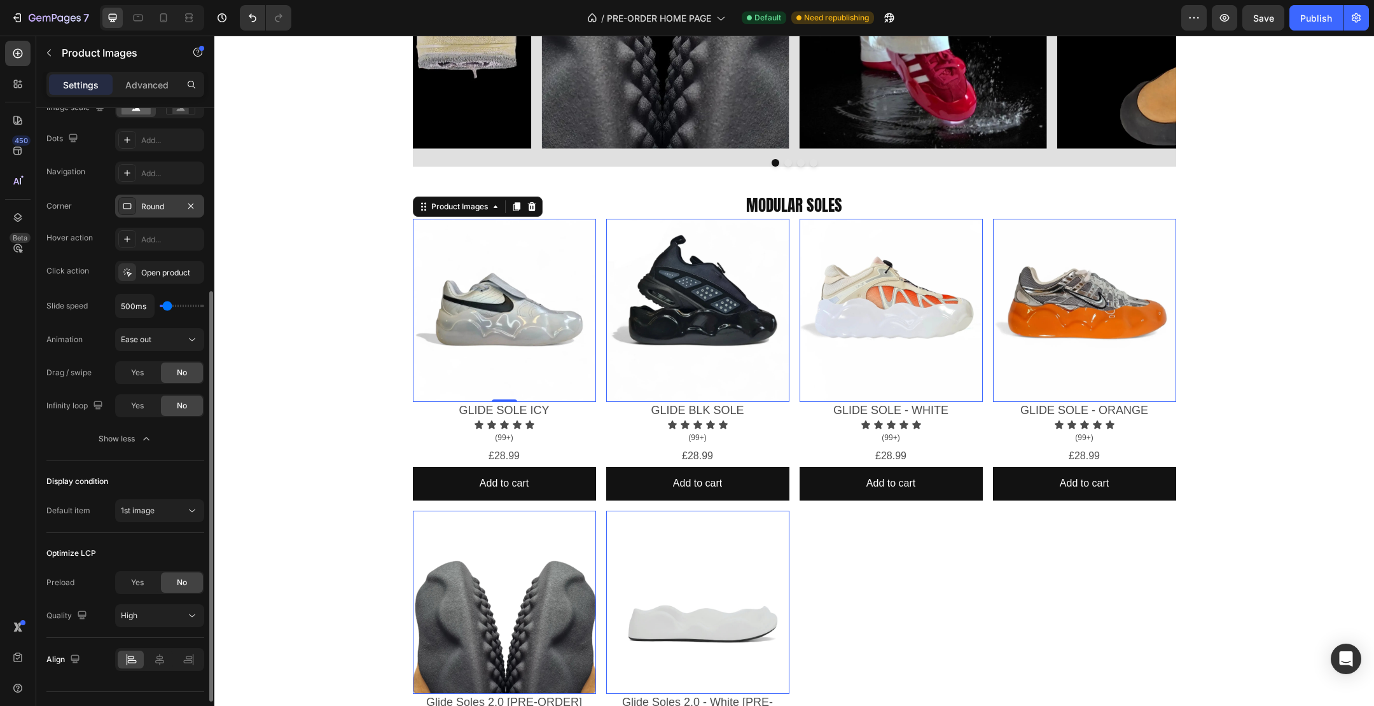
scroll to position [345, 0]
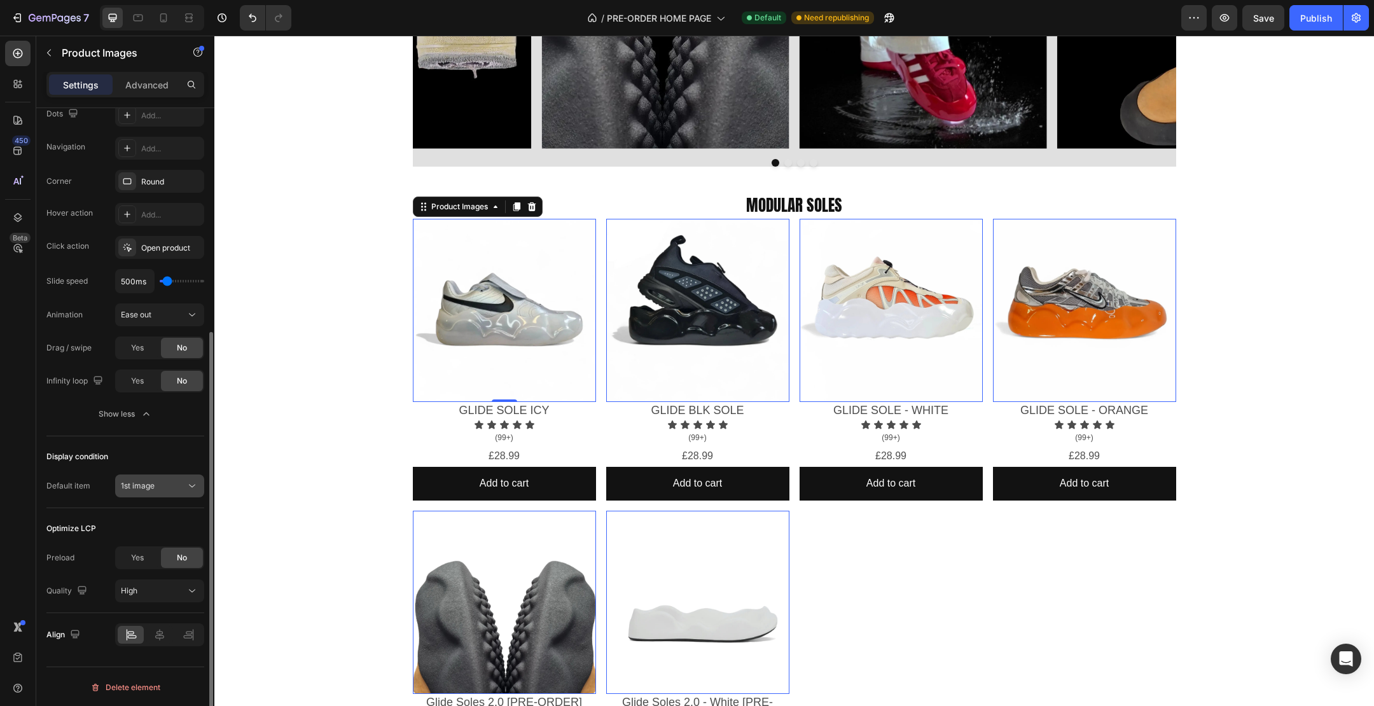
click at [151, 489] on span "1st image" at bounding box center [138, 486] width 34 height 10
click at [152, 452] on div "Display condition" at bounding box center [125, 457] width 158 height 20
click at [153, 597] on button "High" at bounding box center [159, 591] width 89 height 23
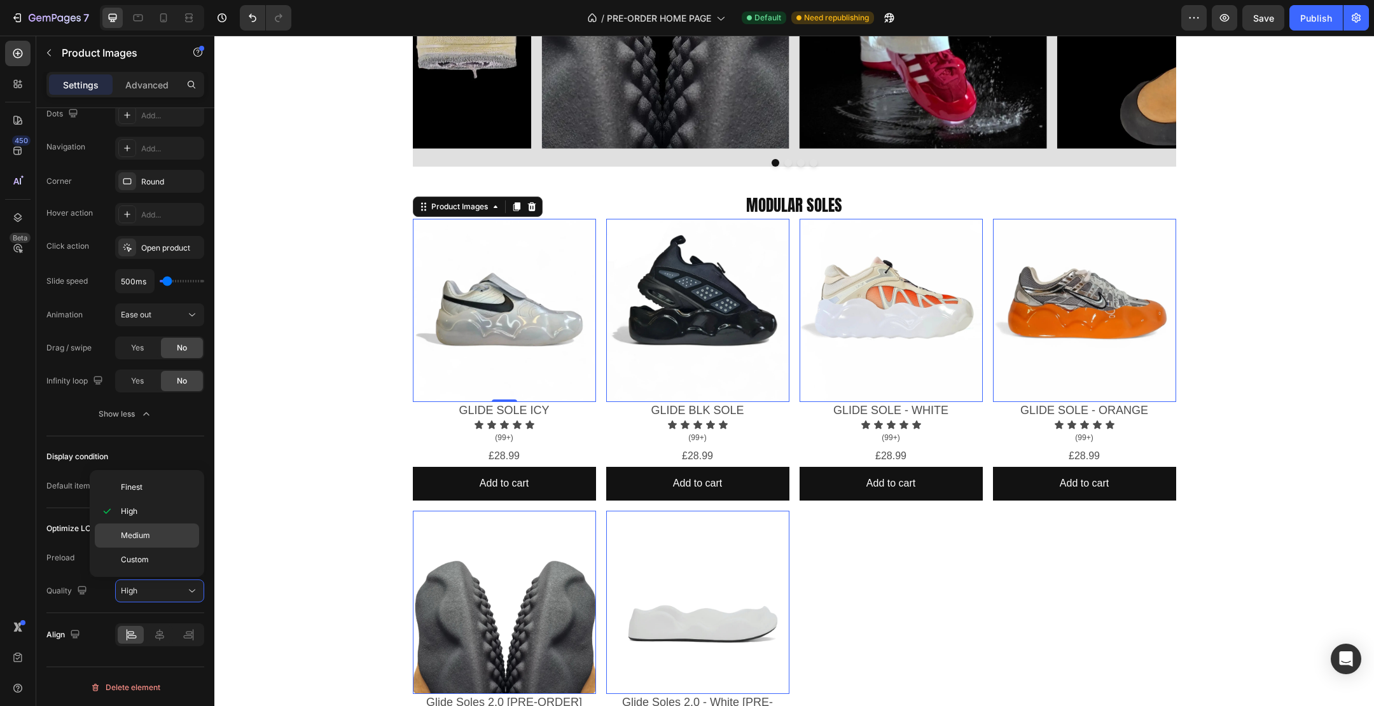
click at [159, 532] on p "Medium" at bounding box center [157, 535] width 73 height 11
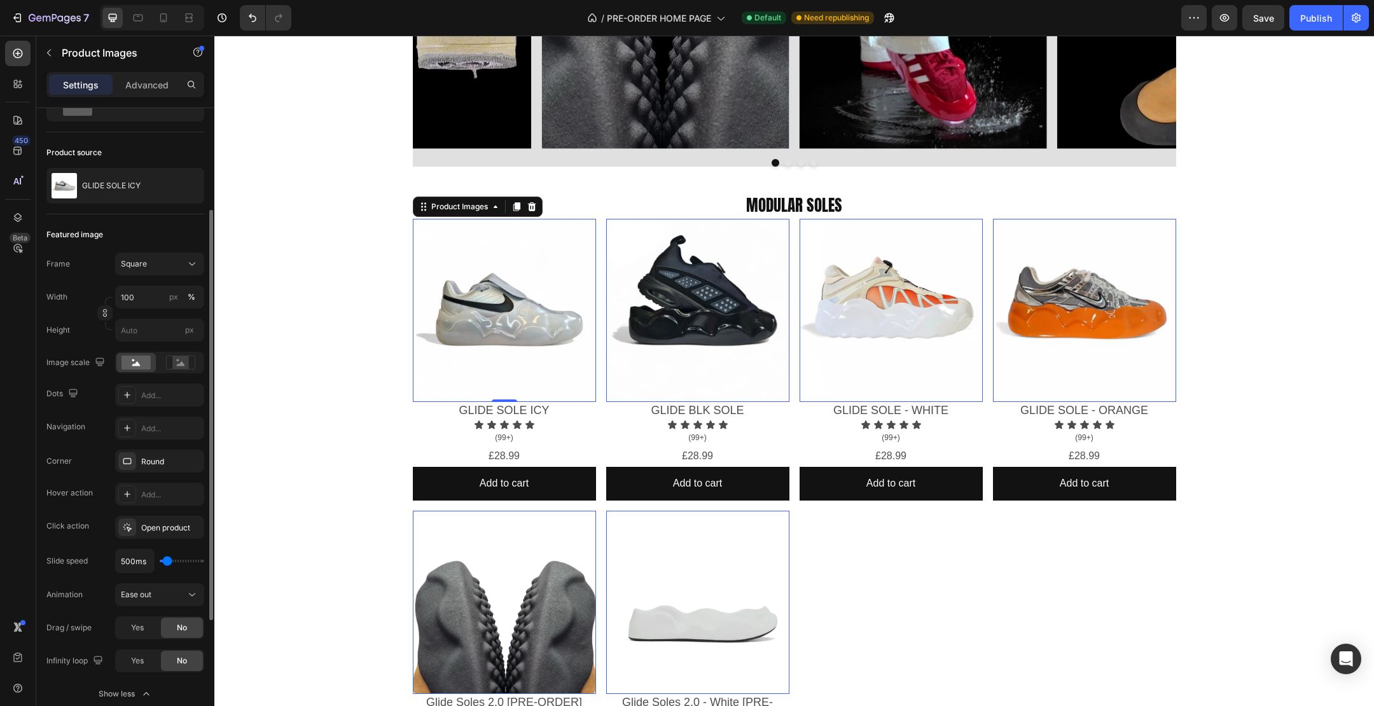
scroll to position [0, 0]
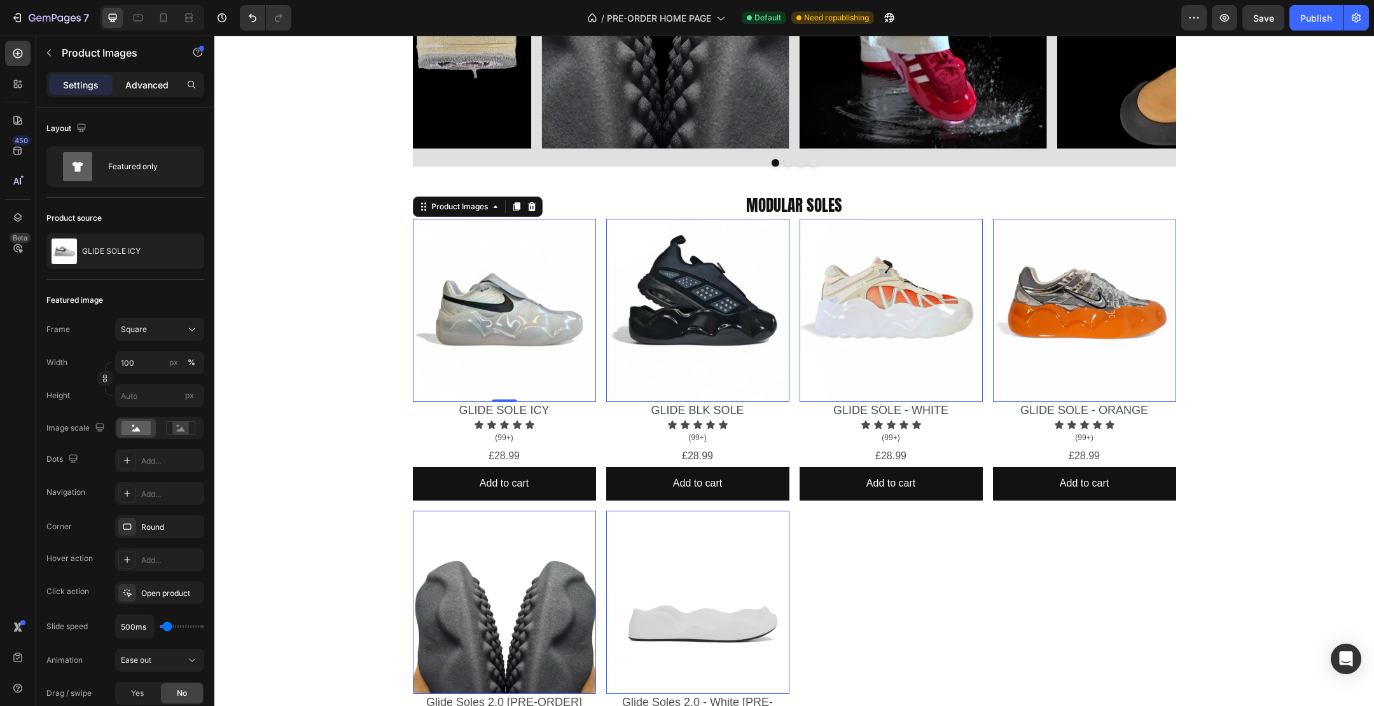
click at [153, 85] on p "Advanced" at bounding box center [146, 84] width 43 height 13
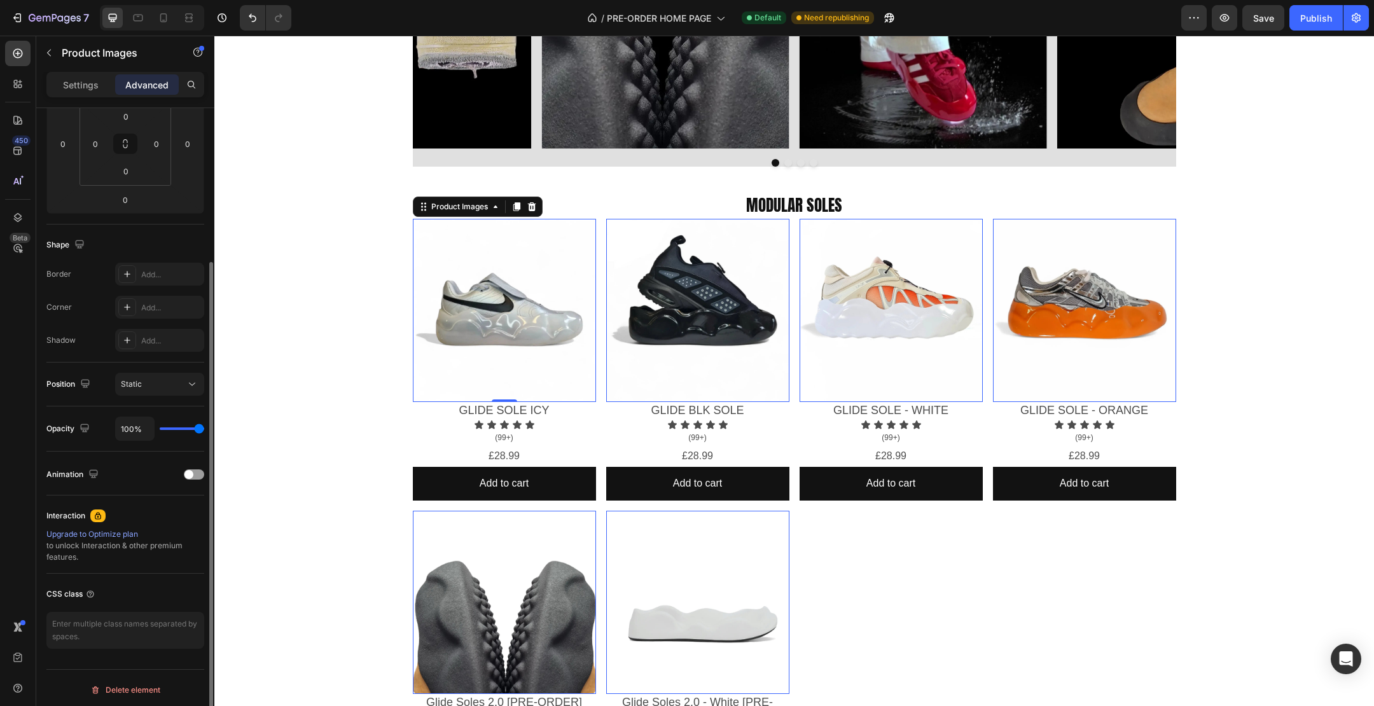
scroll to position [212, 0]
click at [163, 464] on div "Animation" at bounding box center [125, 473] width 158 height 20
click at [192, 470] on span at bounding box center [189, 473] width 9 height 9
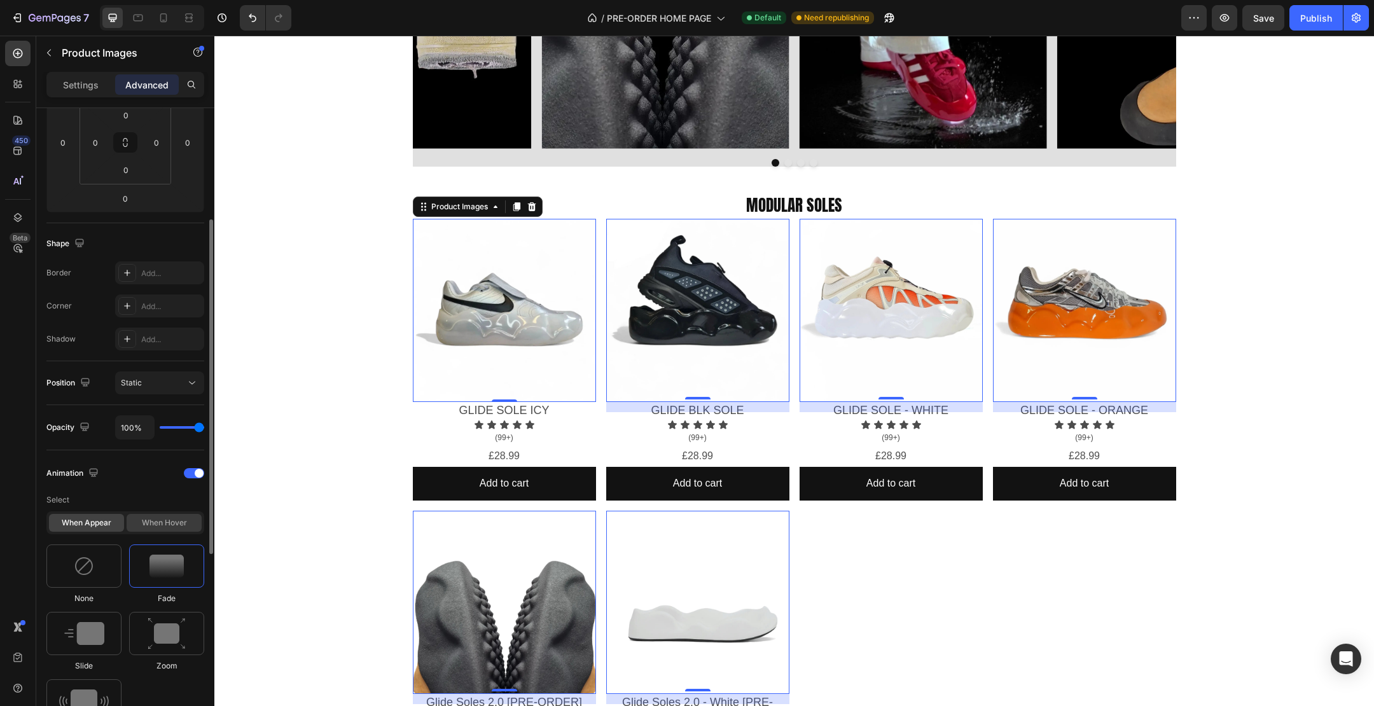
click at [157, 526] on div "When hover" at bounding box center [164, 523] width 75 height 18
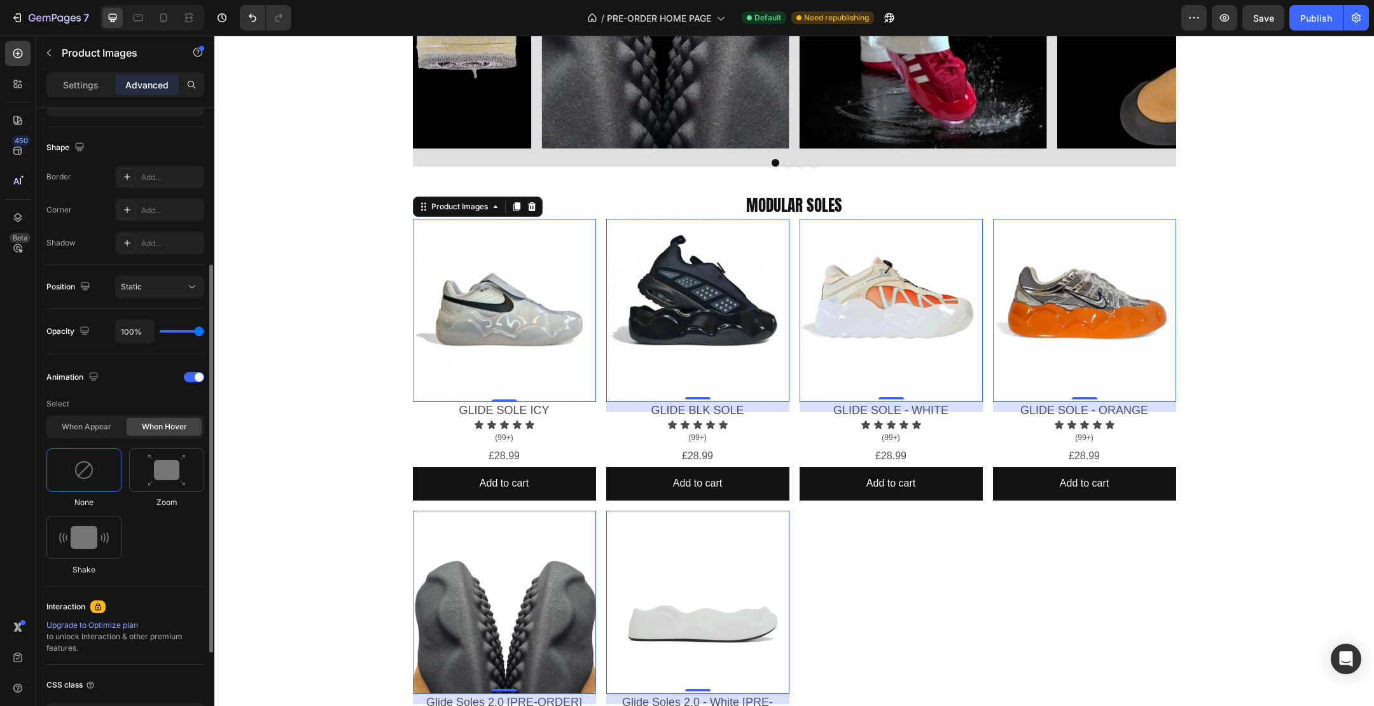
scroll to position [285, 0]
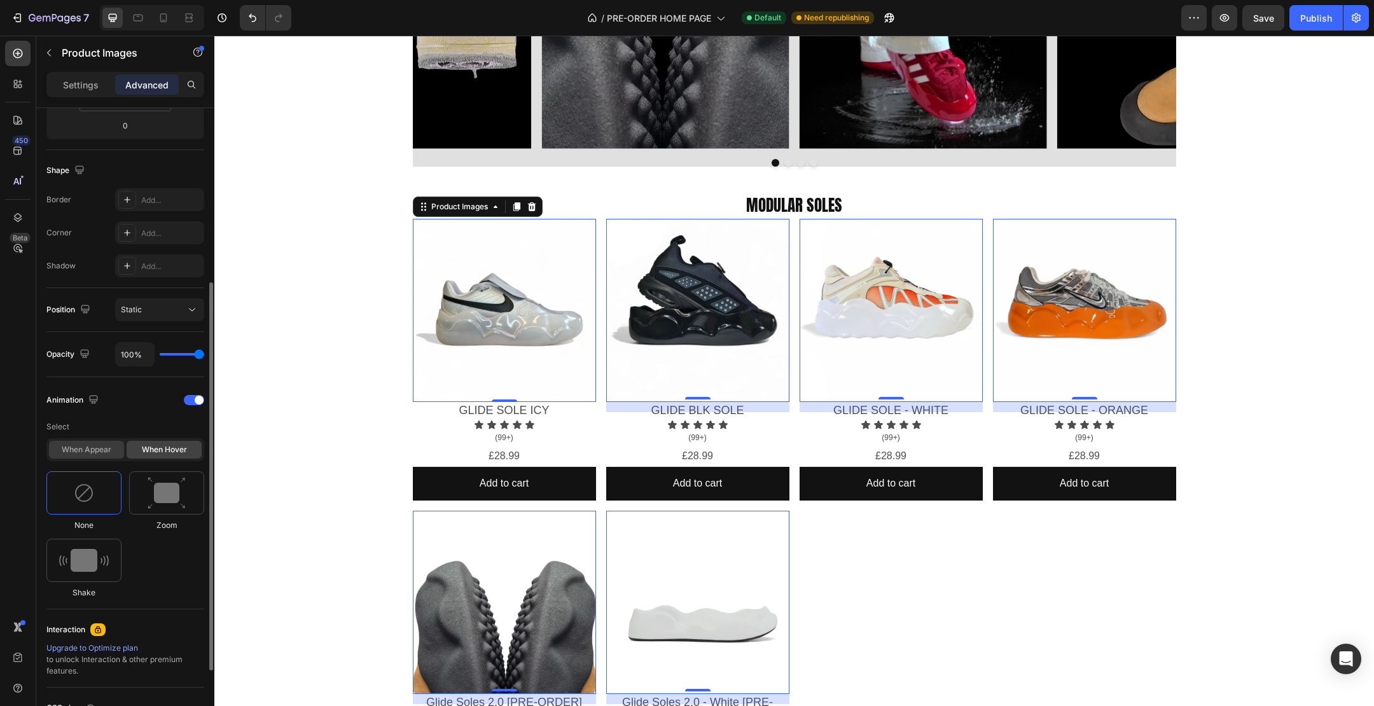
click at [97, 449] on div "When appear" at bounding box center [86, 450] width 75 height 18
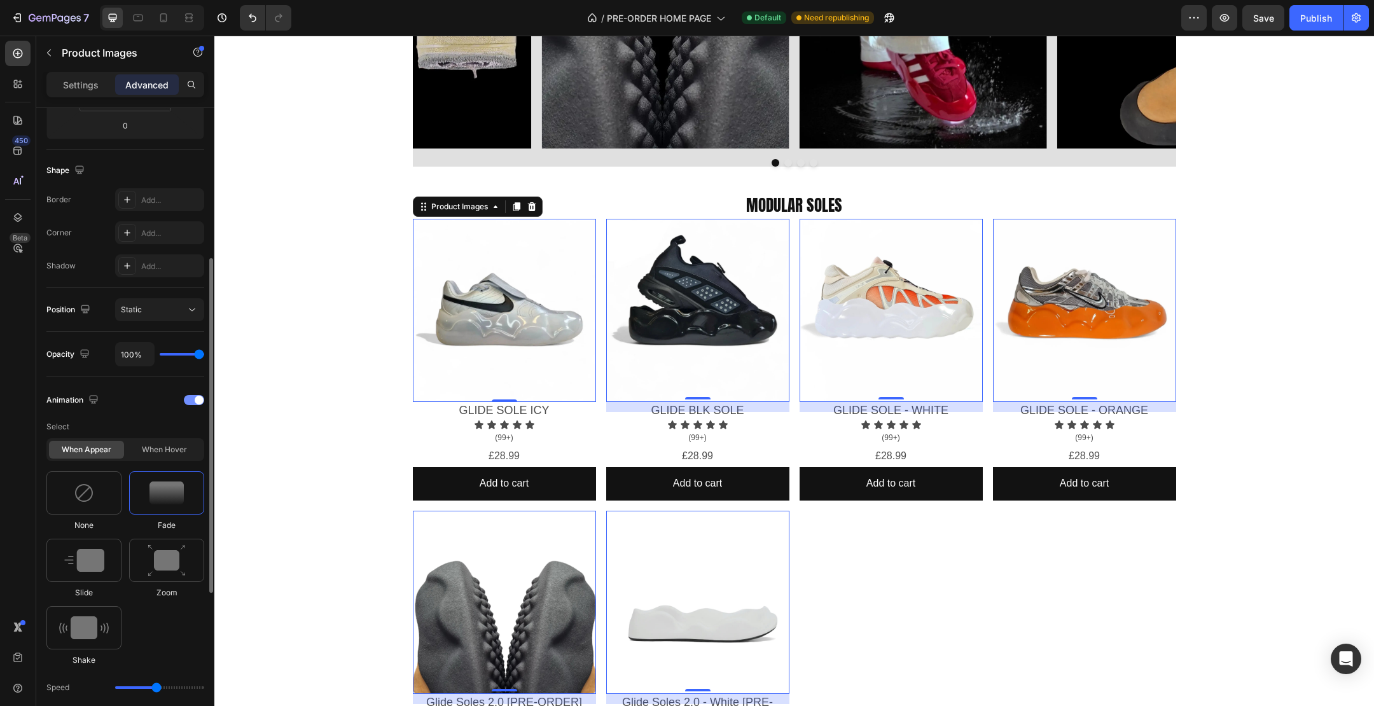
click at [193, 398] on div at bounding box center [194, 400] width 20 height 10
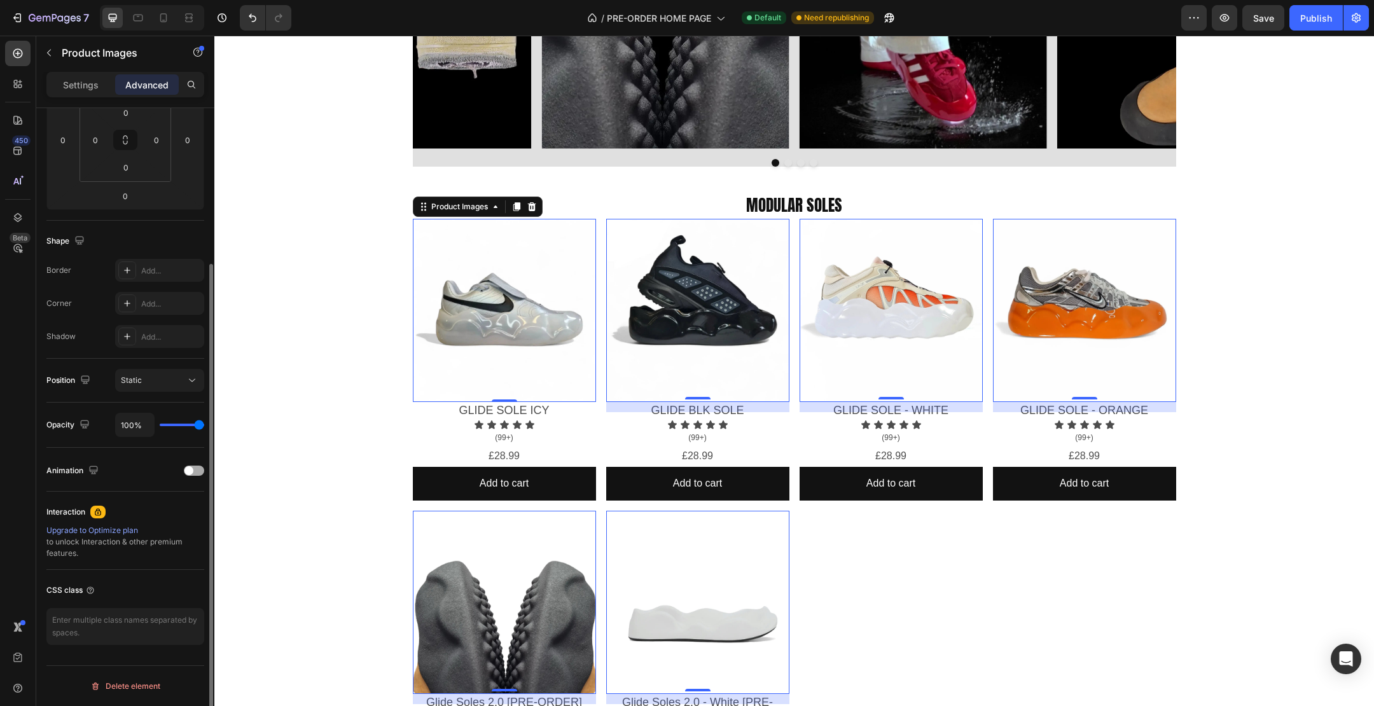
scroll to position [212, 0]
click at [144, 389] on button "Static" at bounding box center [159, 383] width 89 height 23
click at [38, 372] on div "Display on Desktop Yes No Tablet Yes No Mobile Yes No Spacing (px) 0 0 0 0 0 0 …" at bounding box center [125, 320] width 178 height 849
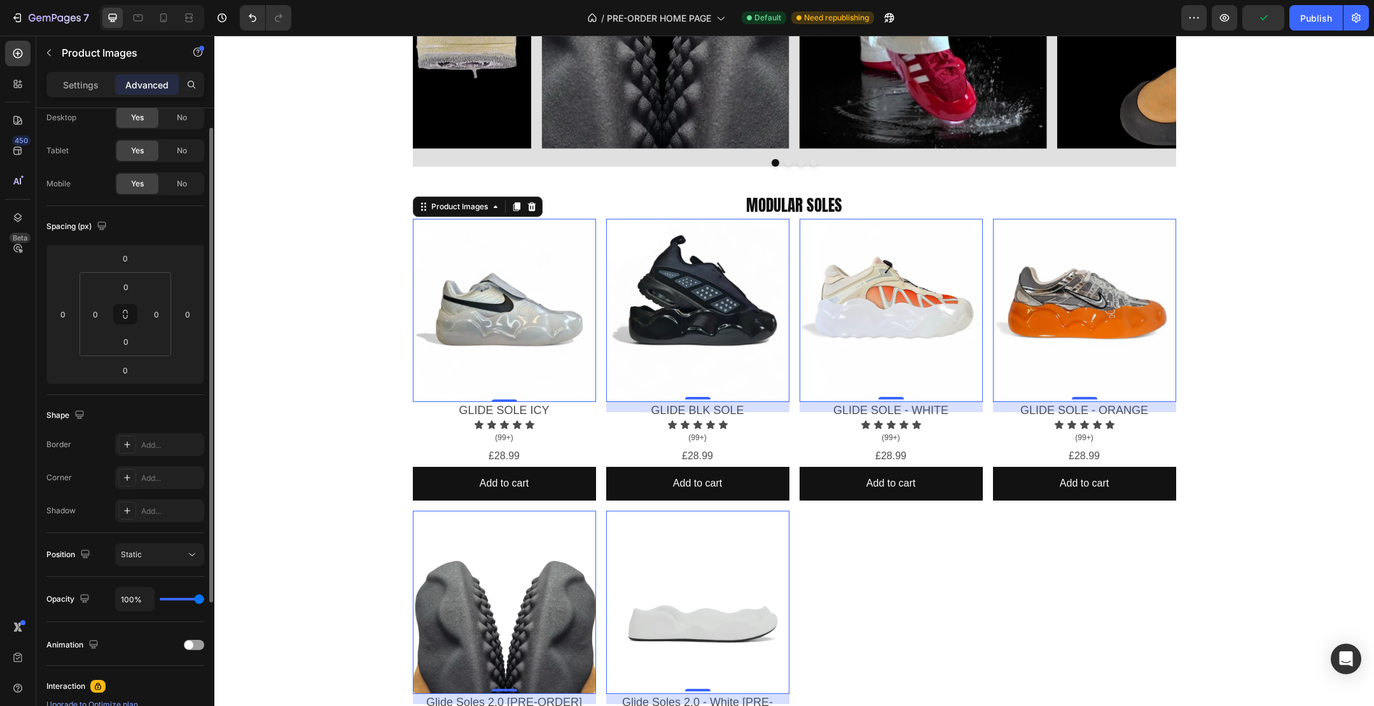
scroll to position [0, 0]
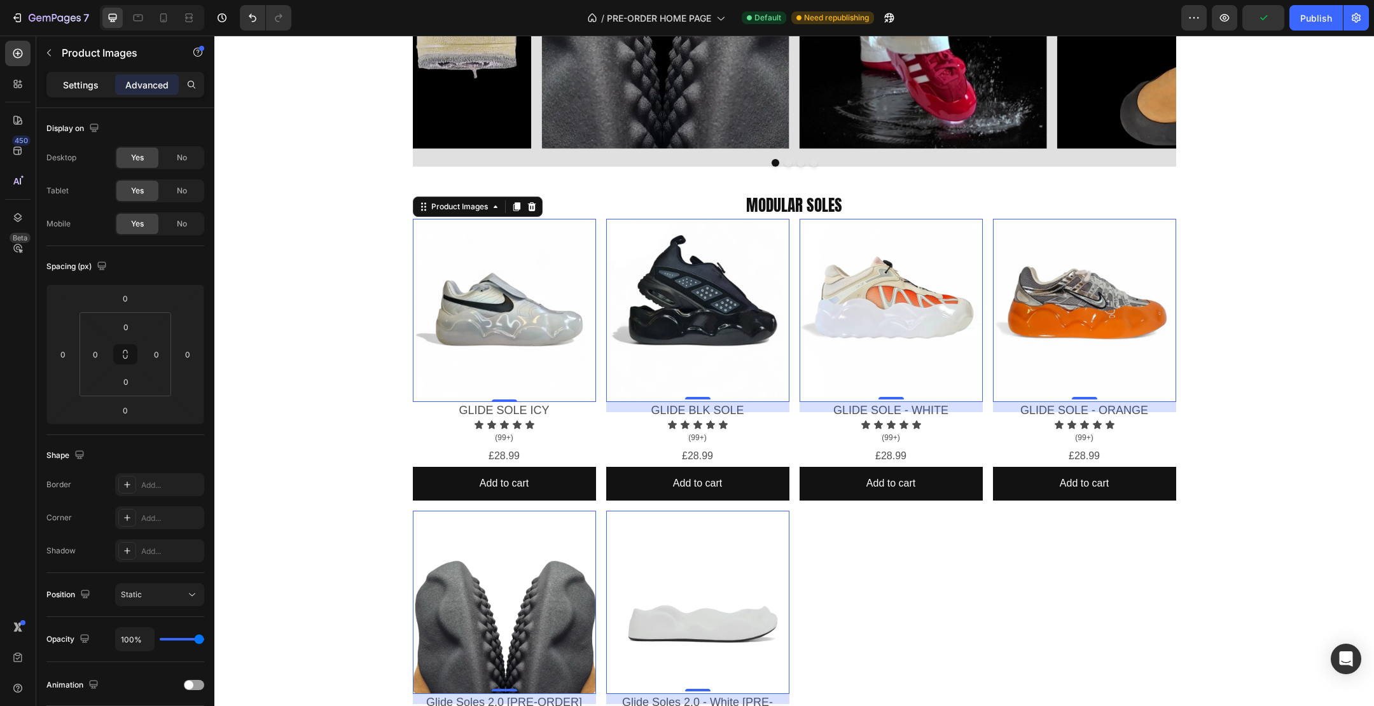
click at [76, 79] on p "Settings" at bounding box center [81, 84] width 36 height 13
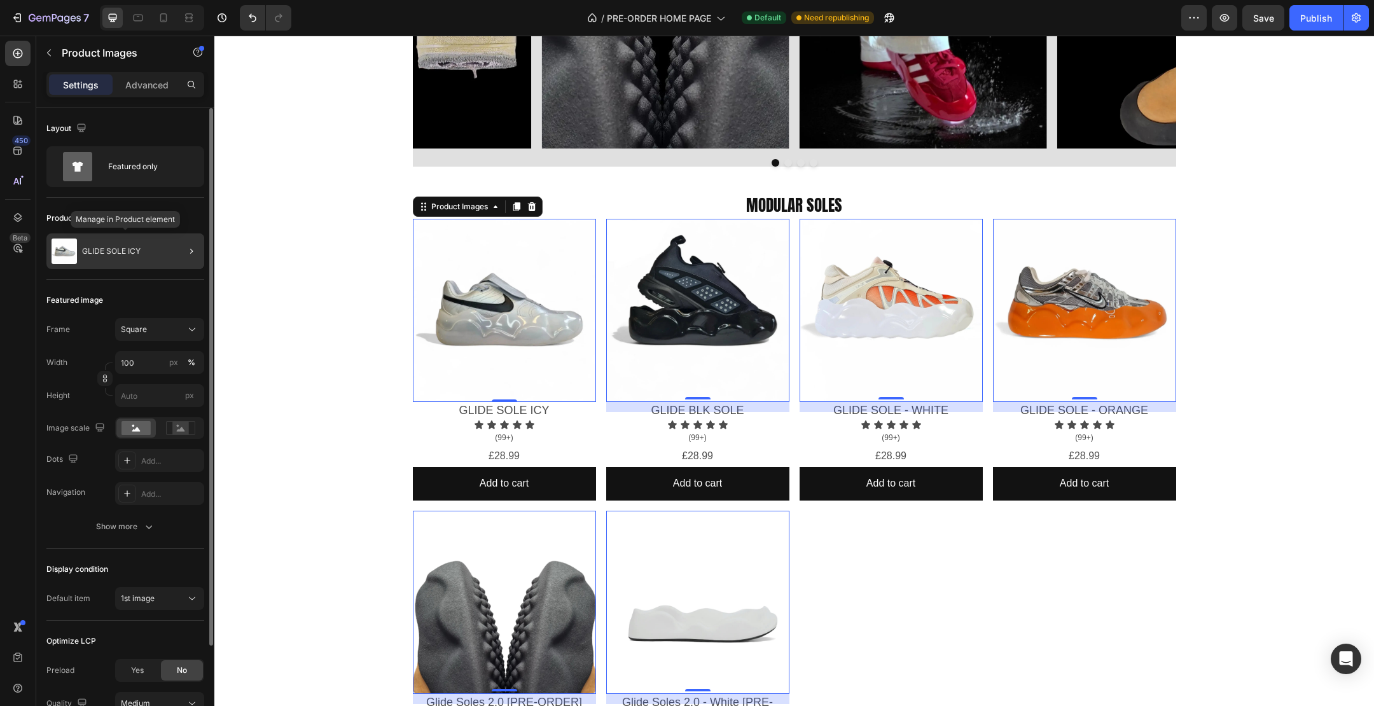
click at [119, 247] on p "GLIDE SOLE ICY" at bounding box center [111, 251] width 59 height 9
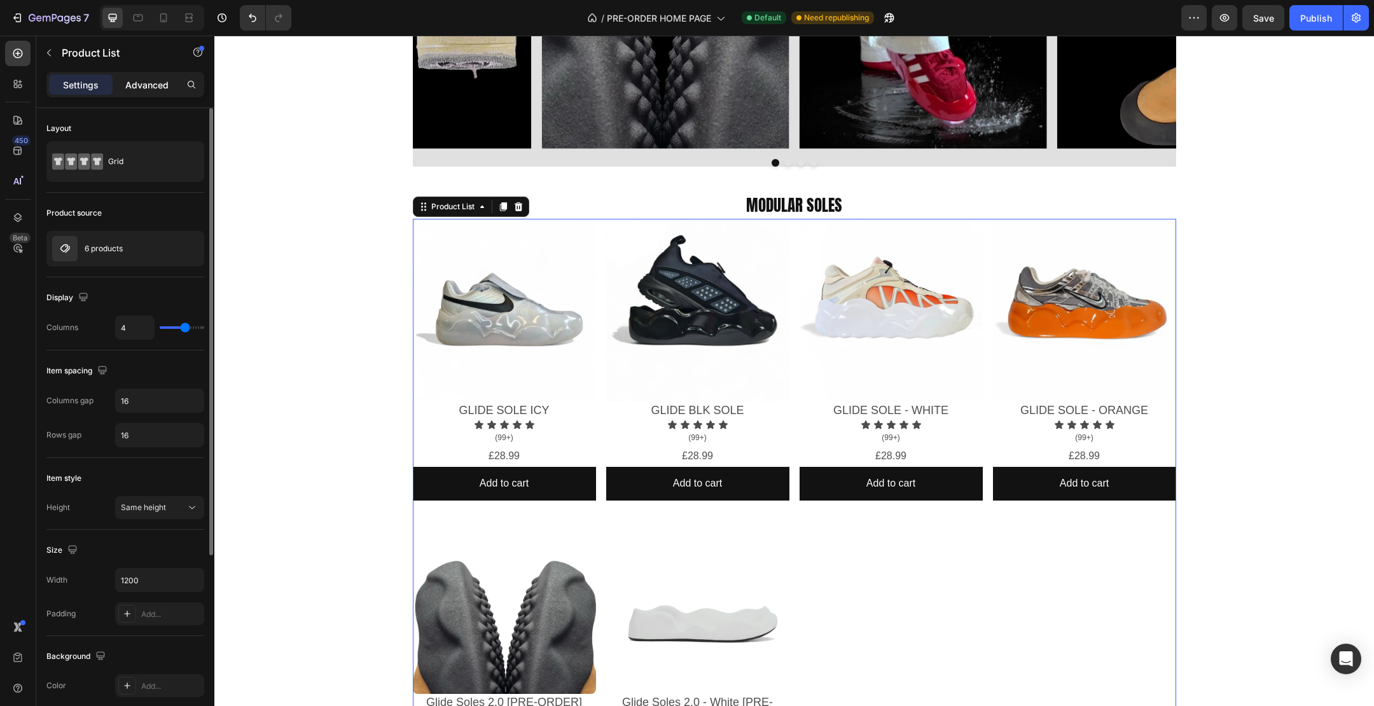
click at [148, 78] on p "Advanced" at bounding box center [146, 84] width 43 height 13
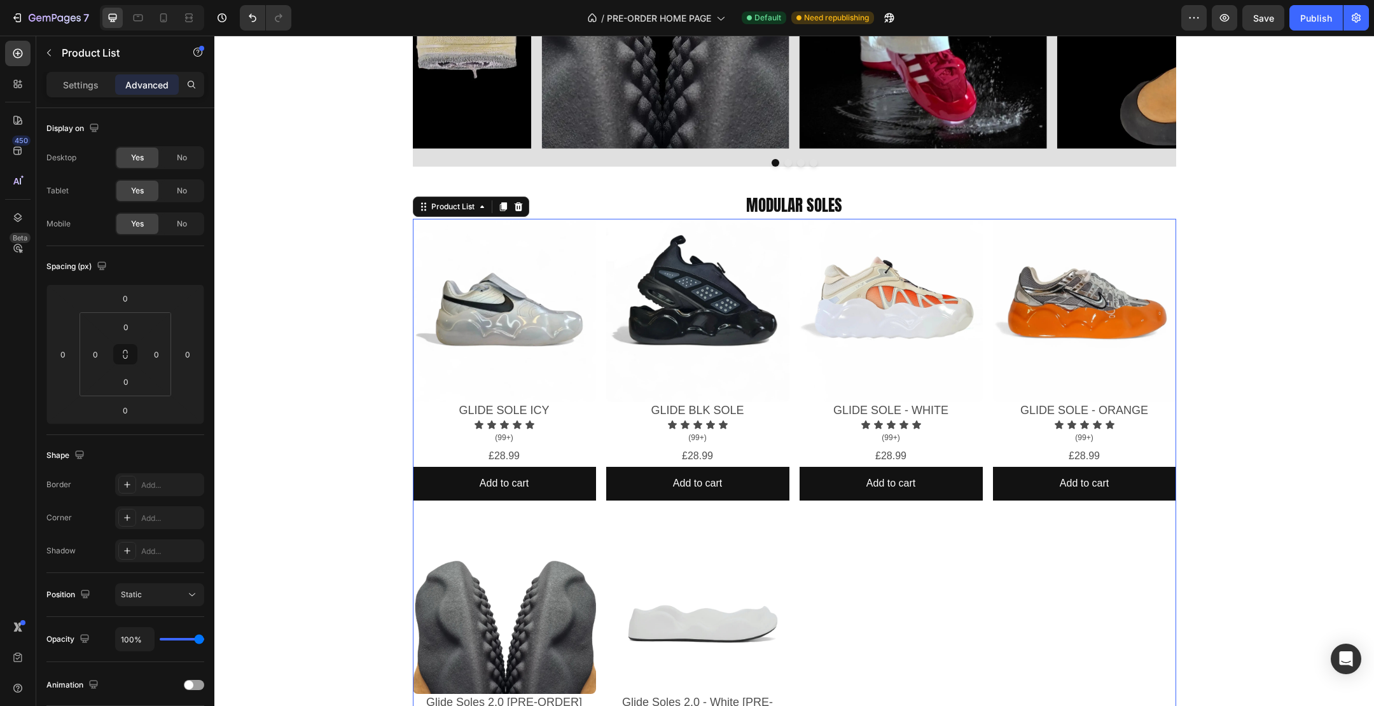
click at [347, 310] on div "Icon Icon Icon Icon Icon Icon List WHY GLIDE SOLES? Text Block WHY GLIDE SOLES?…" at bounding box center [794, 567] width 1160 height 2853
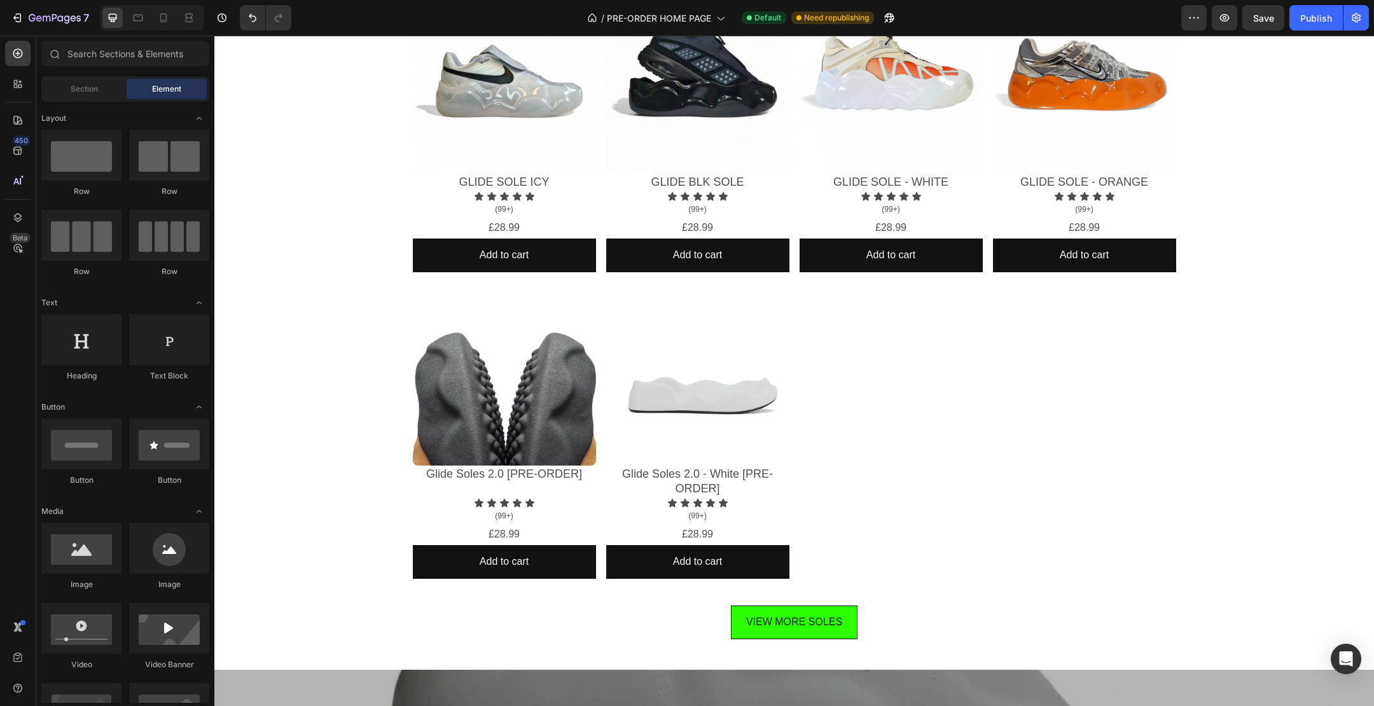
scroll to position [1065, 0]
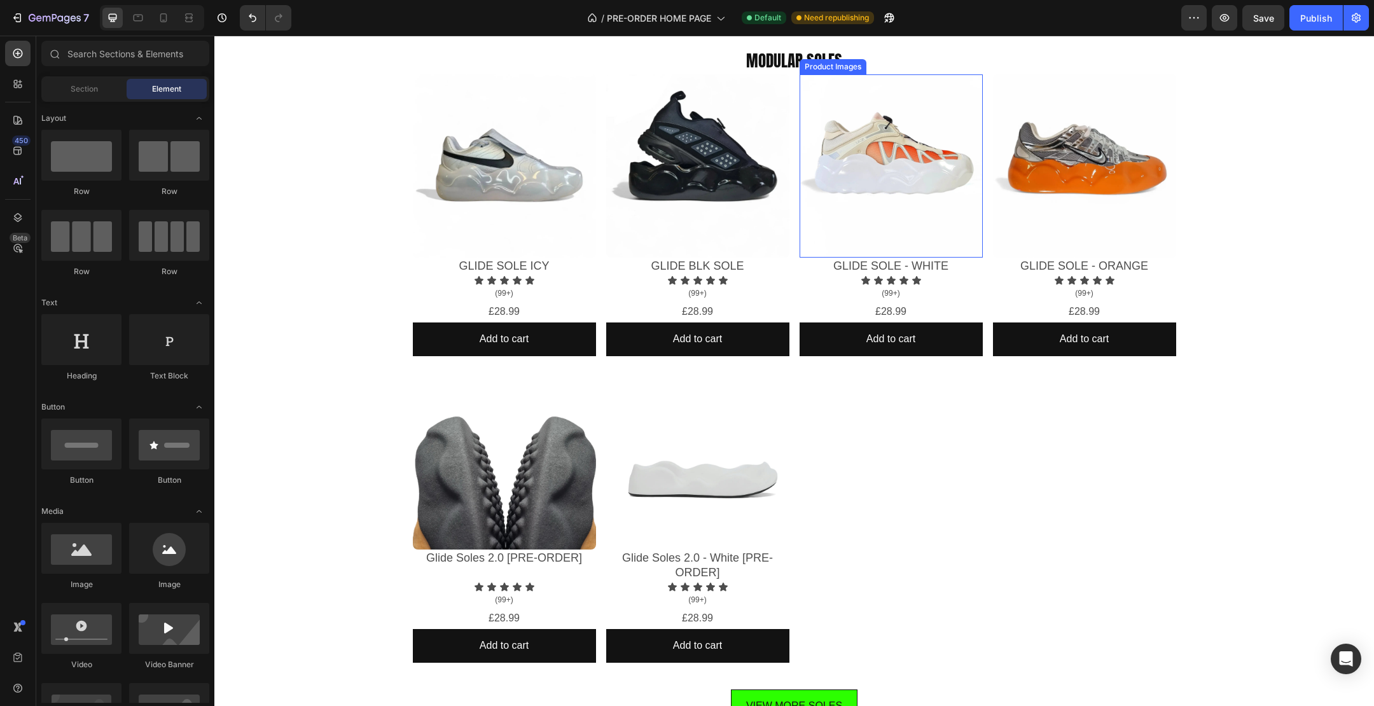
click at [1083, 130] on img at bounding box center [1084, 165] width 183 height 183
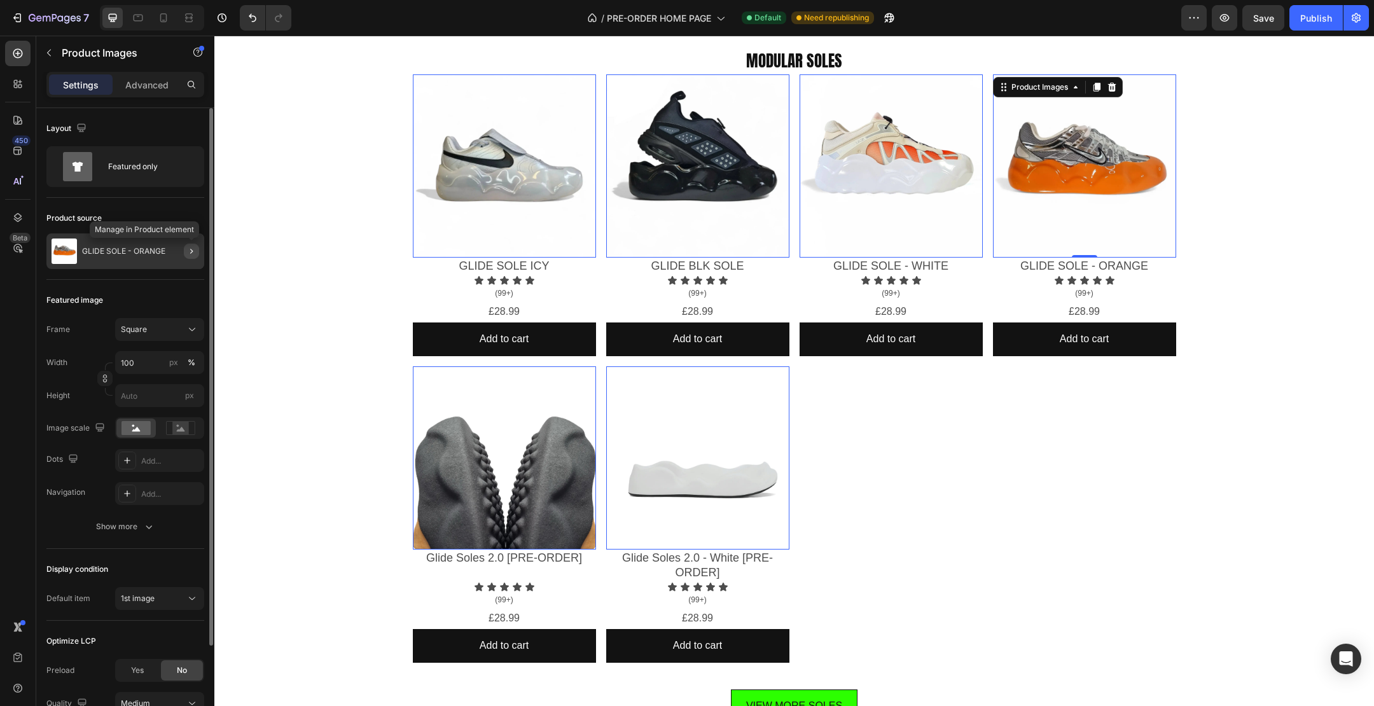
click at [192, 253] on icon "button" at bounding box center [191, 251] width 10 height 10
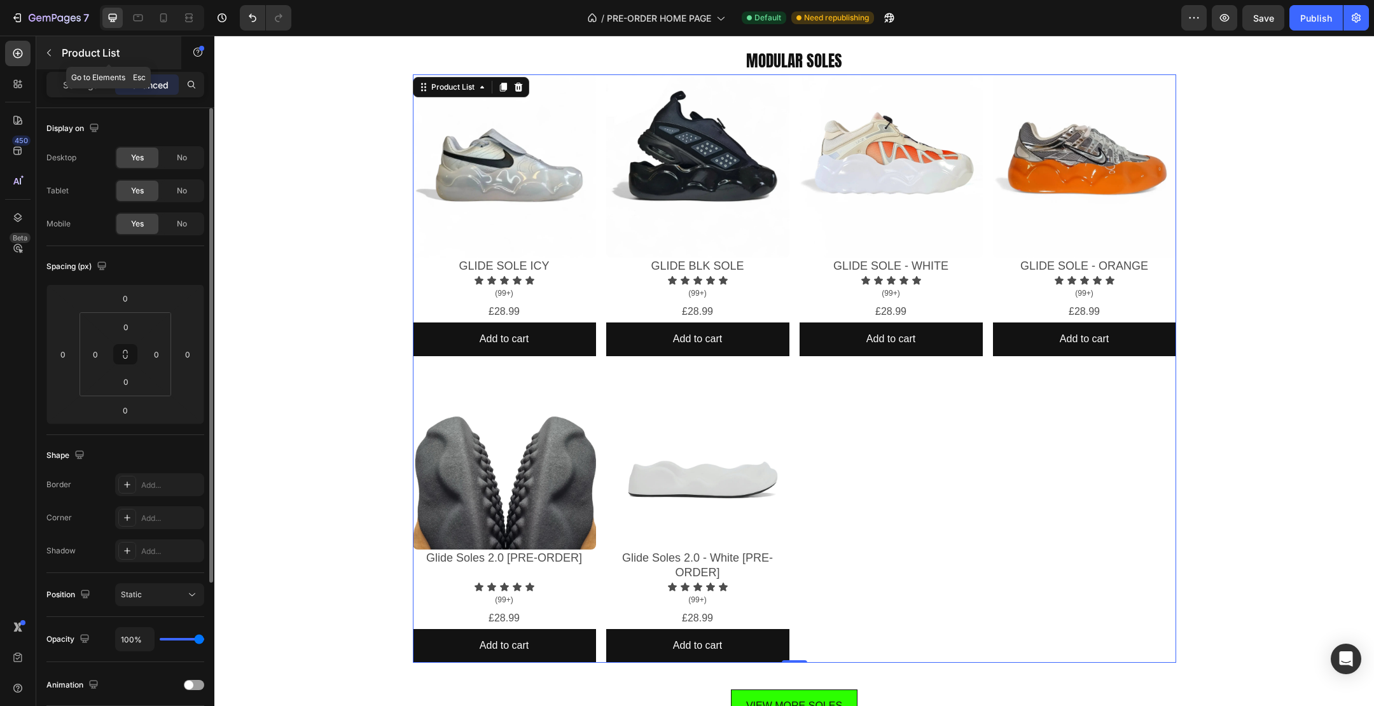
click at [52, 63] on div "Product List" at bounding box center [108, 52] width 145 height 33
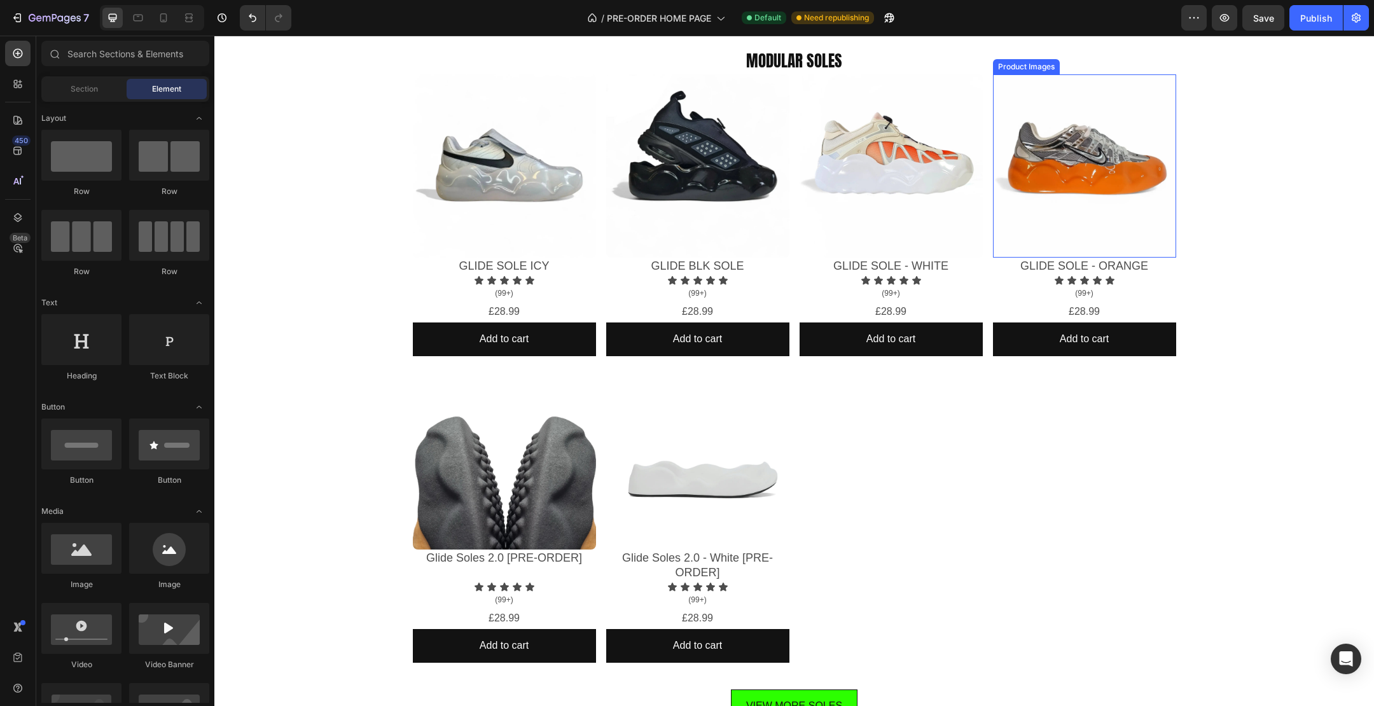
click at [1059, 181] on img at bounding box center [1084, 165] width 183 height 183
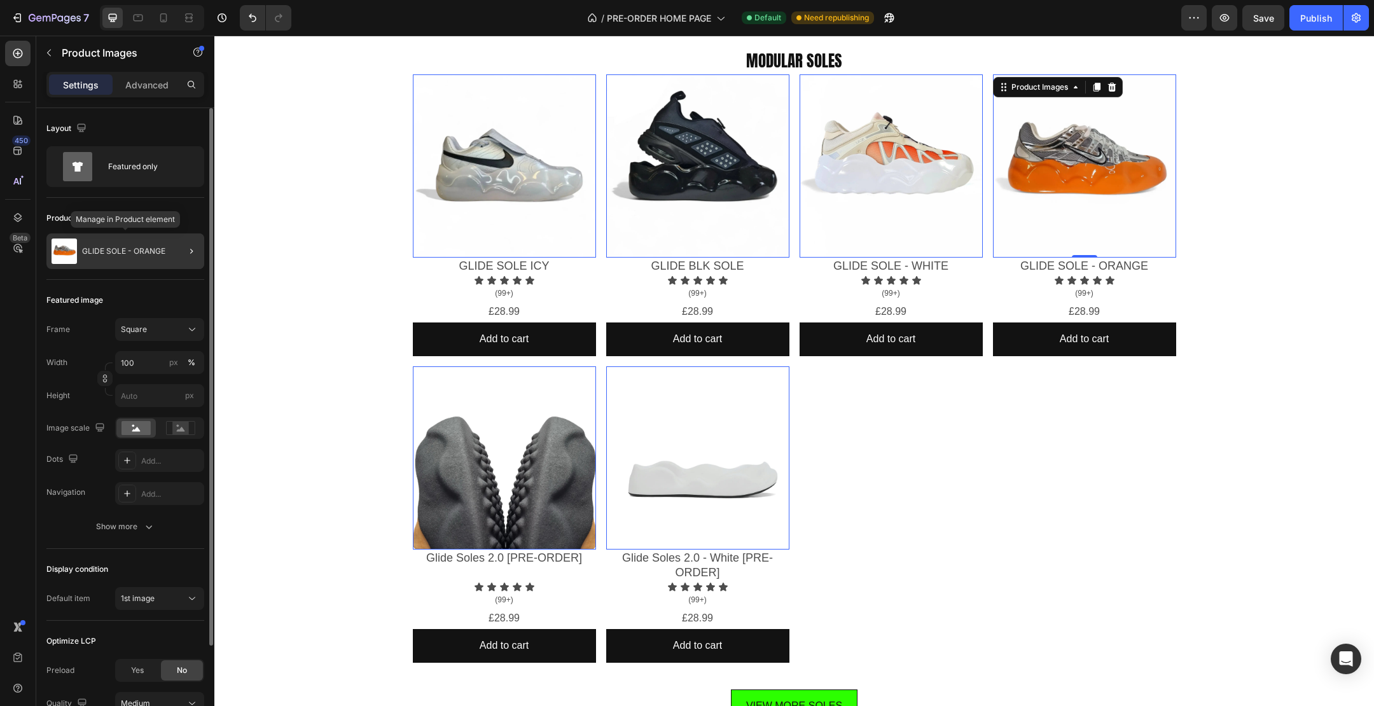
click at [118, 237] on div "GLIDE SOLE - ORANGE" at bounding box center [125, 251] width 158 height 36
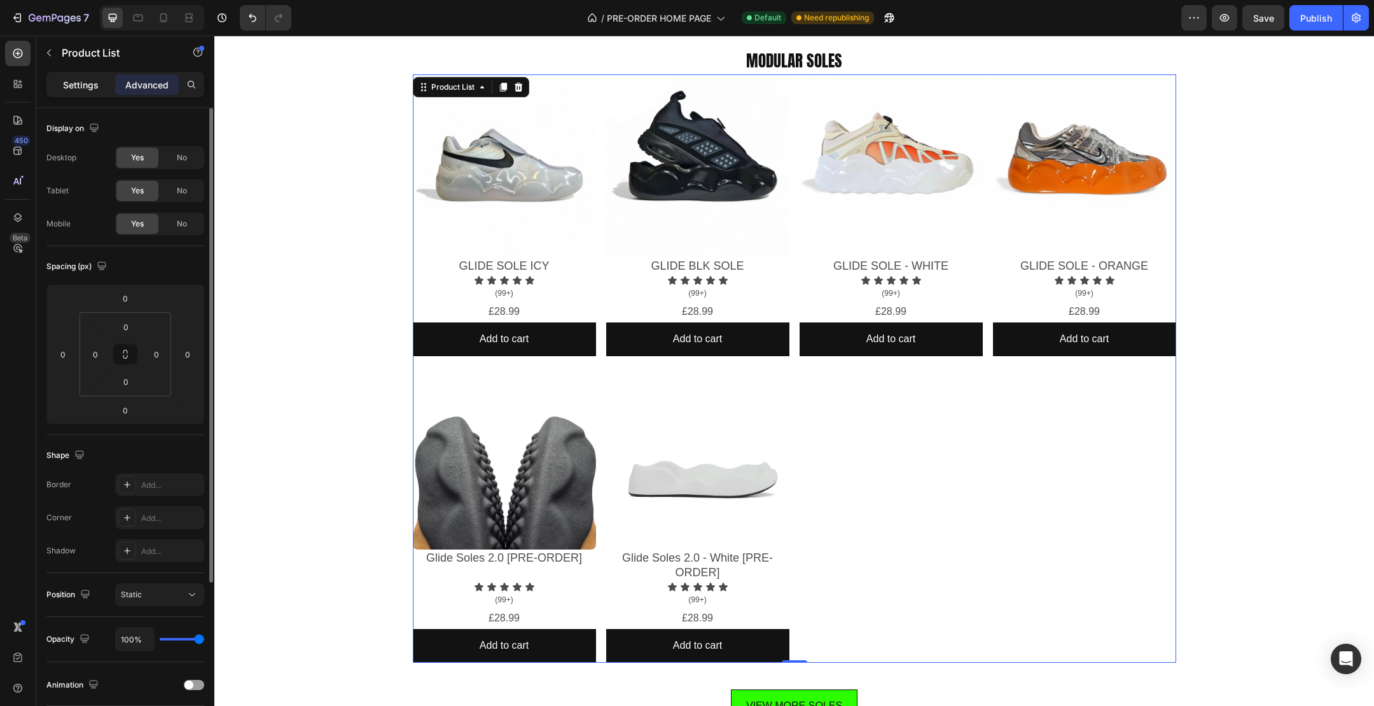
click at [74, 78] on p "Settings" at bounding box center [81, 84] width 36 height 13
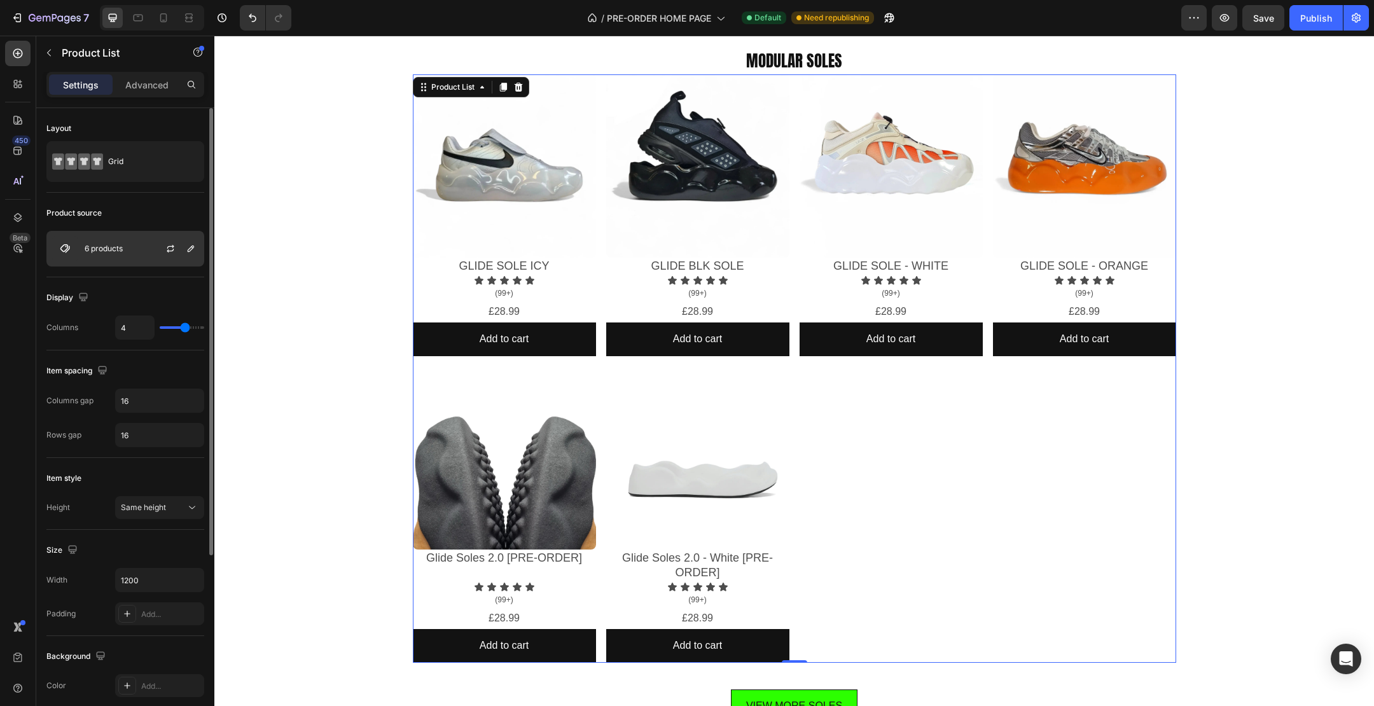
click at [130, 252] on div "6 products" at bounding box center [125, 249] width 158 height 36
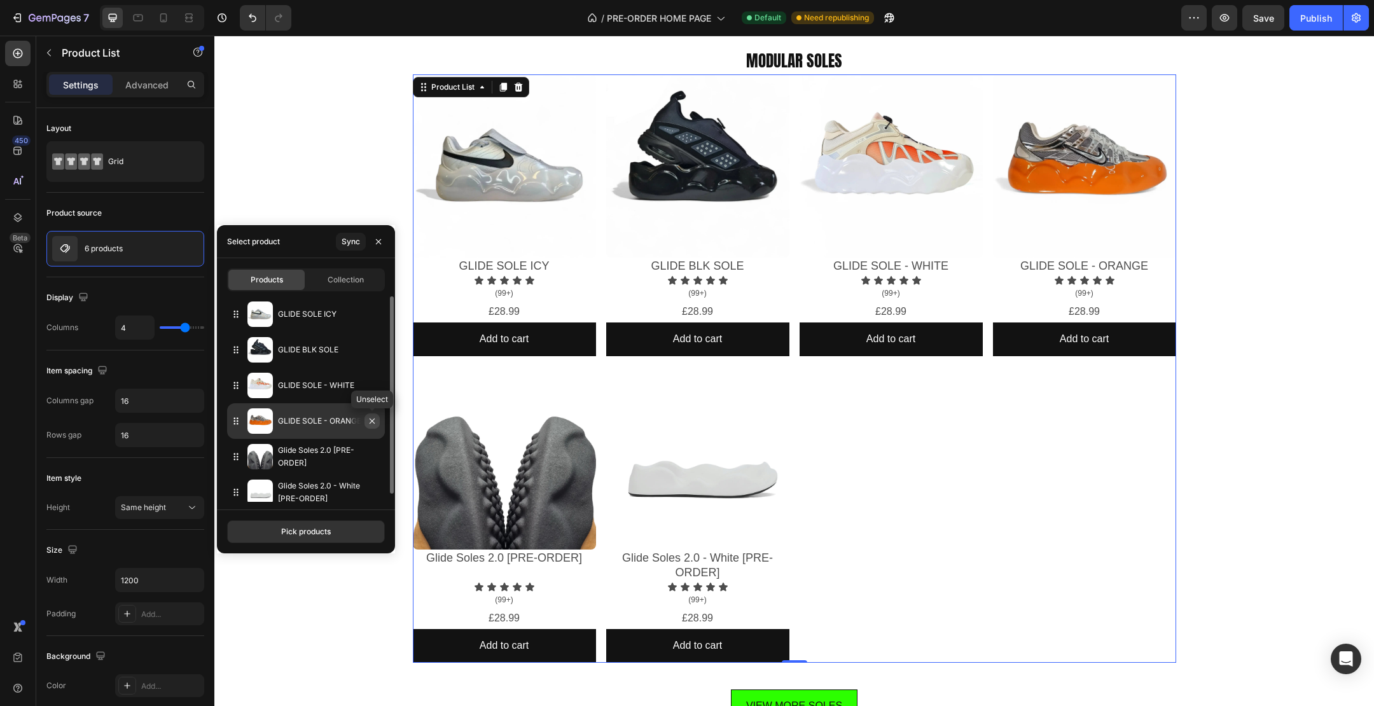
click at [376, 421] on icon "button" at bounding box center [372, 421] width 10 height 10
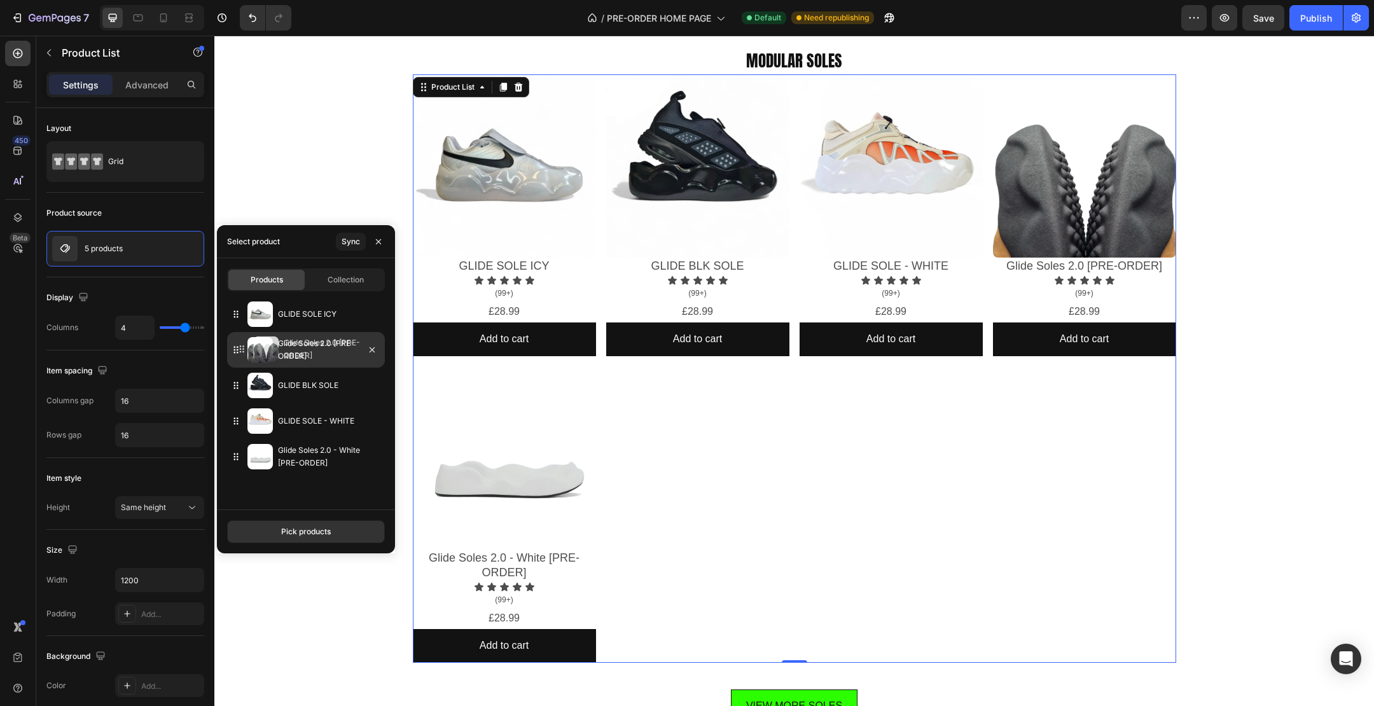
drag, startPoint x: 235, startPoint y: 419, endPoint x: 241, endPoint y: 347, distance: 72.1
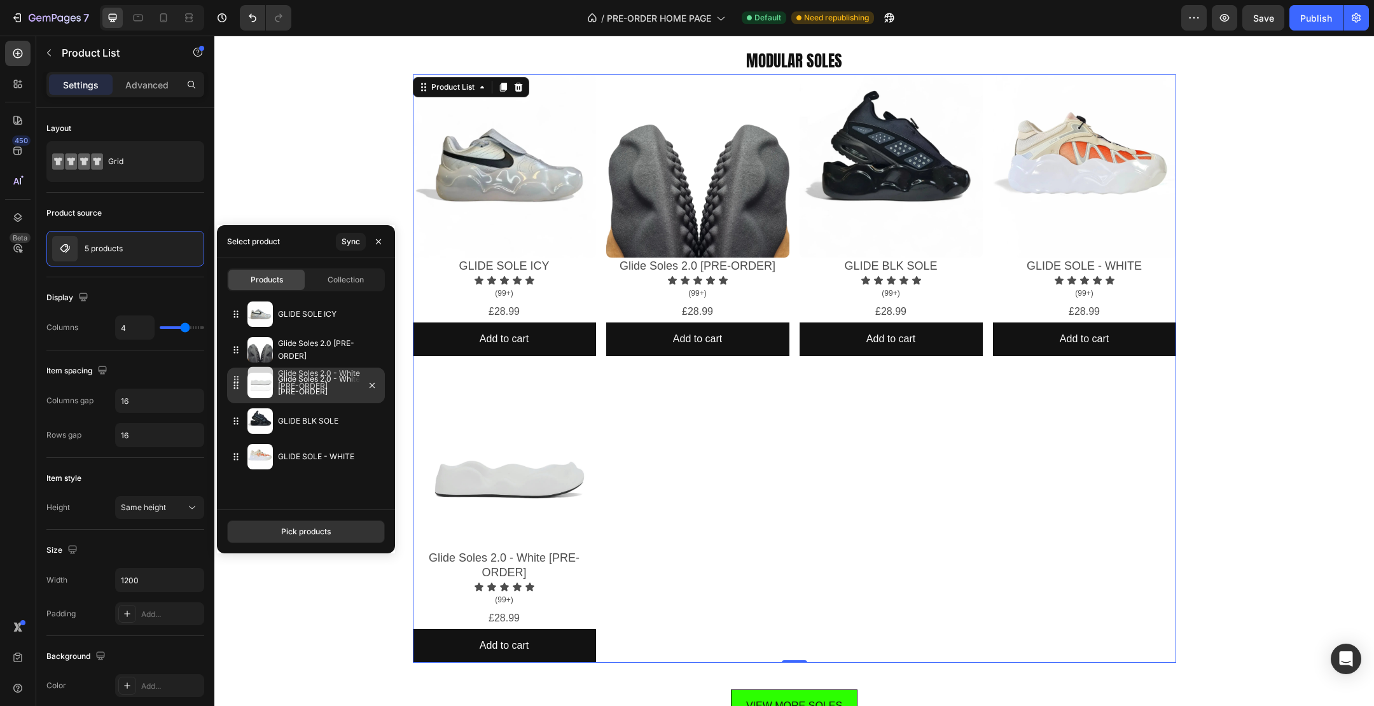
drag, startPoint x: 232, startPoint y: 458, endPoint x: 233, endPoint y: 380, distance: 77.6
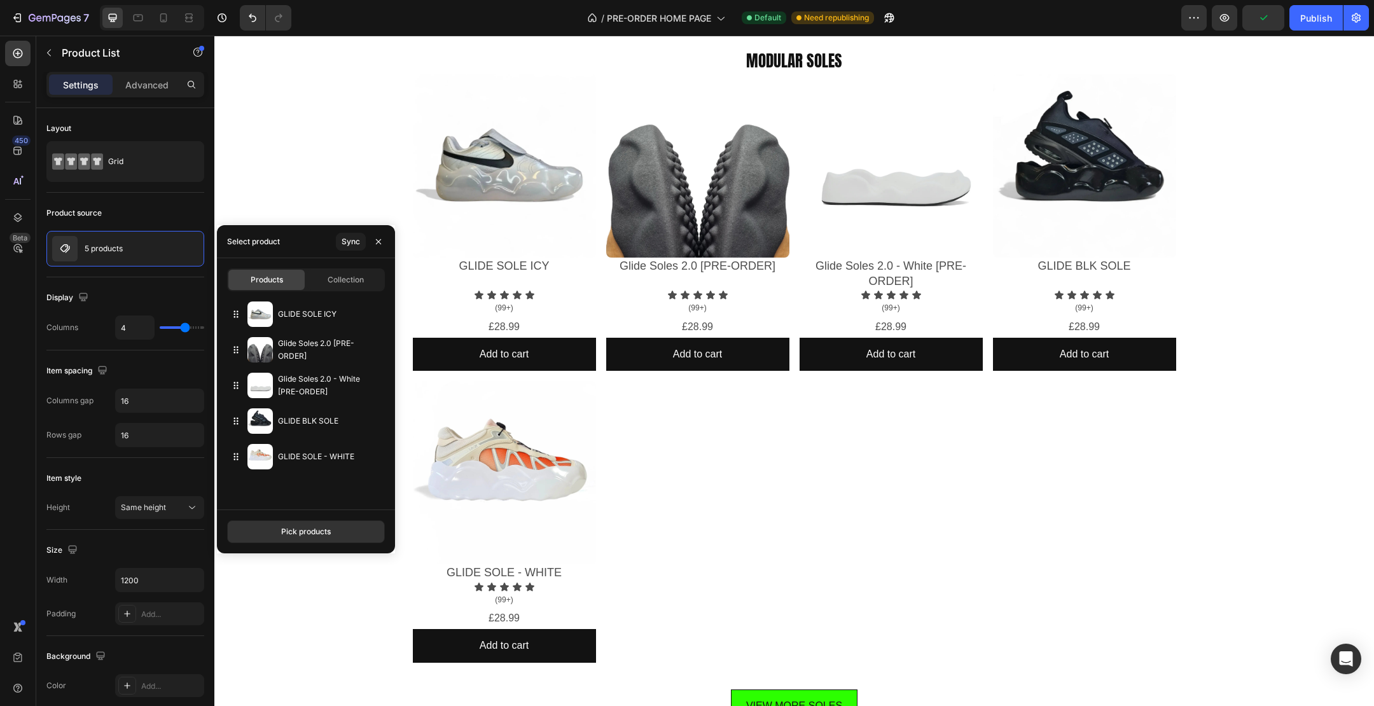
click at [338, 176] on div "Icon Icon Icon Icon Icon Icon List WHY GLIDE SOLES? Text Block WHY GLIDE SOLES?…" at bounding box center [794, 423] width 1160 height 2853
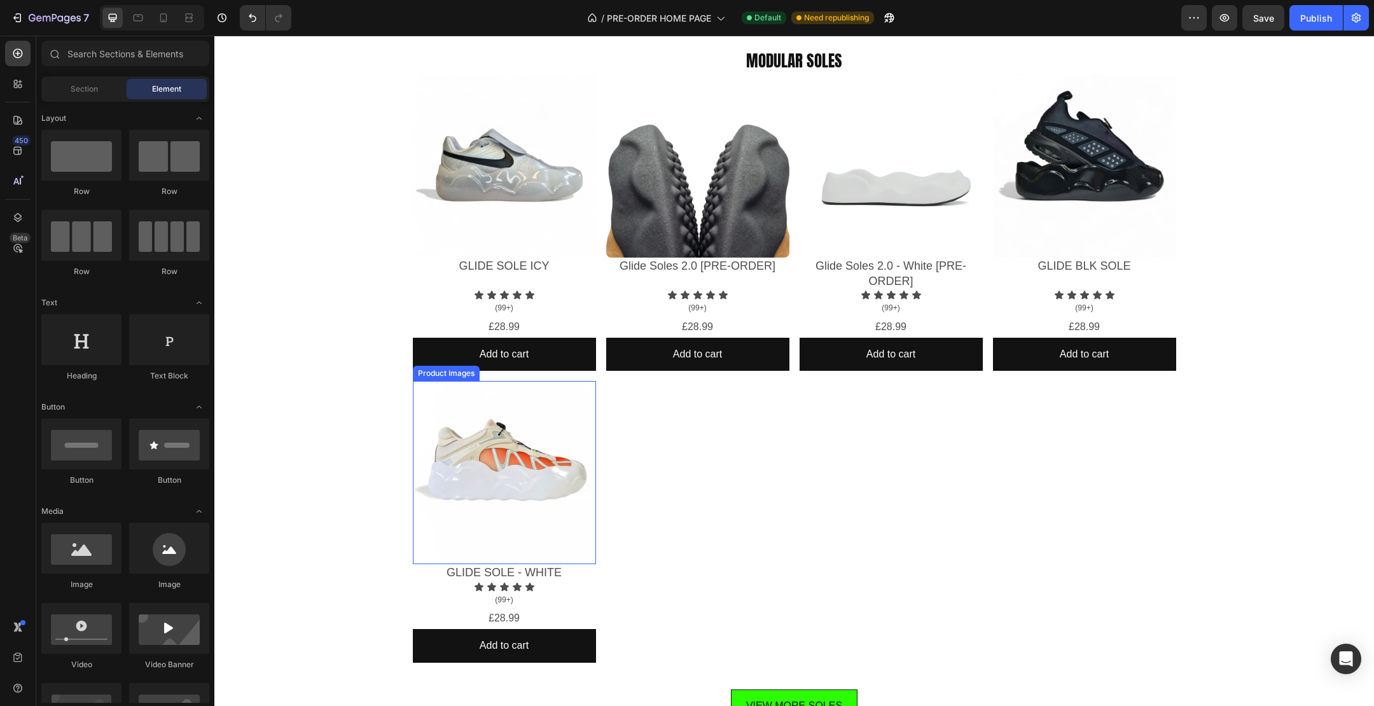
click at [496, 471] on img at bounding box center [504, 472] width 183 height 183
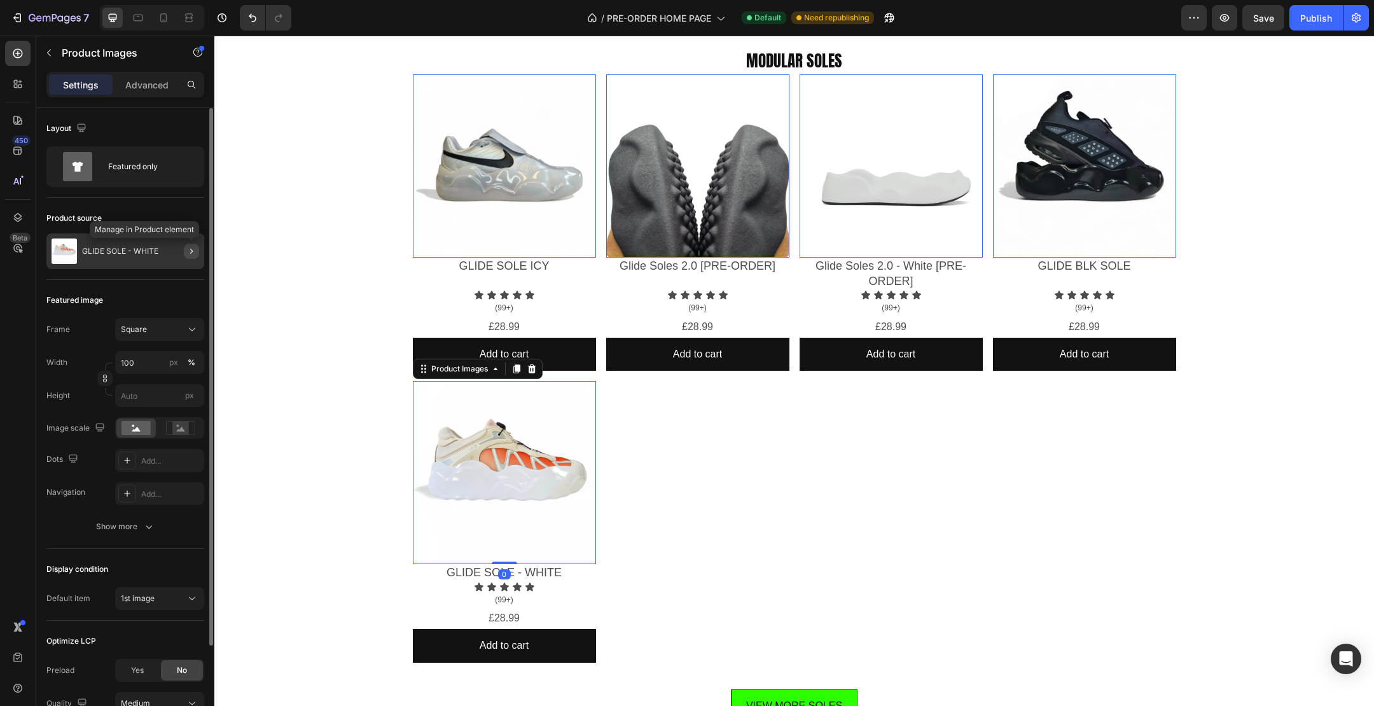
click at [193, 254] on icon "button" at bounding box center [191, 251] width 10 height 10
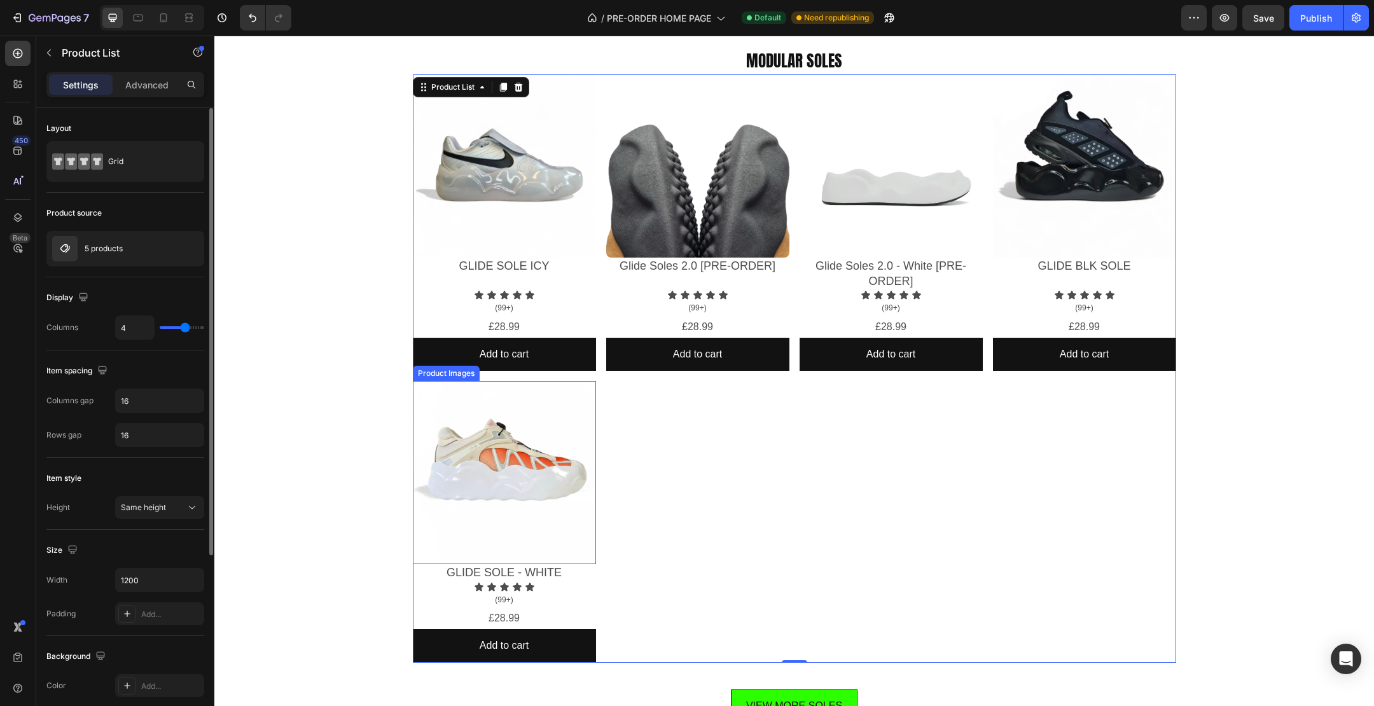
click at [498, 473] on img at bounding box center [504, 472] width 183 height 183
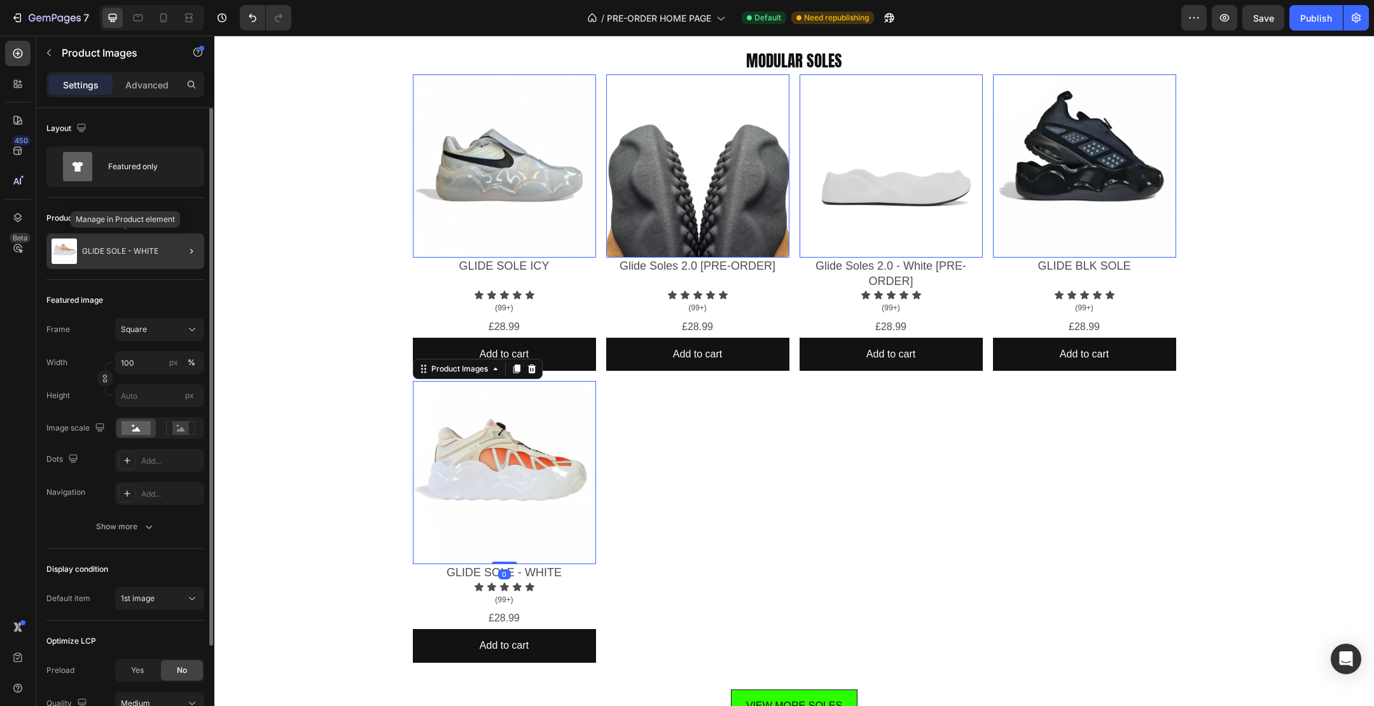
click at [127, 247] on p "GLIDE SOLE - WHITE" at bounding box center [120, 251] width 76 height 9
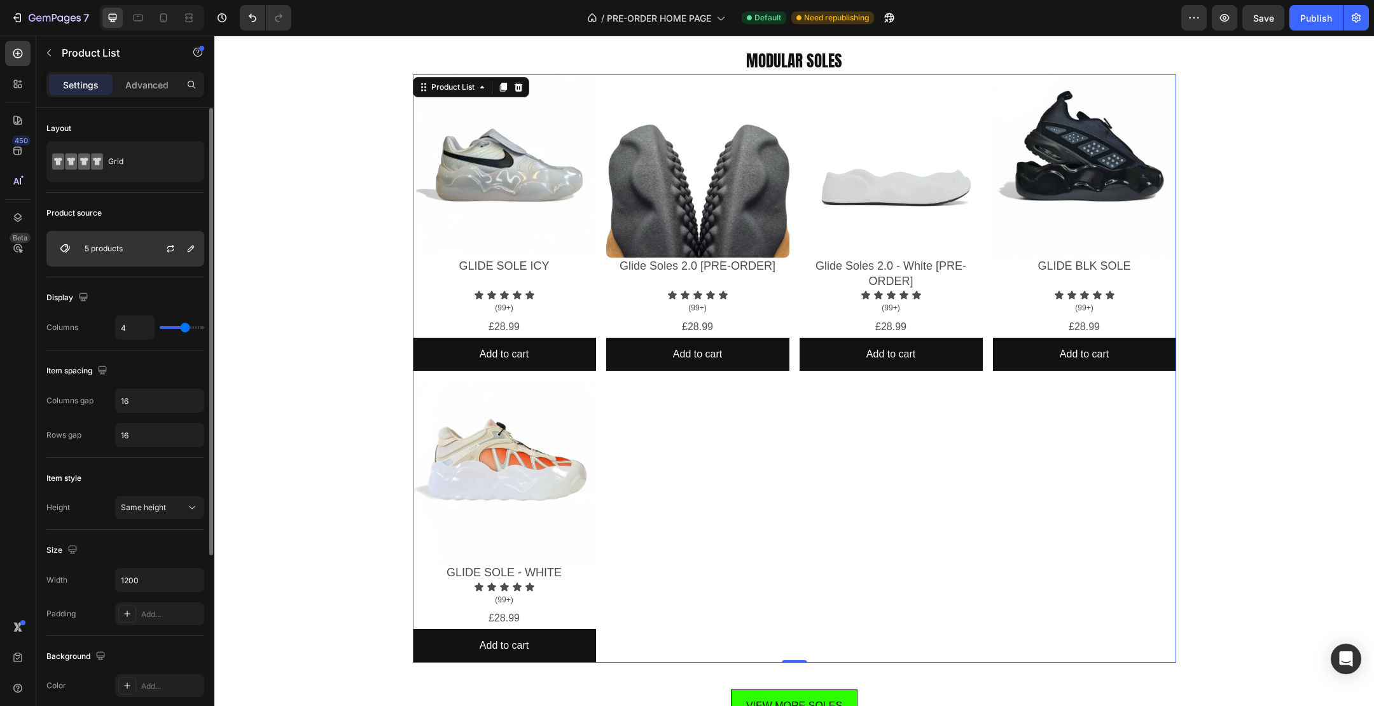
click at [109, 262] on div "5 products" at bounding box center [125, 249] width 158 height 36
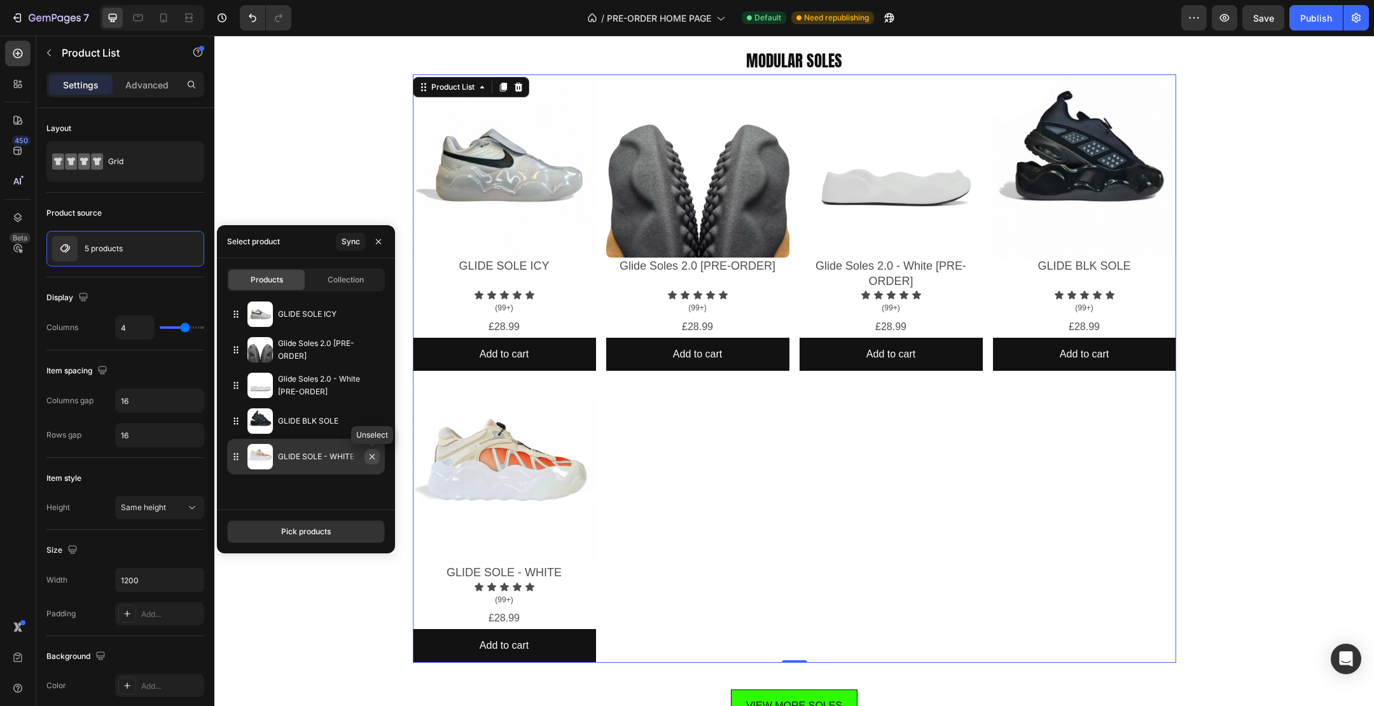
click at [370, 454] on icon "button" at bounding box center [372, 457] width 10 height 10
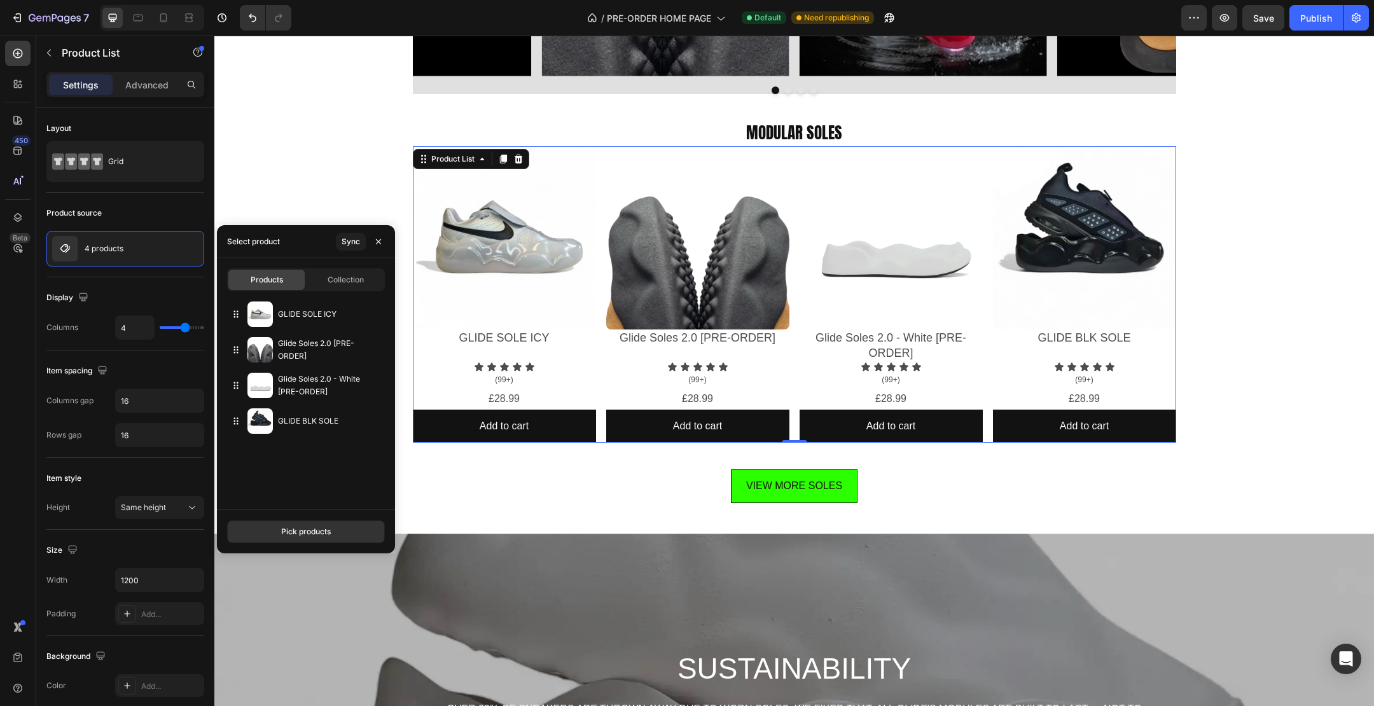
scroll to position [974, 0]
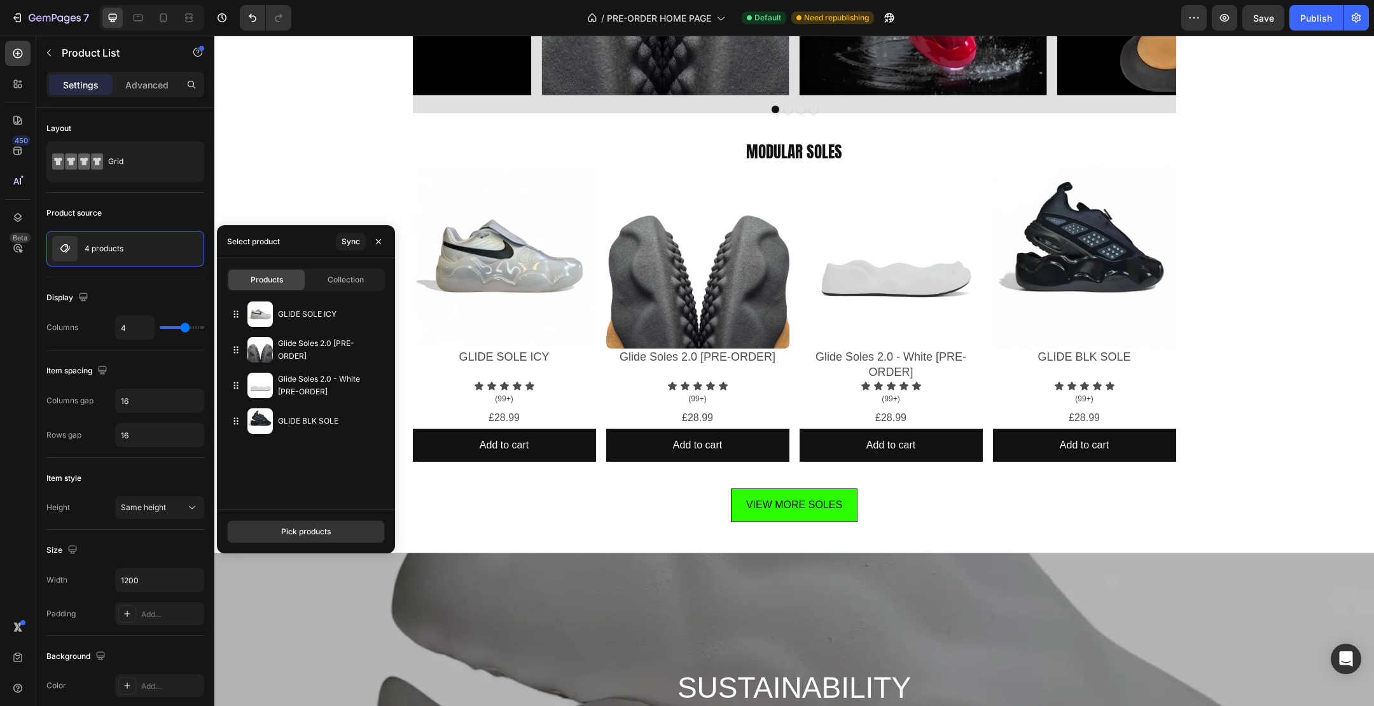
click at [1265, 215] on div "Icon Icon Icon Icon Icon Icon List WHY GLIDE SOLES? Text Block WHY GLIDE SOLES?…" at bounding box center [794, 368] width 1160 height 2561
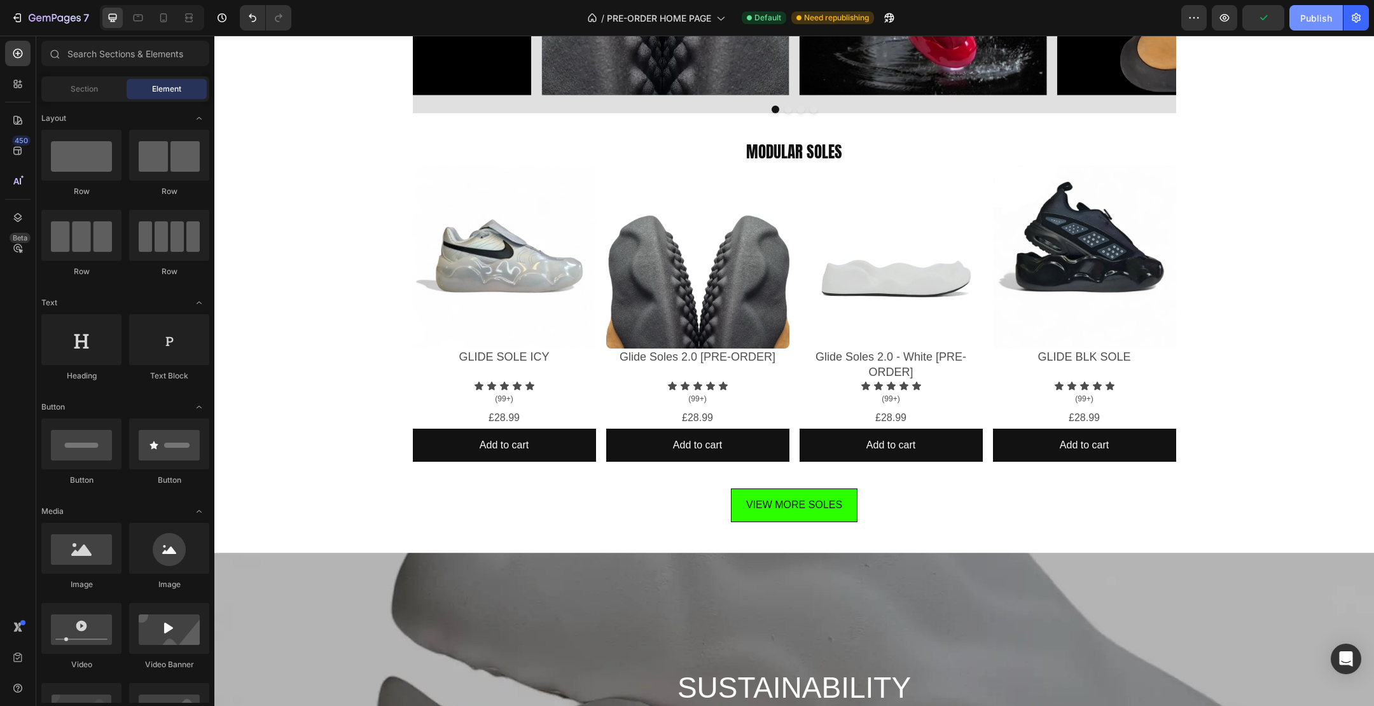
click at [1325, 17] on div "Publish" at bounding box center [1316, 17] width 32 height 13
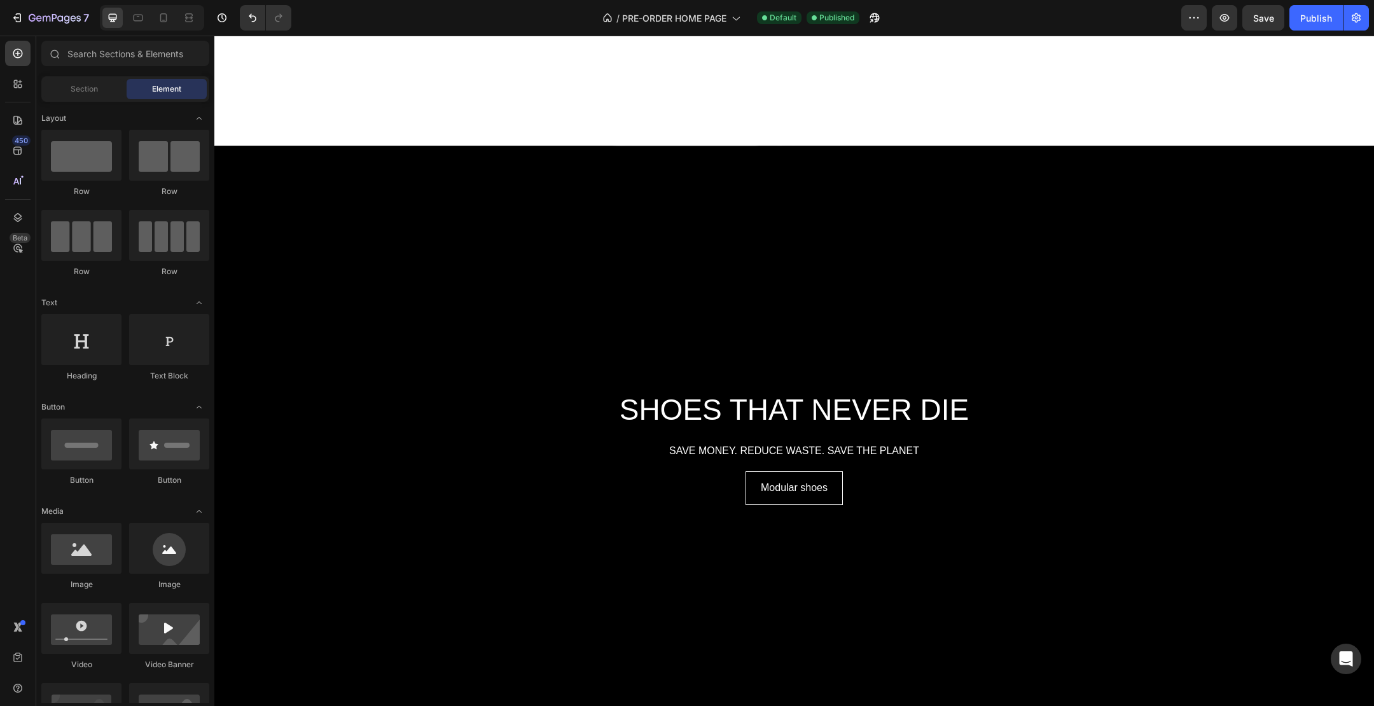
scroll to position [2098, 0]
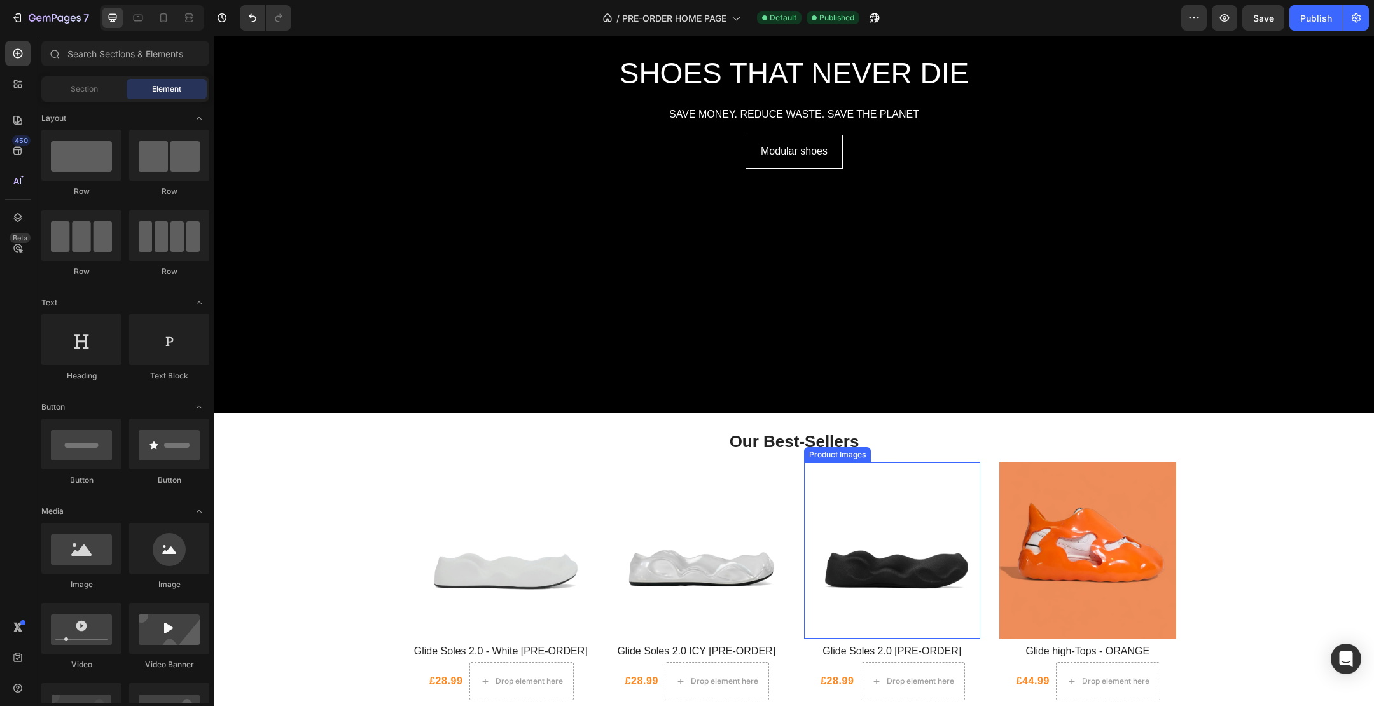
click at [901, 577] on img at bounding box center [892, 551] width 177 height 177
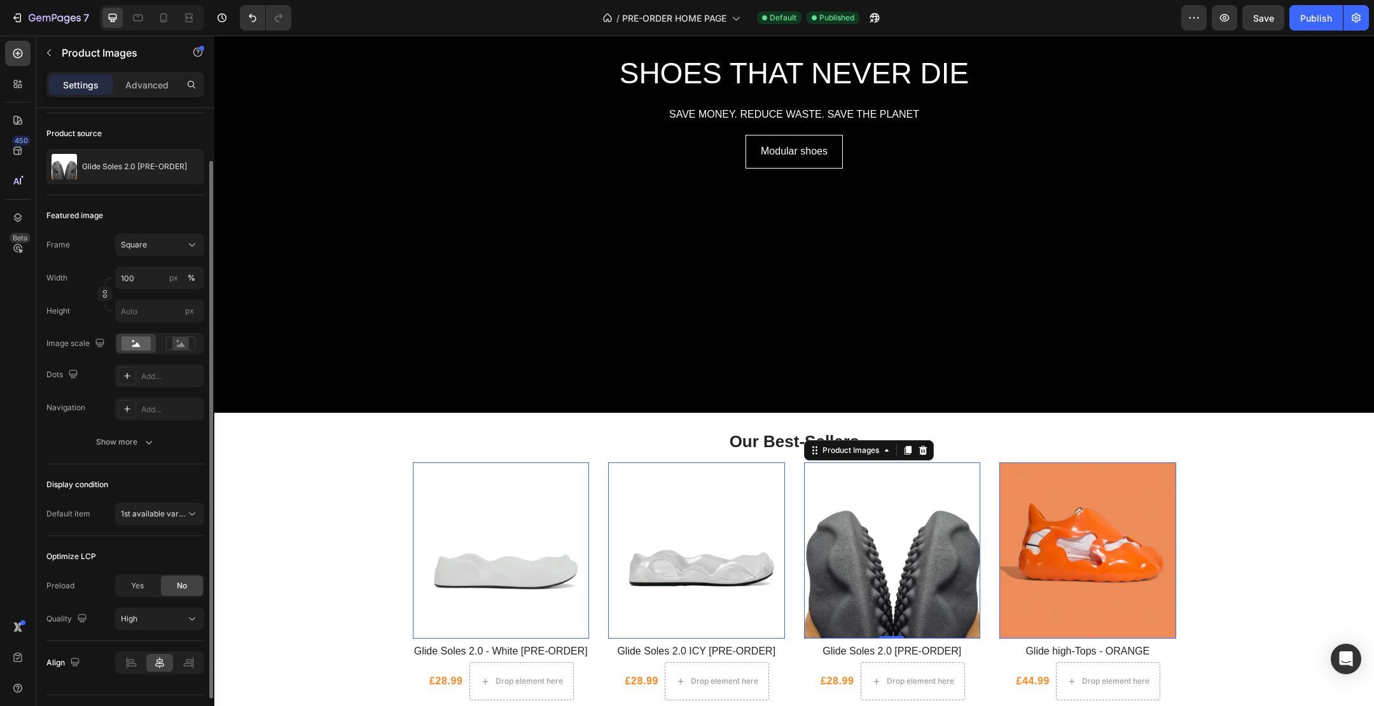
scroll to position [61, 0]
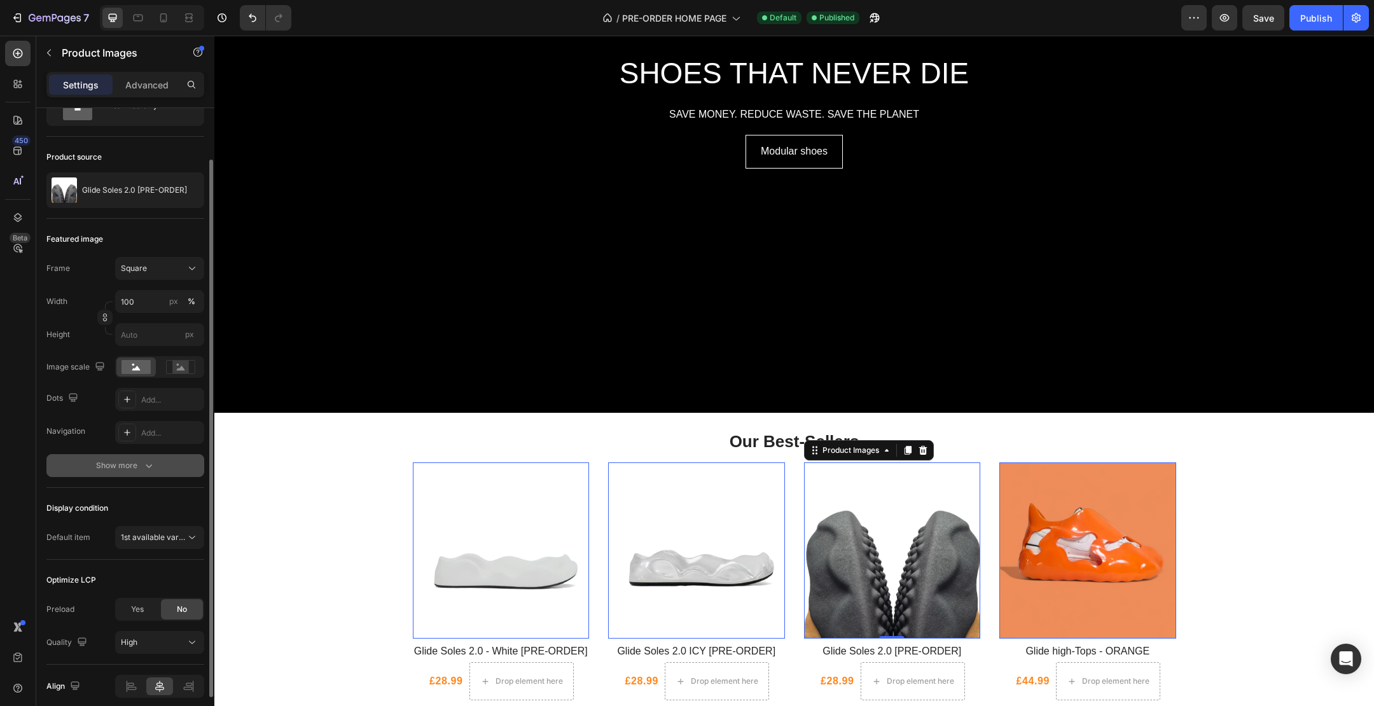
click at [126, 462] on div "Show more" at bounding box center [125, 465] width 59 height 13
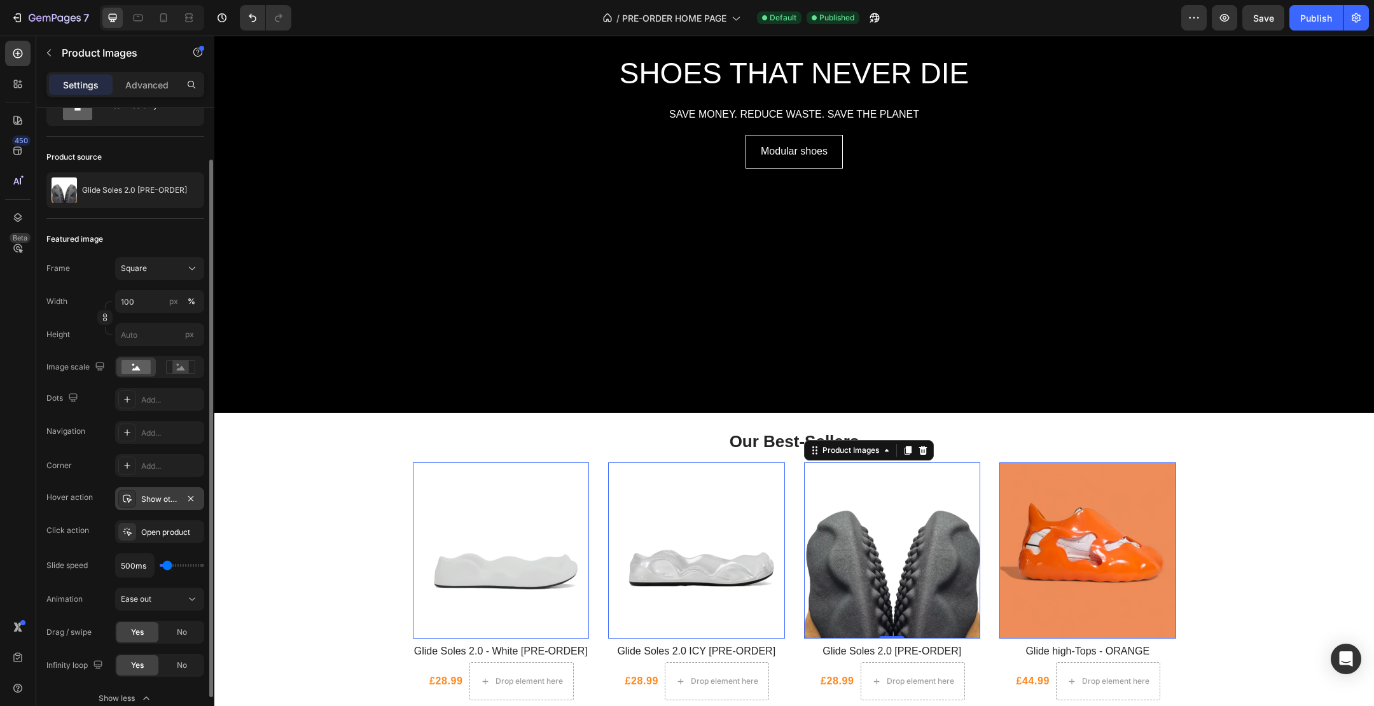
click at [159, 499] on div "Show other image" at bounding box center [159, 499] width 37 height 11
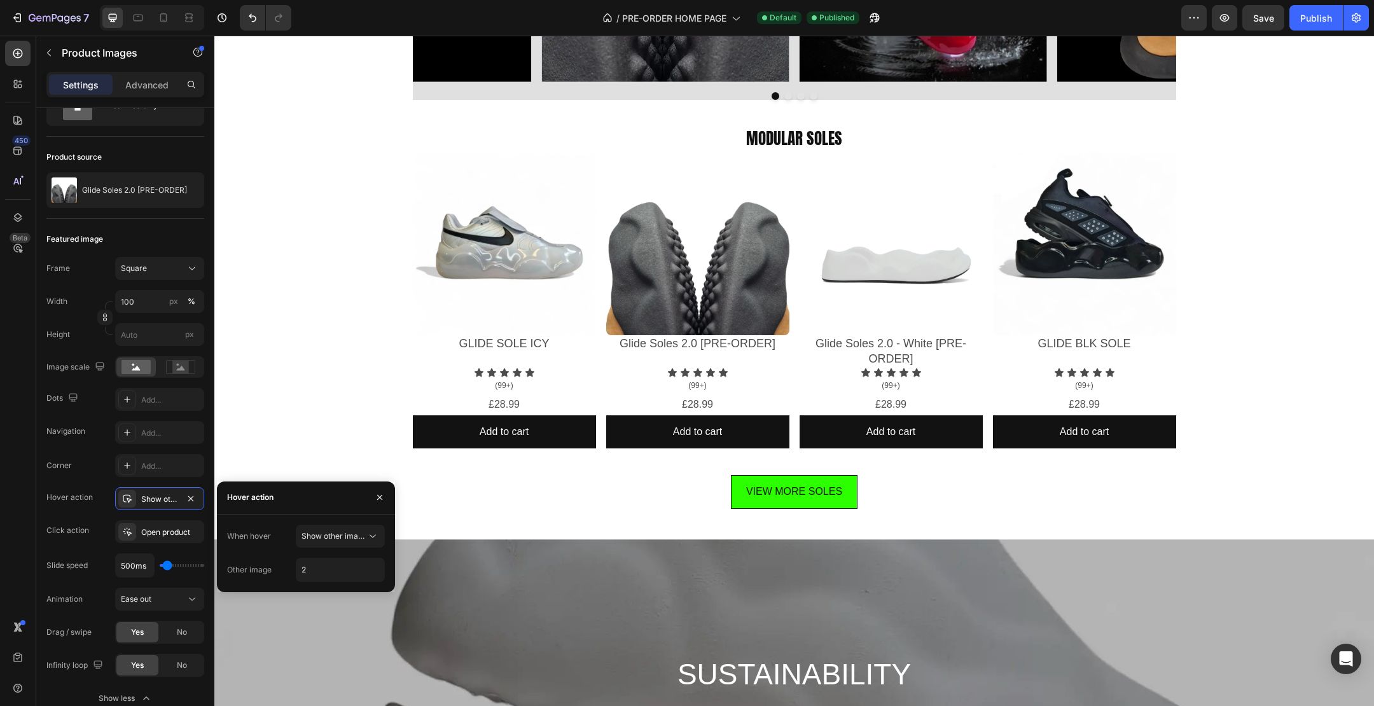
scroll to position [1006, 0]
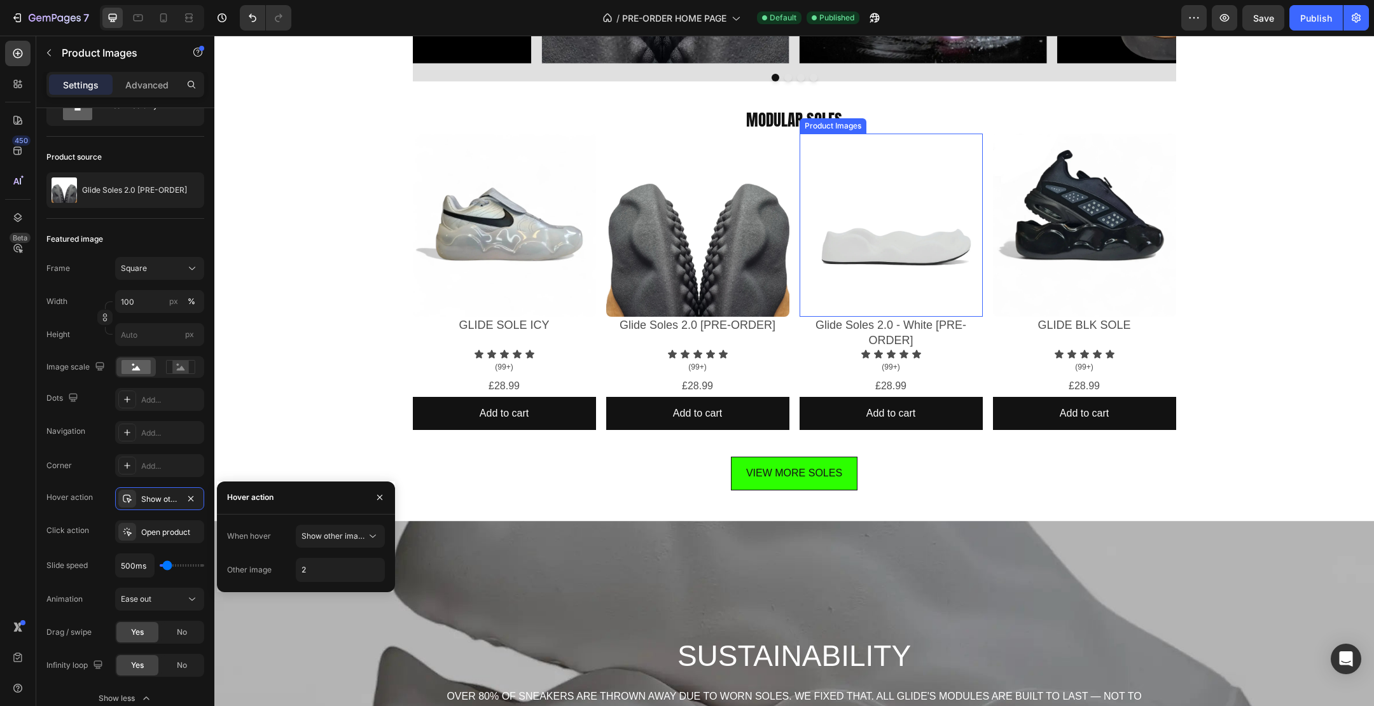
click at [907, 249] on img at bounding box center [891, 225] width 183 height 183
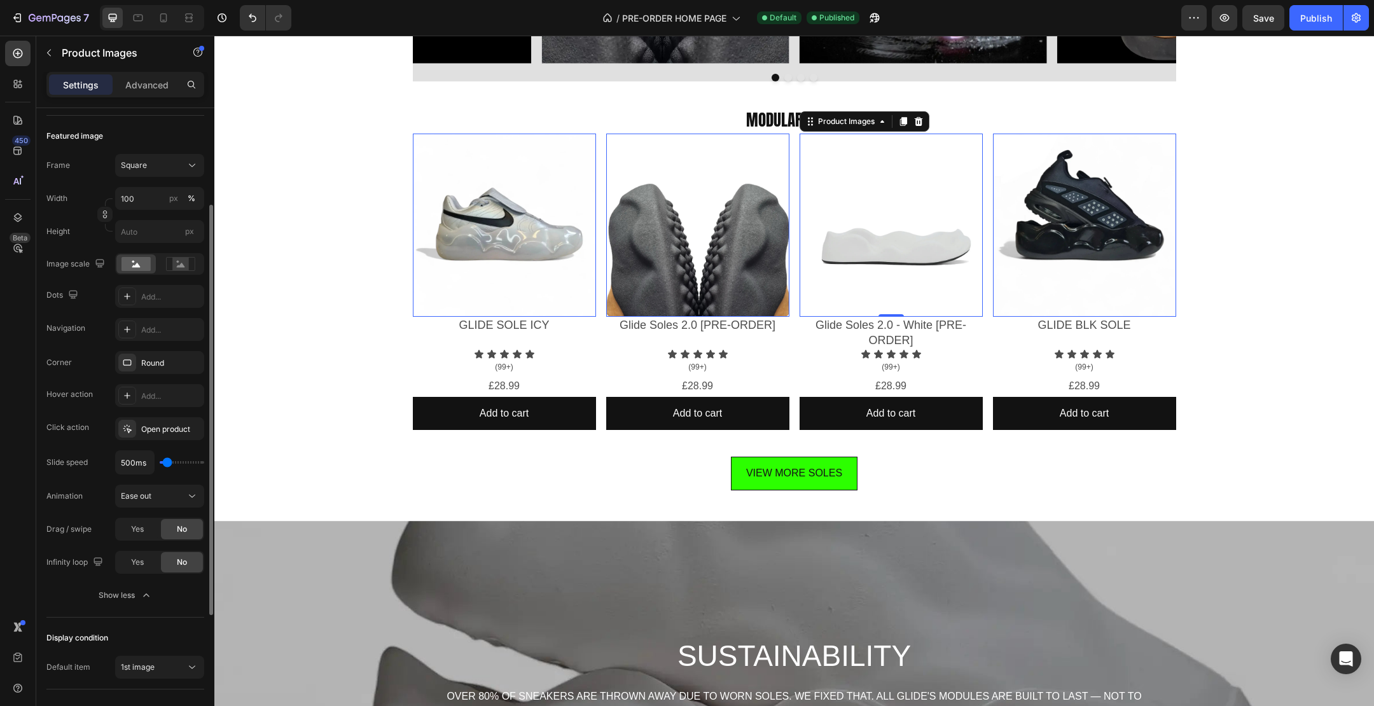
scroll to position [170, 0]
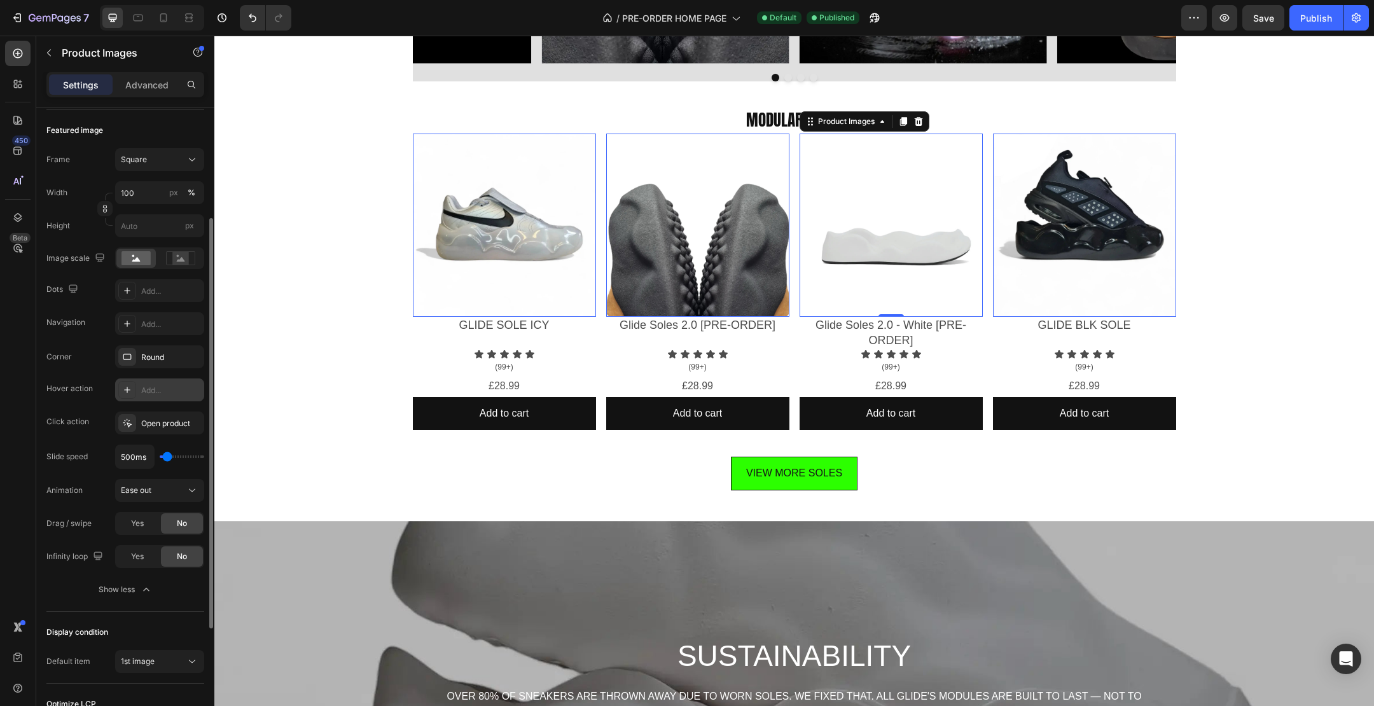
click at [161, 392] on div "Add..." at bounding box center [171, 390] width 60 height 11
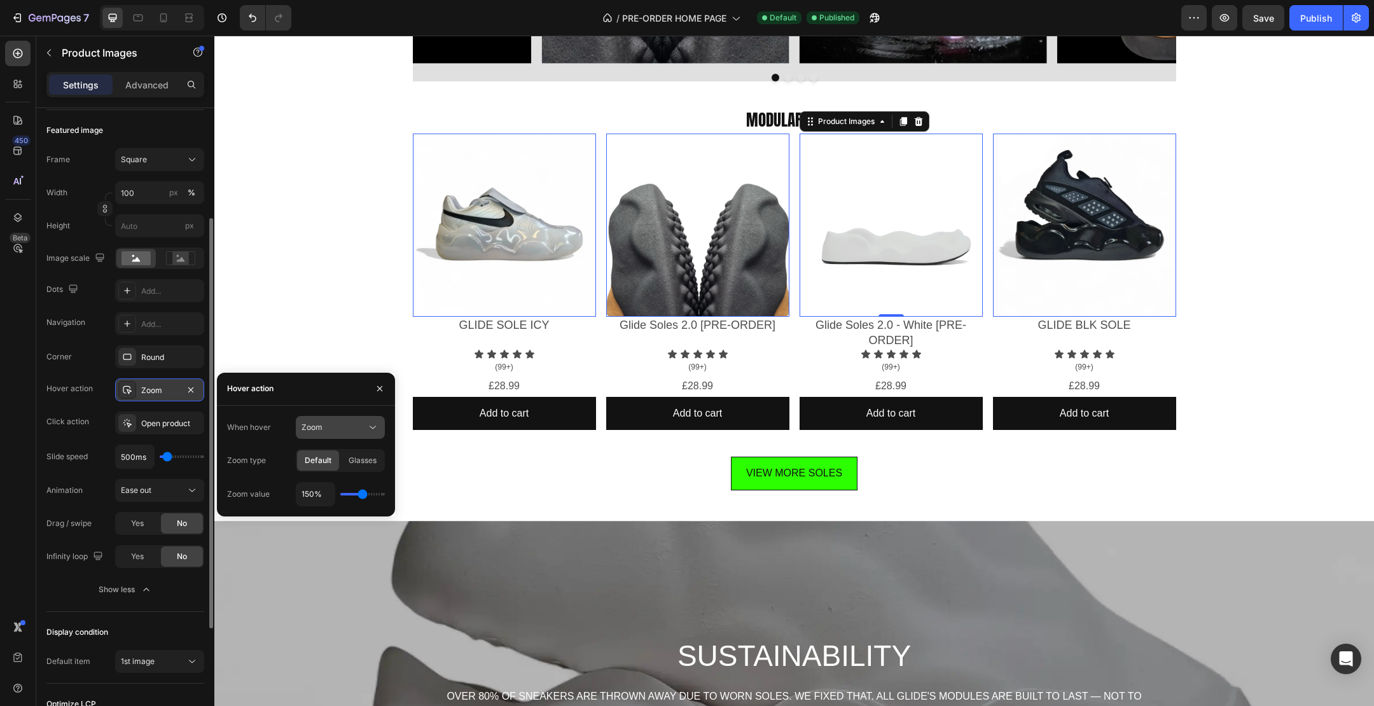
click at [336, 423] on div "Zoom" at bounding box center [334, 427] width 65 height 11
click at [342, 475] on div "Show other image" at bounding box center [327, 483] width 104 height 24
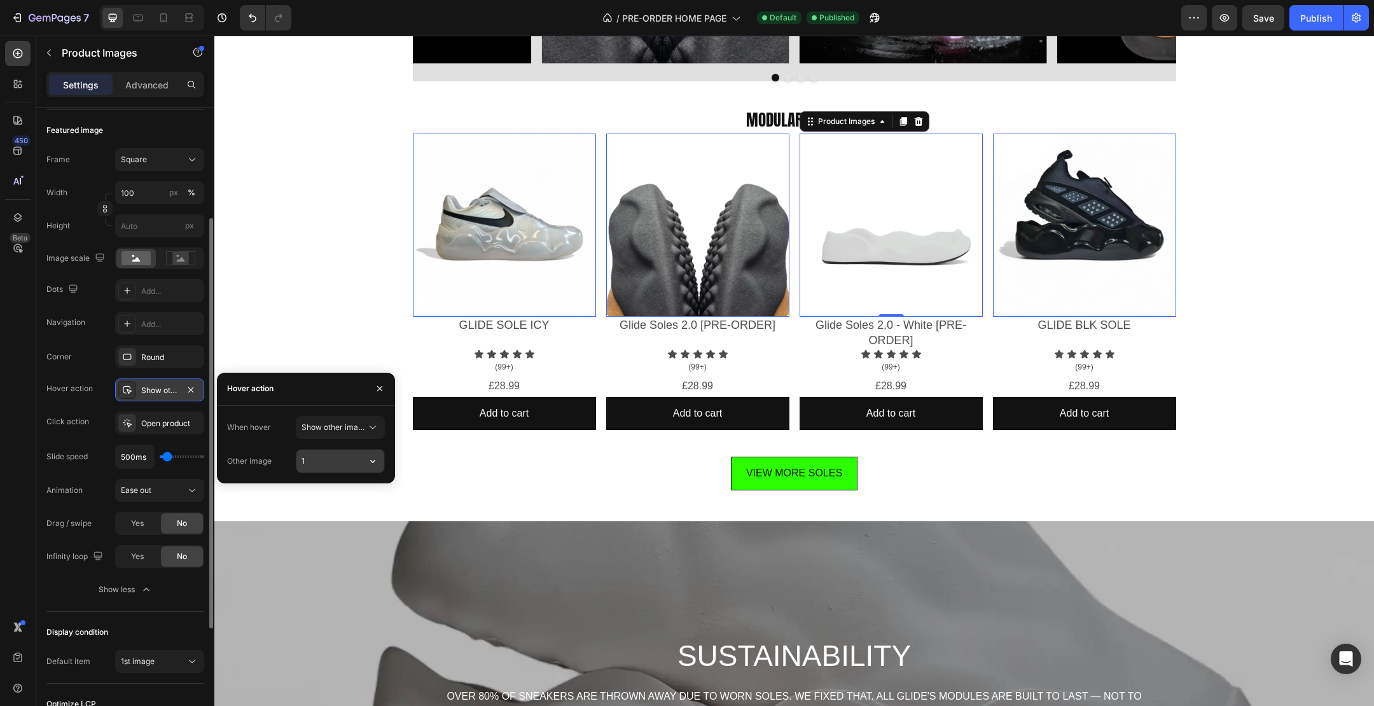
click at [332, 459] on input "1" at bounding box center [340, 461] width 88 height 23
type input "2"
click at [325, 317] on div "Icon Icon Icon Icon Icon Icon List WHY GLIDE SOLES? Text Block WHY GLIDE SOLES?…" at bounding box center [794, 451] width 1160 height 2790
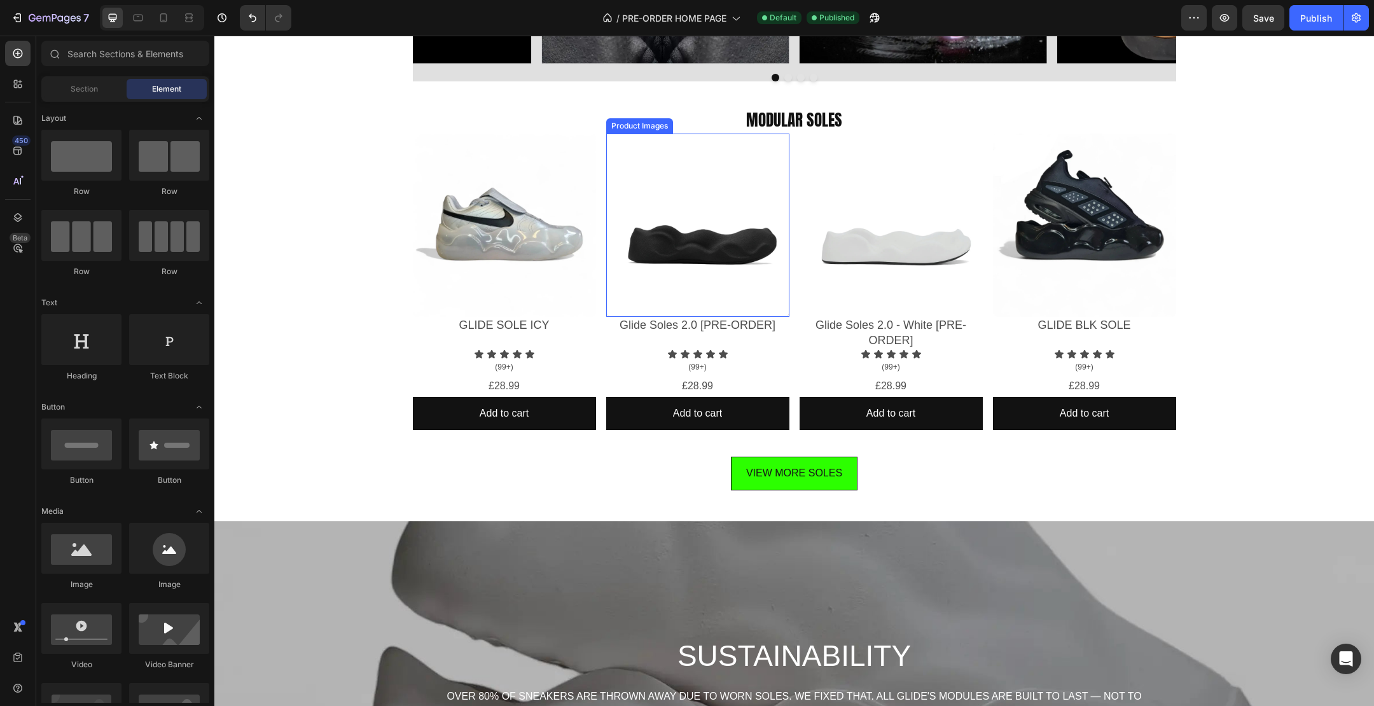
click at [682, 226] on img at bounding box center [697, 225] width 183 height 183
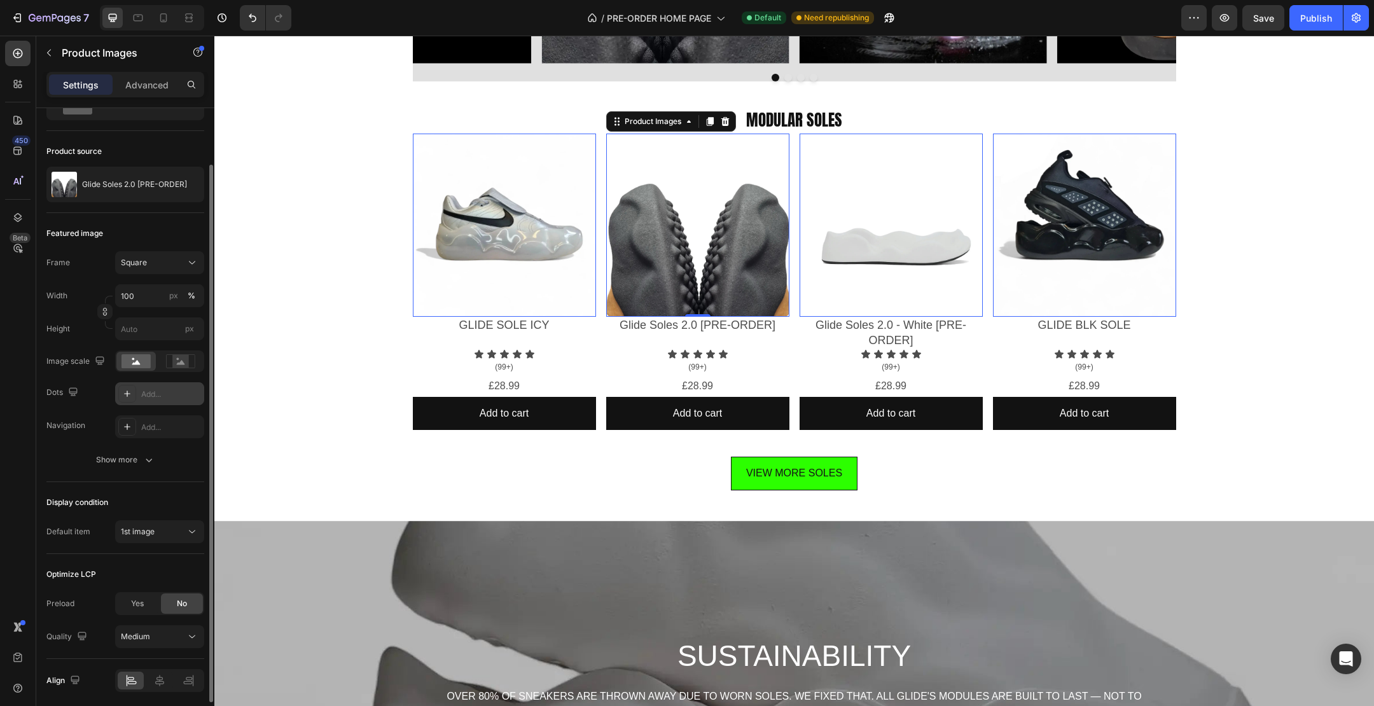
scroll to position [73, 0]
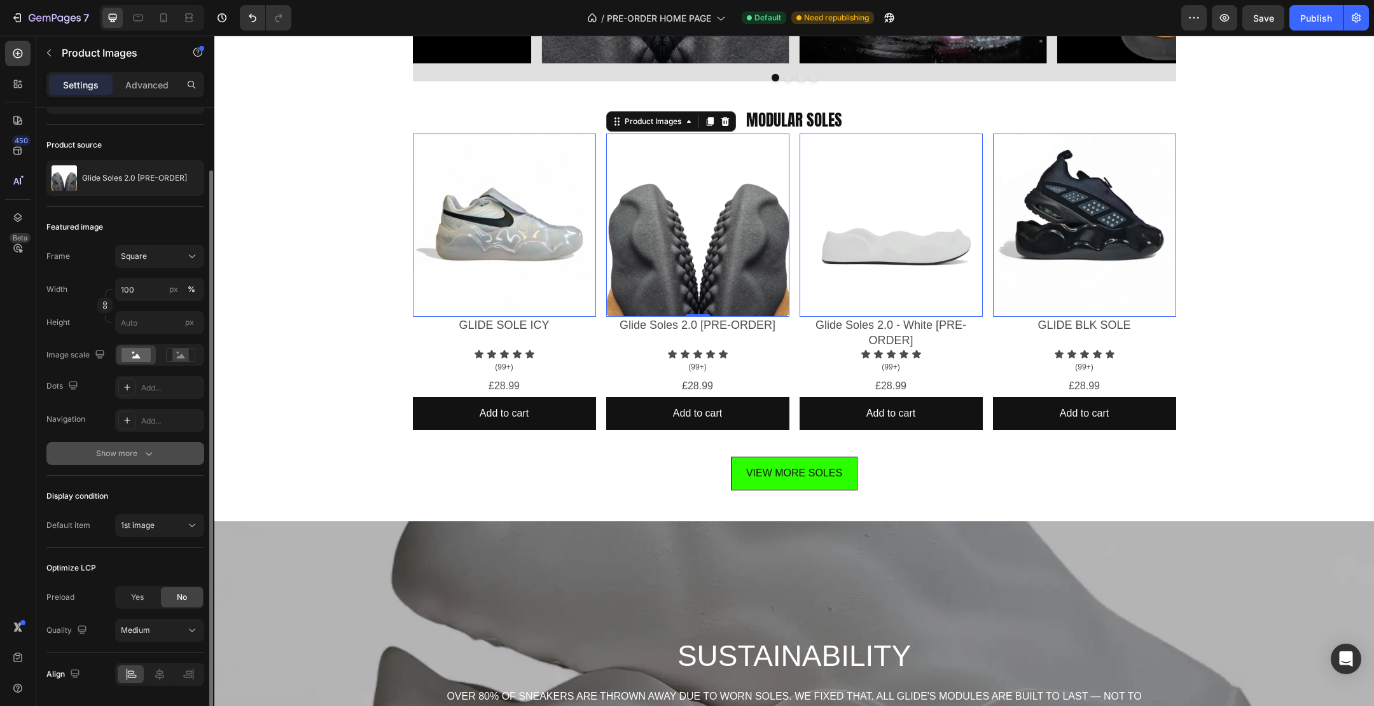
click at [132, 448] on div "Show more" at bounding box center [125, 453] width 59 height 13
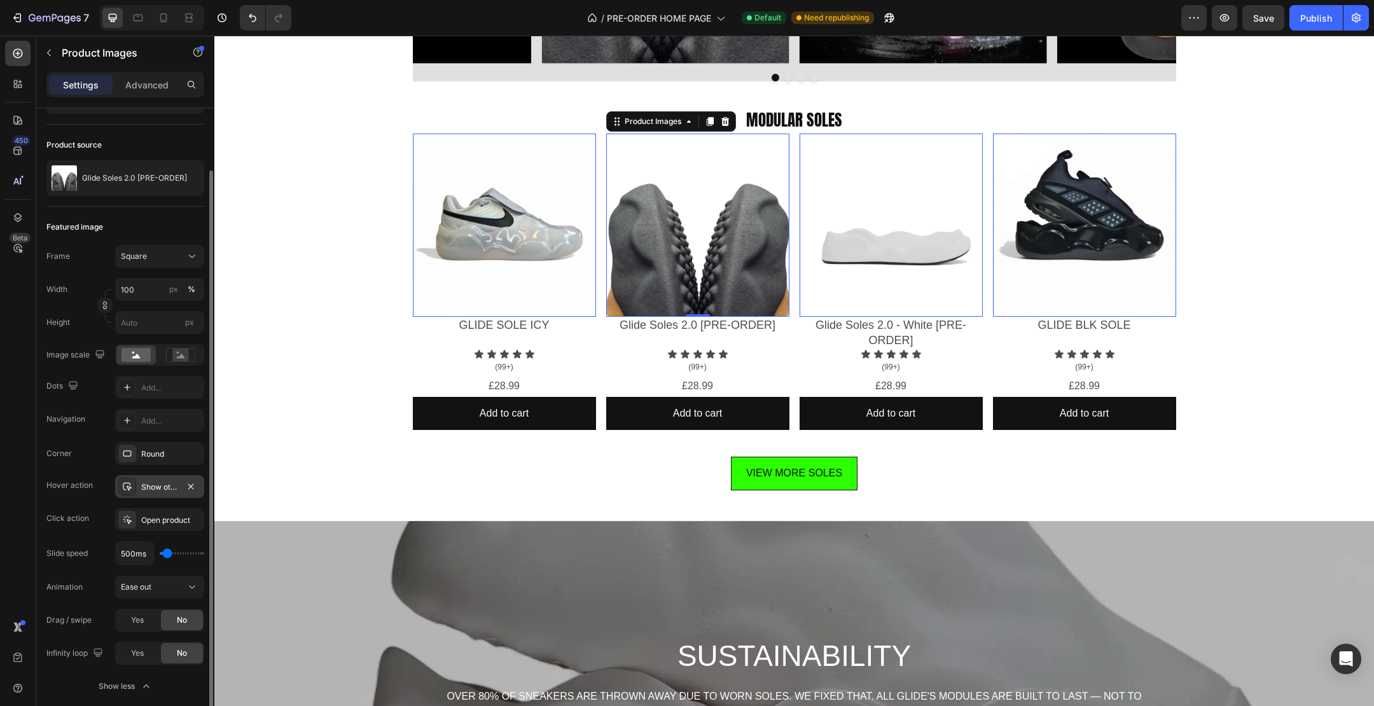
click at [156, 486] on div "Show other image" at bounding box center [159, 487] width 37 height 11
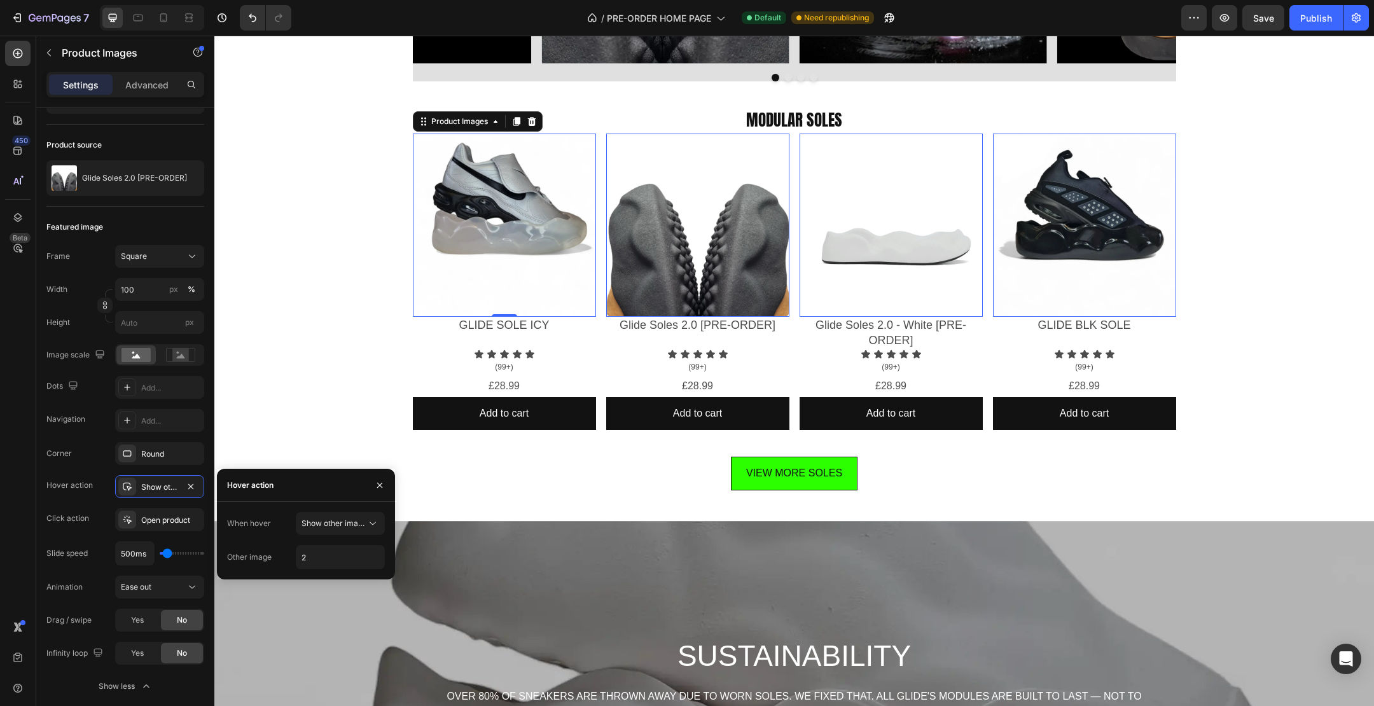
click at [501, 260] on img at bounding box center [504, 225] width 183 height 183
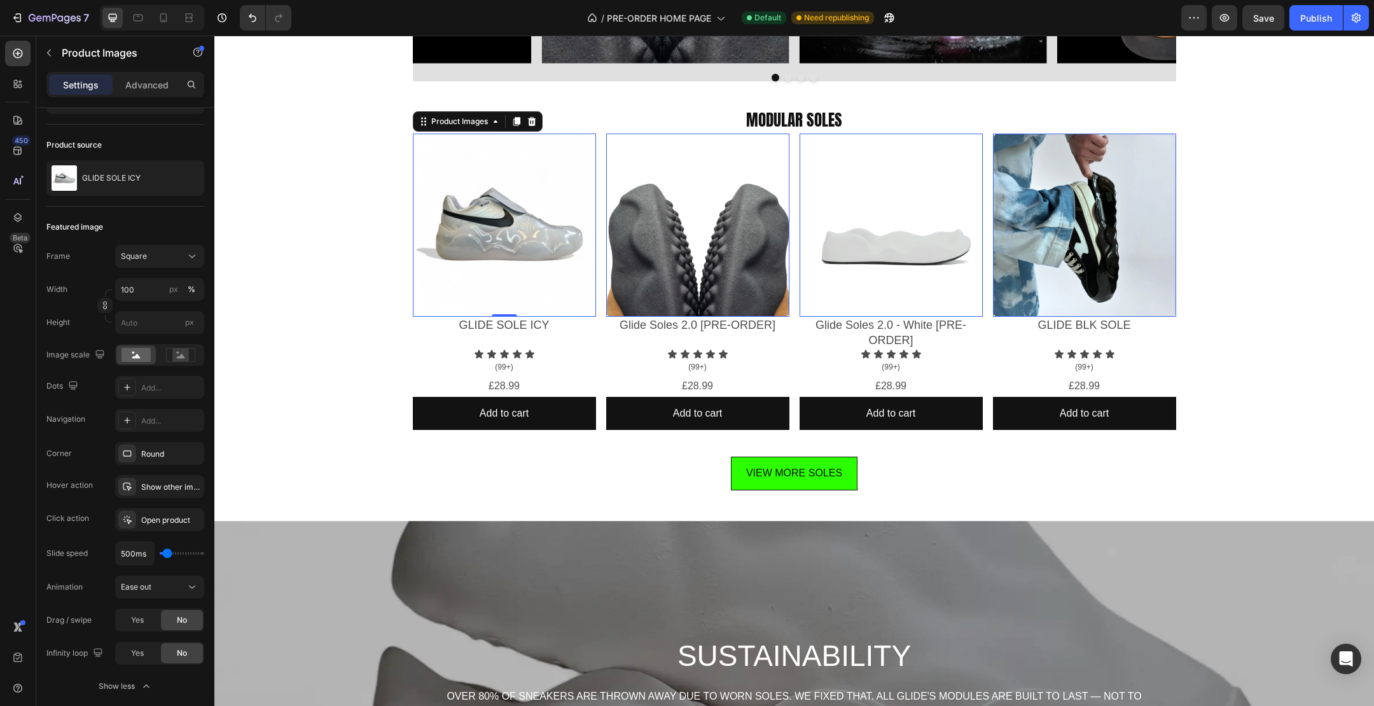
click at [1063, 188] on img at bounding box center [1084, 225] width 183 height 183
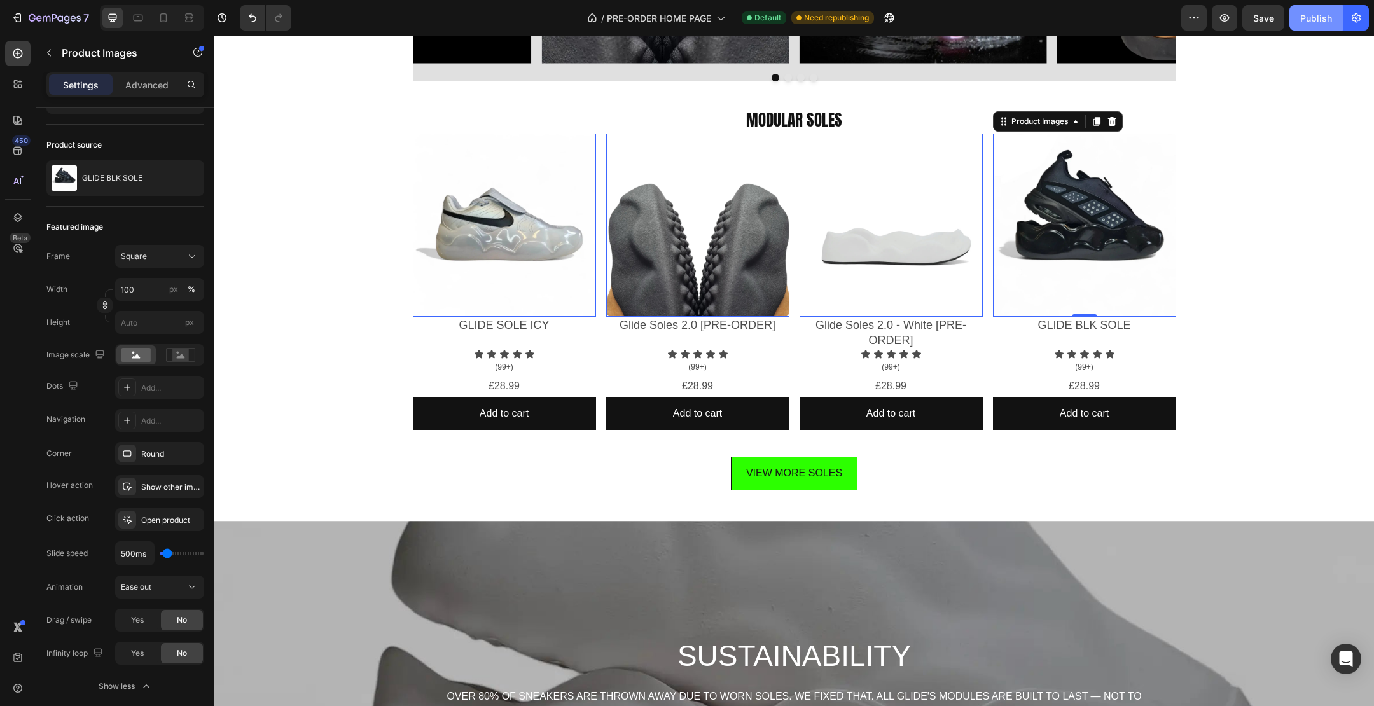
click at [1316, 15] on div "Publish" at bounding box center [1316, 17] width 32 height 13
